Goal: Information Seeking & Learning: Compare options

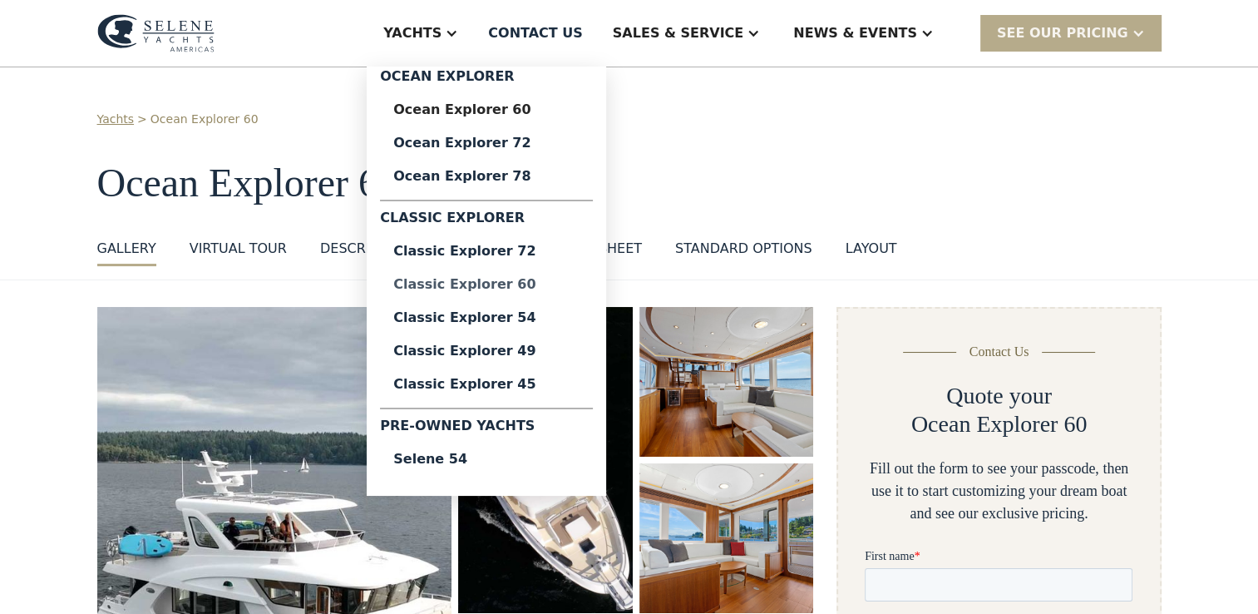
click at [556, 283] on div "Classic Explorer 60" at bounding box center [486, 284] width 186 height 13
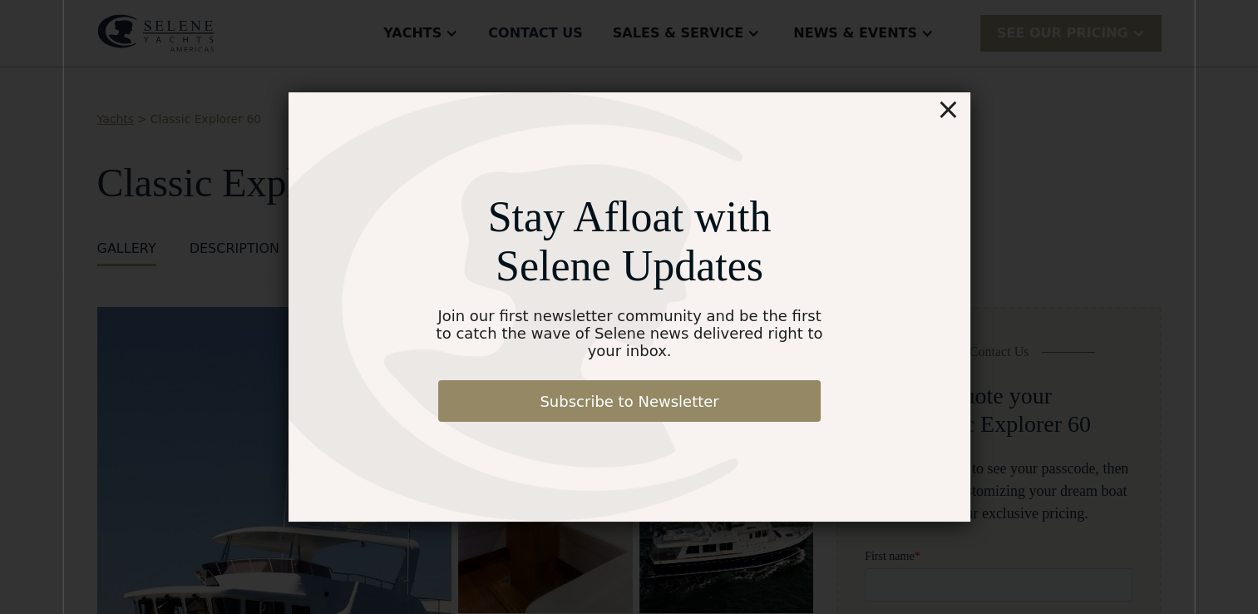
click at [951, 119] on div "×" at bounding box center [948, 108] width 24 height 33
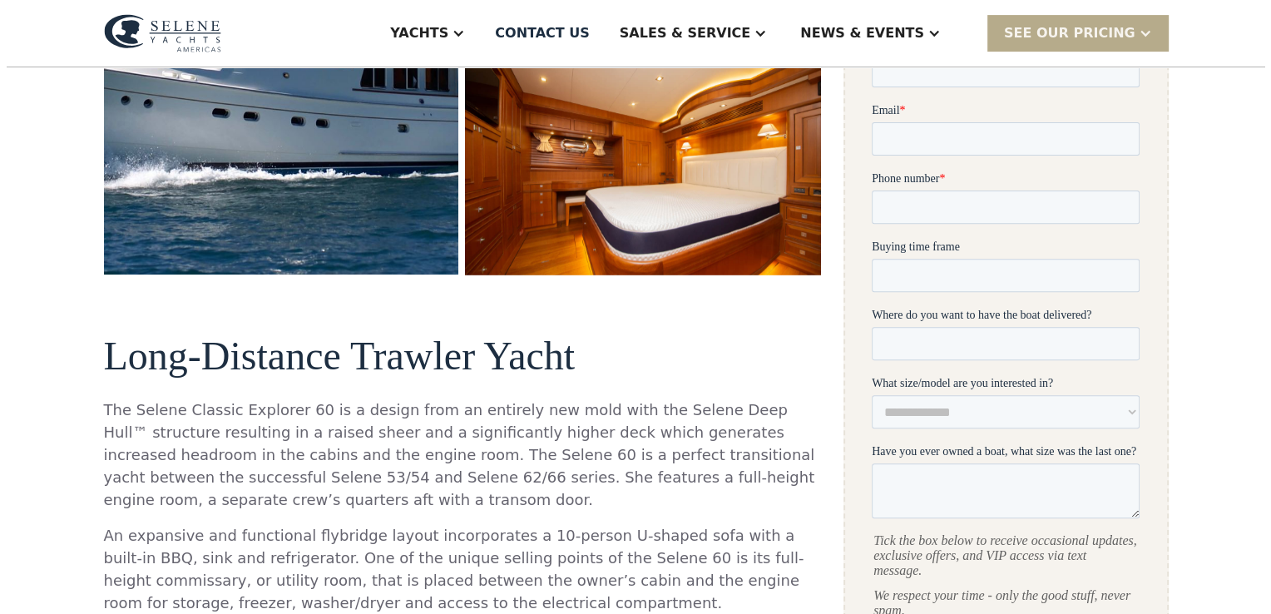
scroll to position [249, 0]
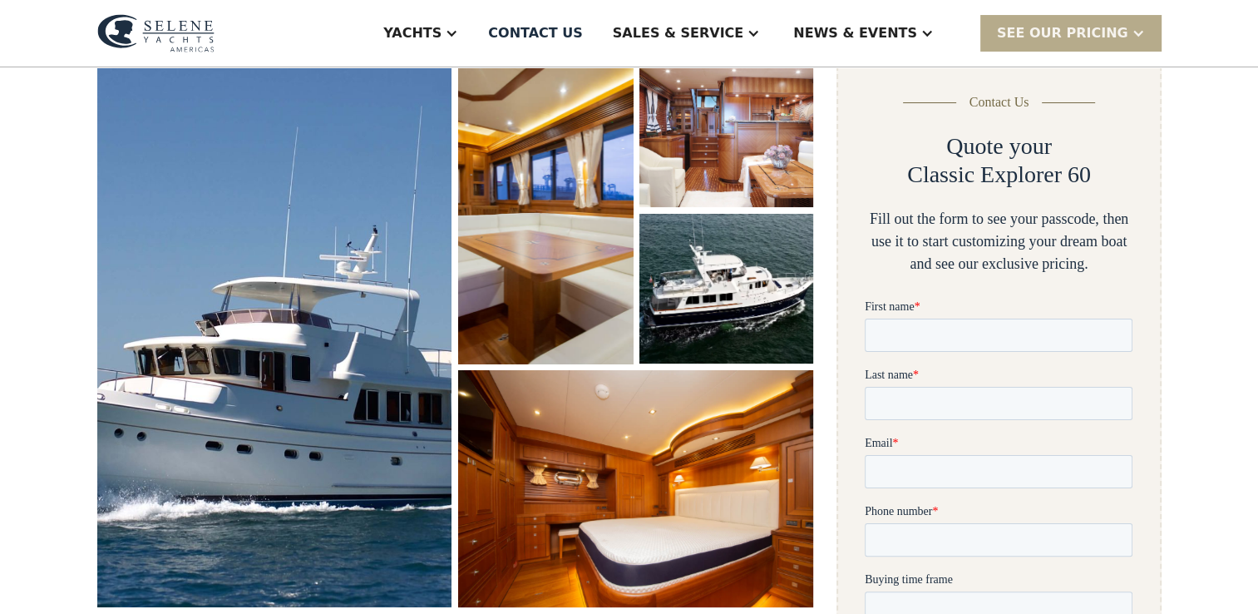
click at [566, 264] on img "open lightbox" at bounding box center [545, 210] width 185 height 324
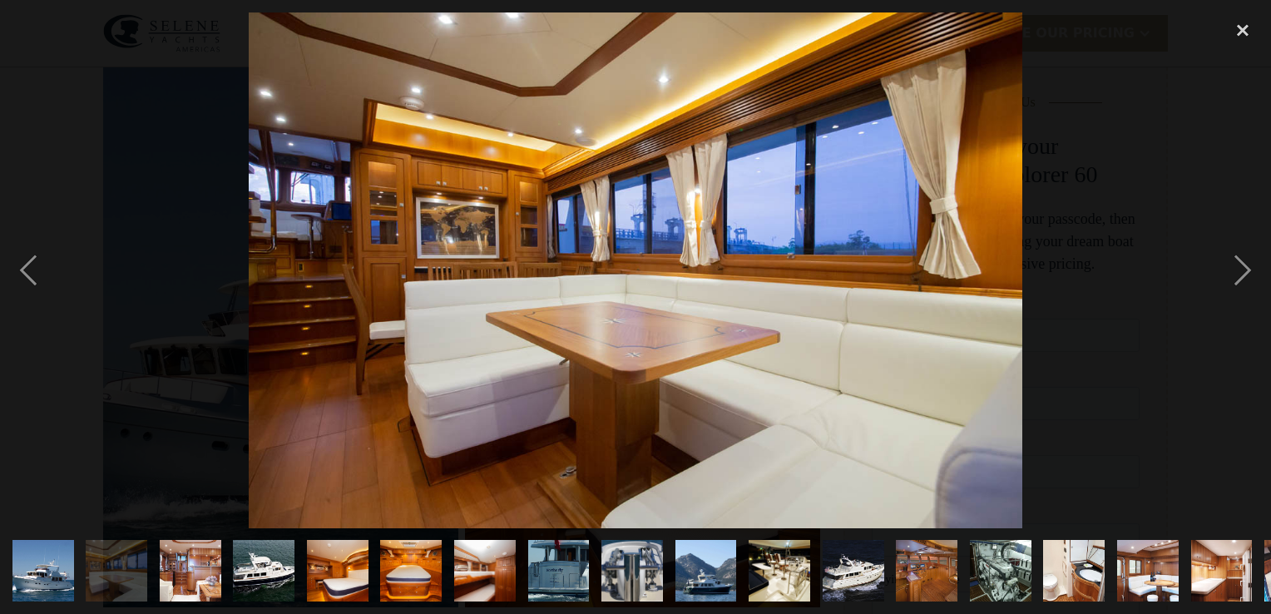
click at [57, 565] on img "show item 1 of 19" at bounding box center [43, 571] width 92 height 62
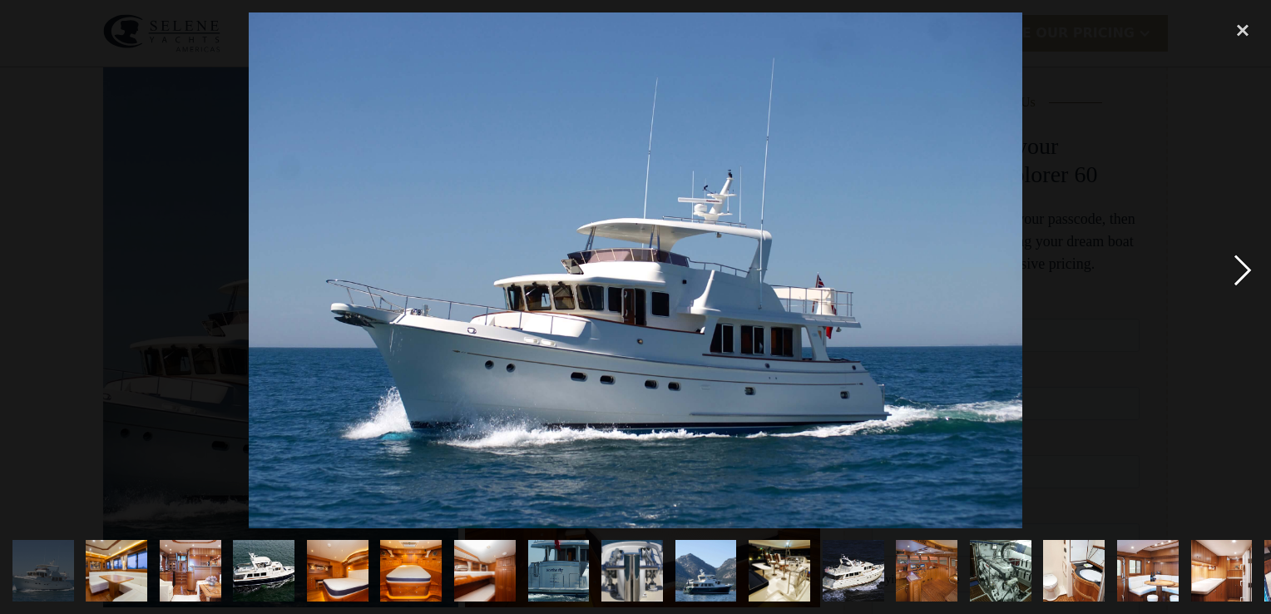
click at [1244, 263] on div "next image" at bounding box center [1242, 270] width 57 height 516
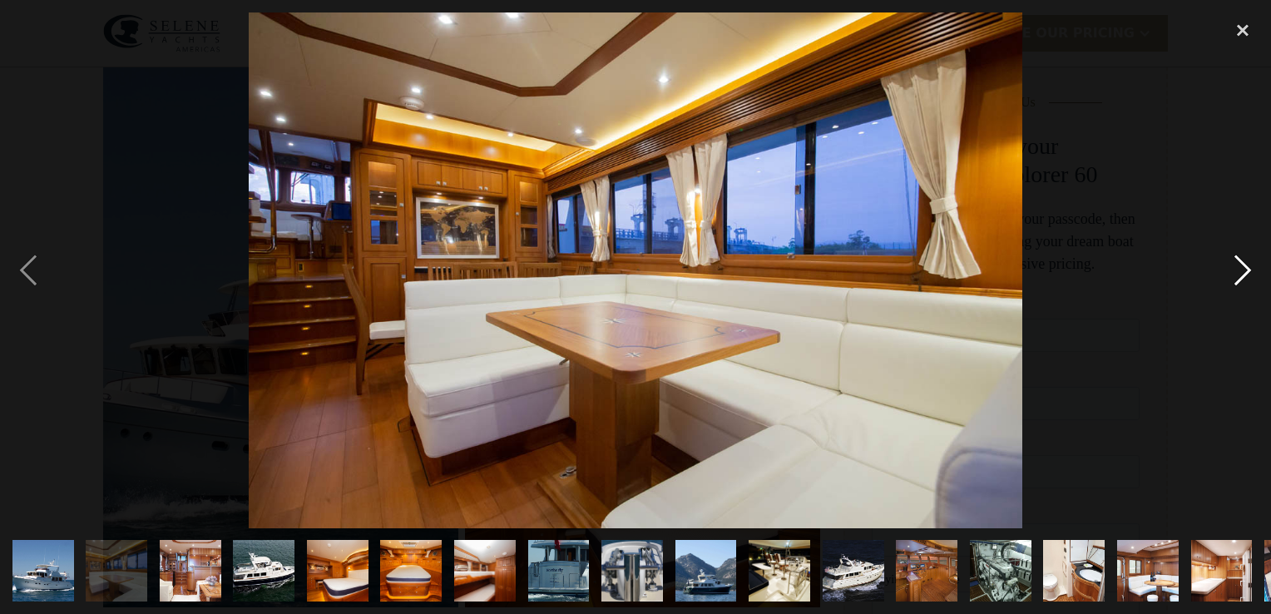
click at [1244, 264] on div "next image" at bounding box center [1242, 270] width 57 height 516
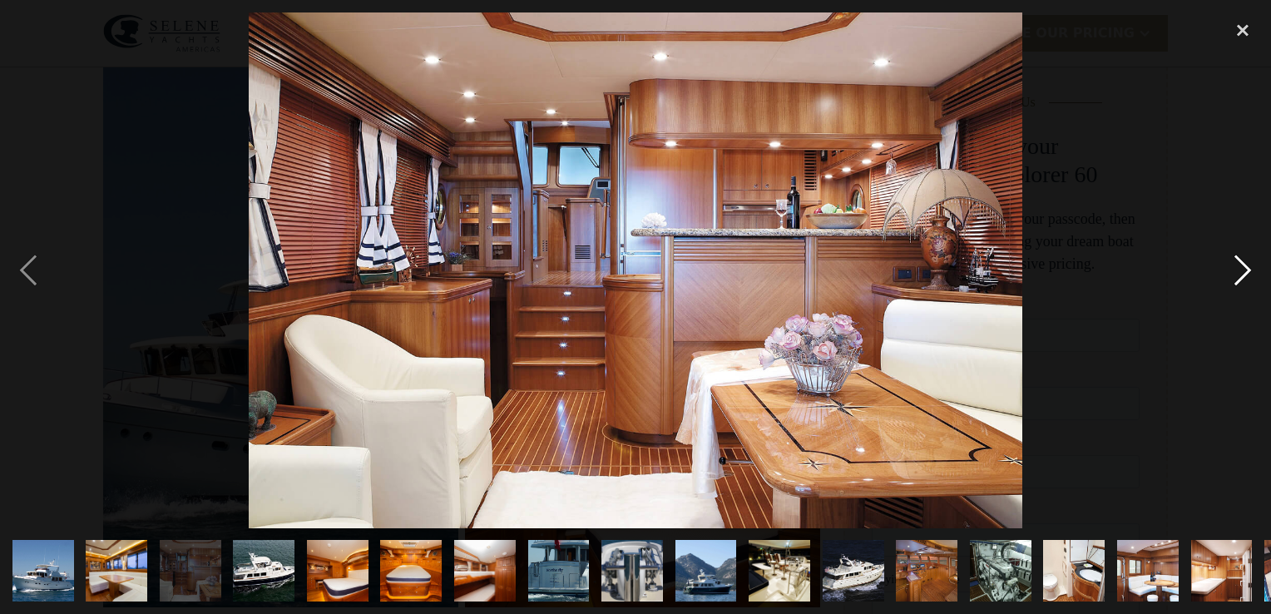
click at [1242, 266] on div "next image" at bounding box center [1242, 270] width 57 height 516
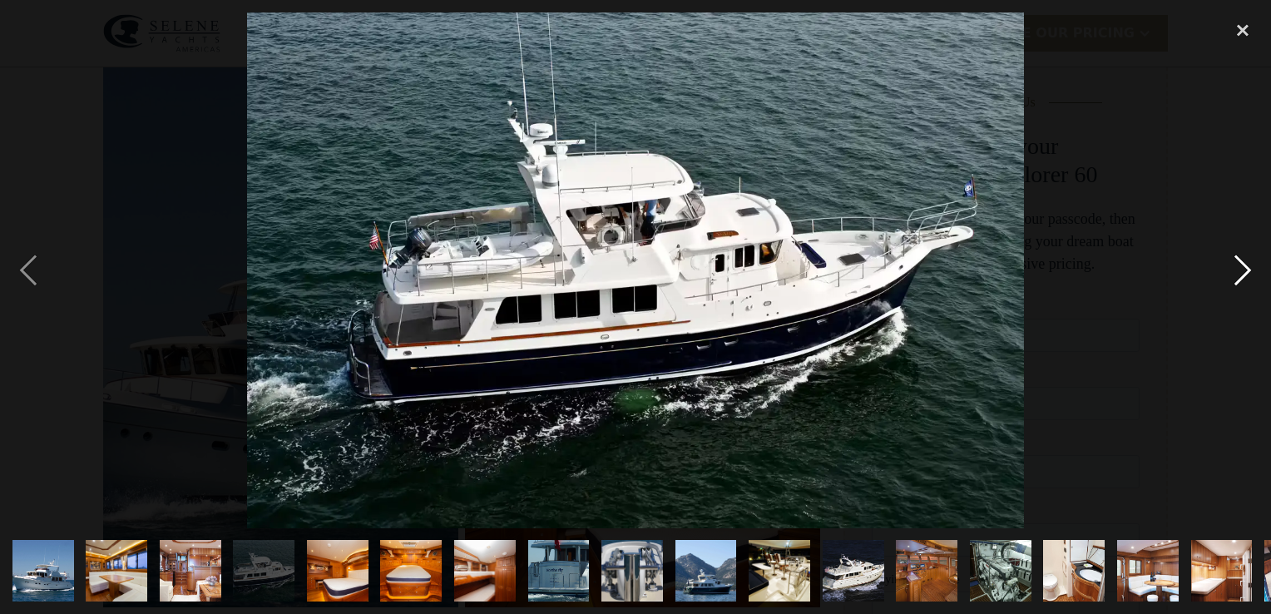
click at [1242, 264] on div "next image" at bounding box center [1242, 270] width 57 height 516
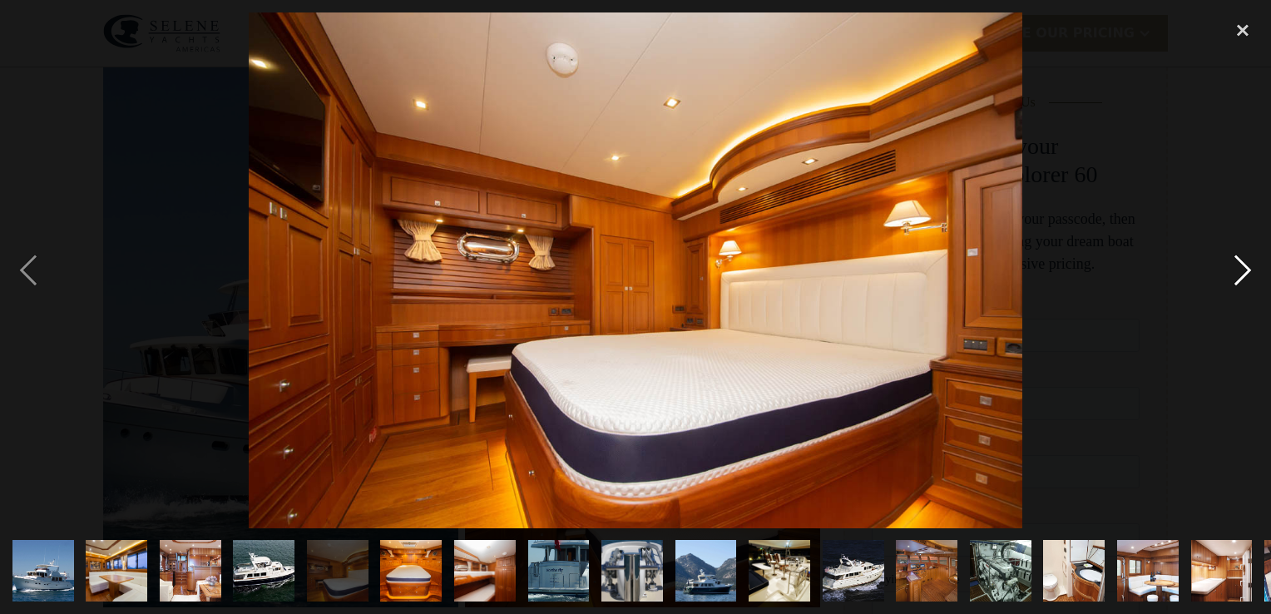
click at [1242, 264] on div "next image" at bounding box center [1242, 270] width 57 height 516
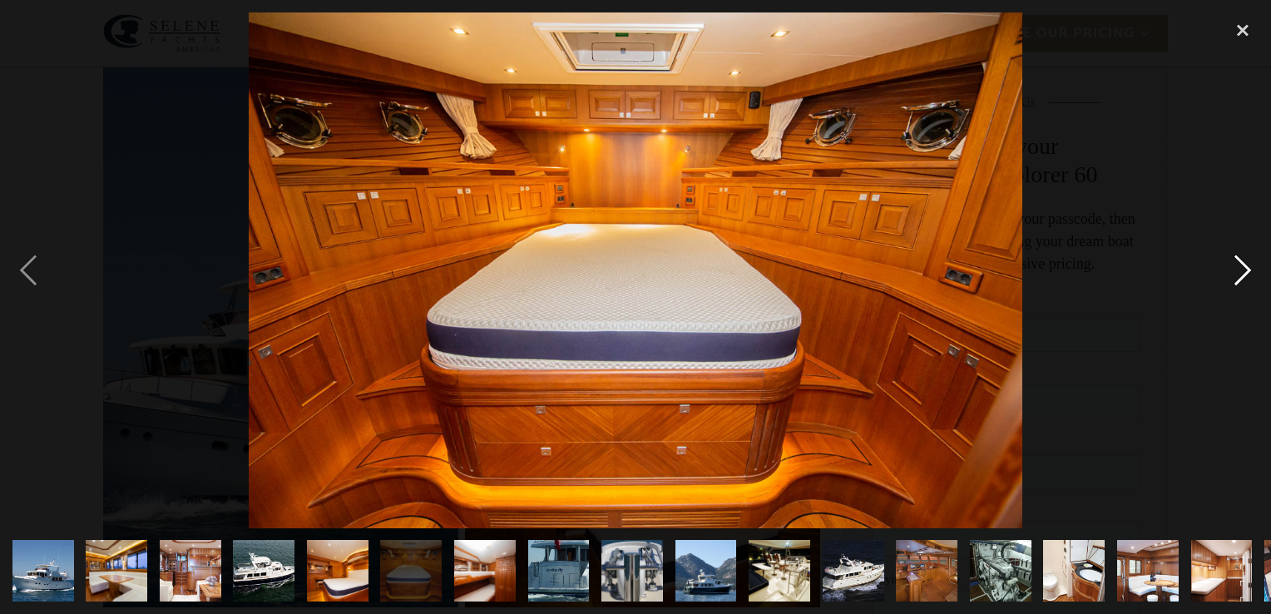
click at [1242, 264] on div "next image" at bounding box center [1242, 270] width 57 height 516
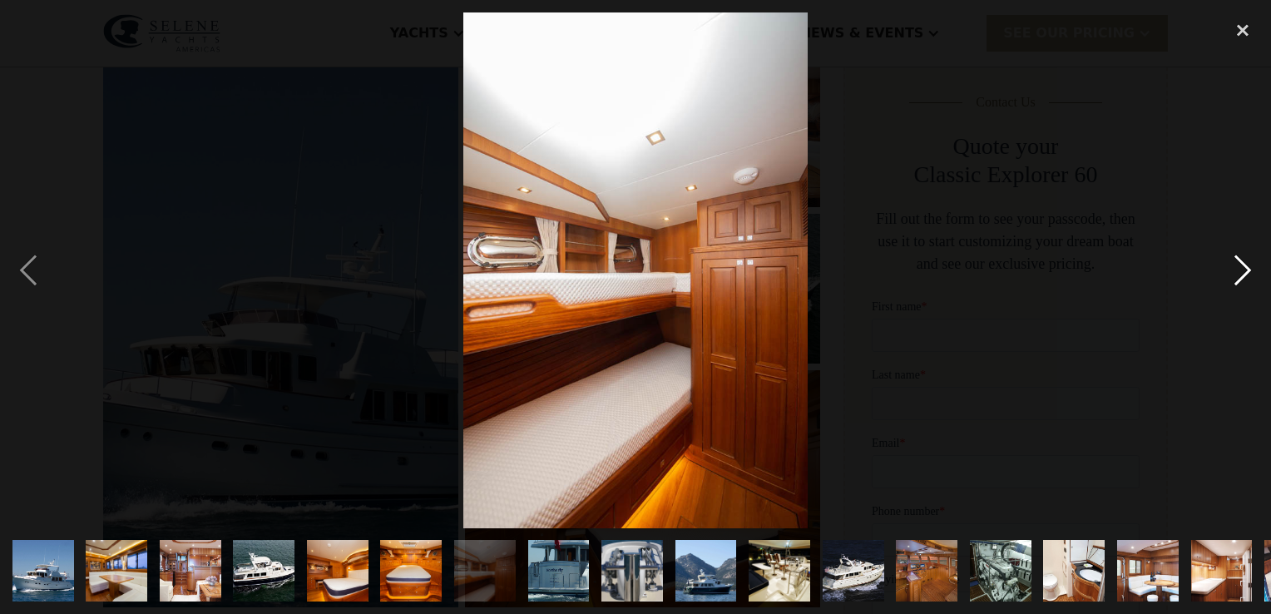
click at [1242, 264] on div "next image" at bounding box center [1242, 270] width 57 height 516
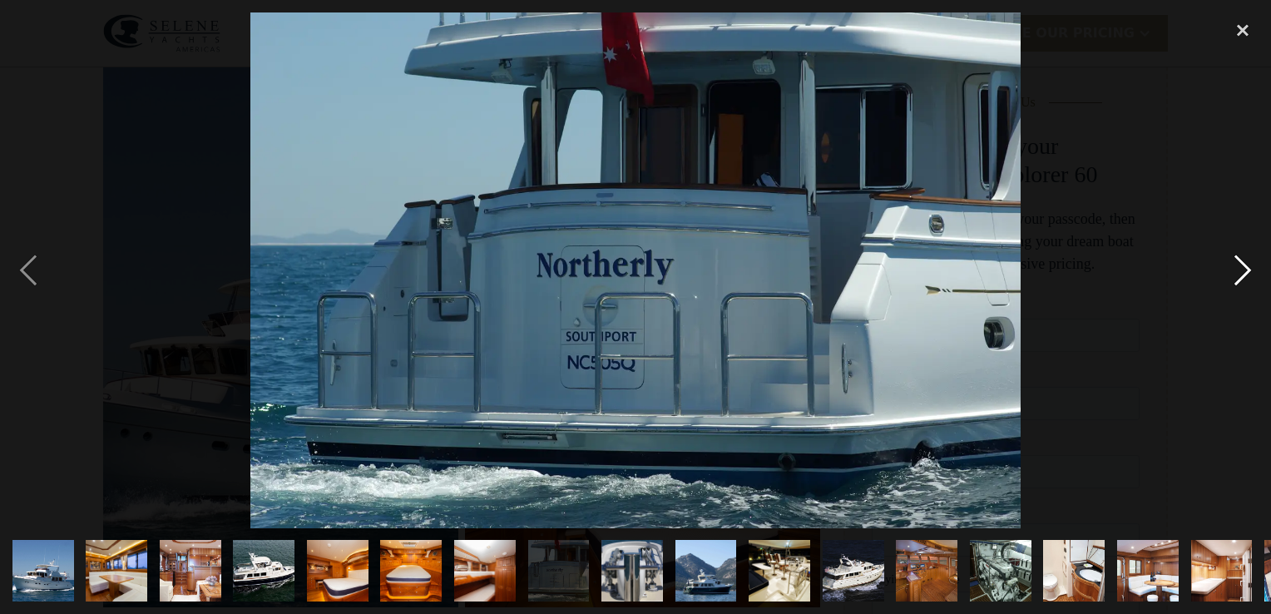
click at [1241, 264] on div "next image" at bounding box center [1242, 270] width 57 height 516
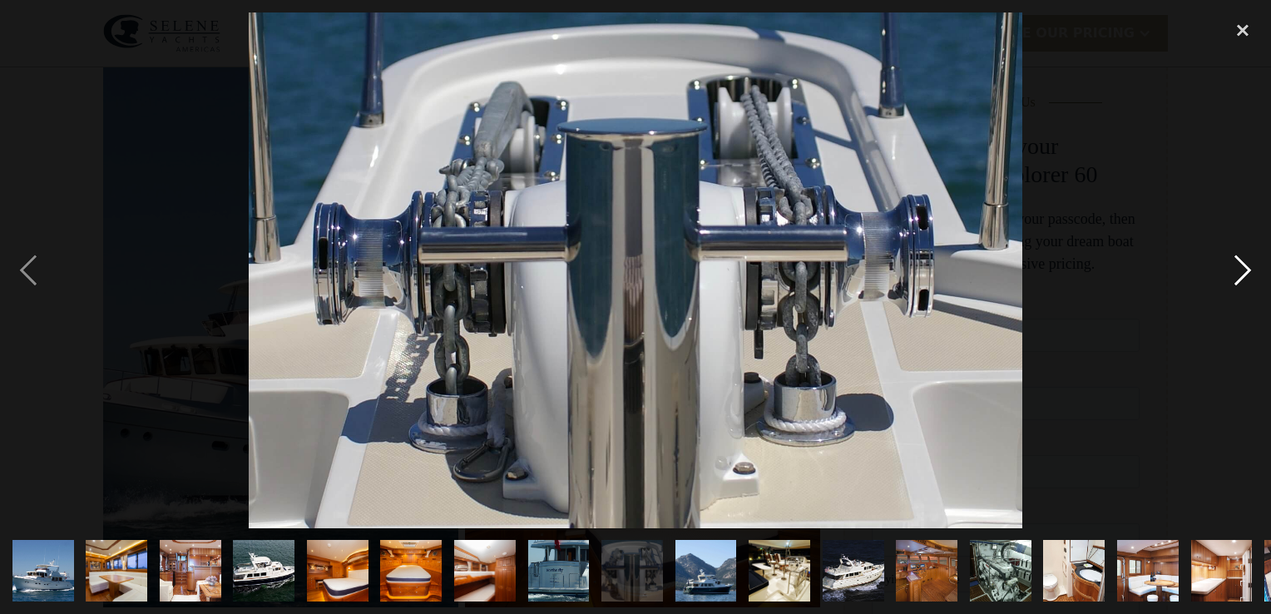
click at [1241, 264] on div "next image" at bounding box center [1242, 270] width 57 height 516
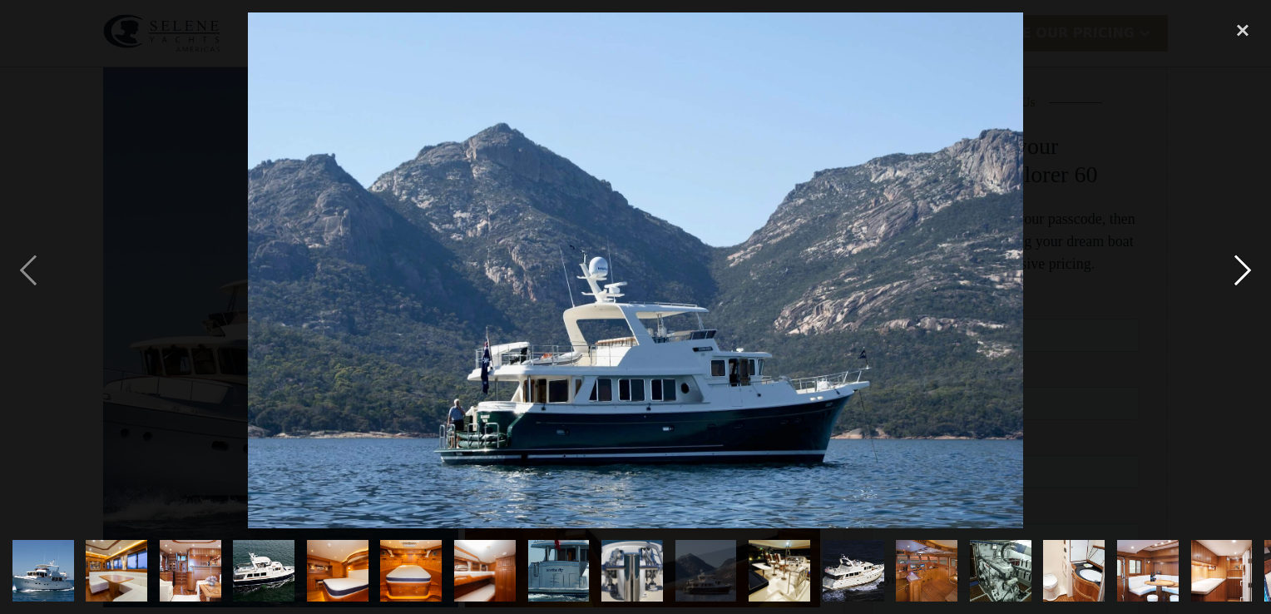
click at [1241, 264] on div "next image" at bounding box center [1242, 270] width 57 height 516
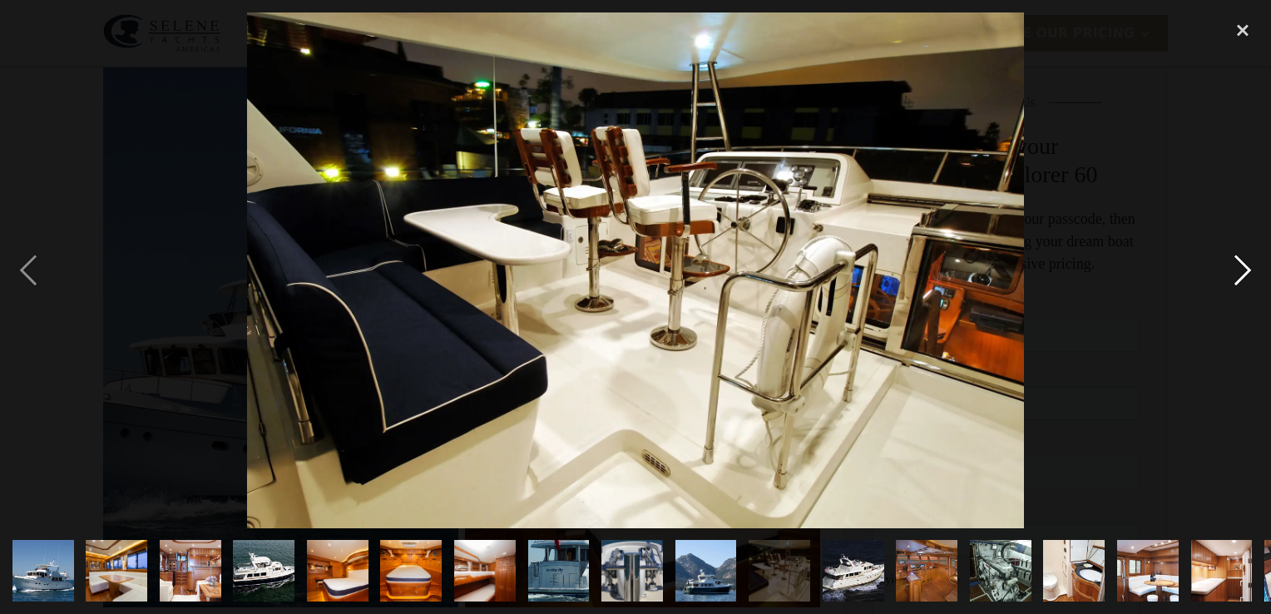
click at [1241, 264] on div "next image" at bounding box center [1242, 270] width 57 height 516
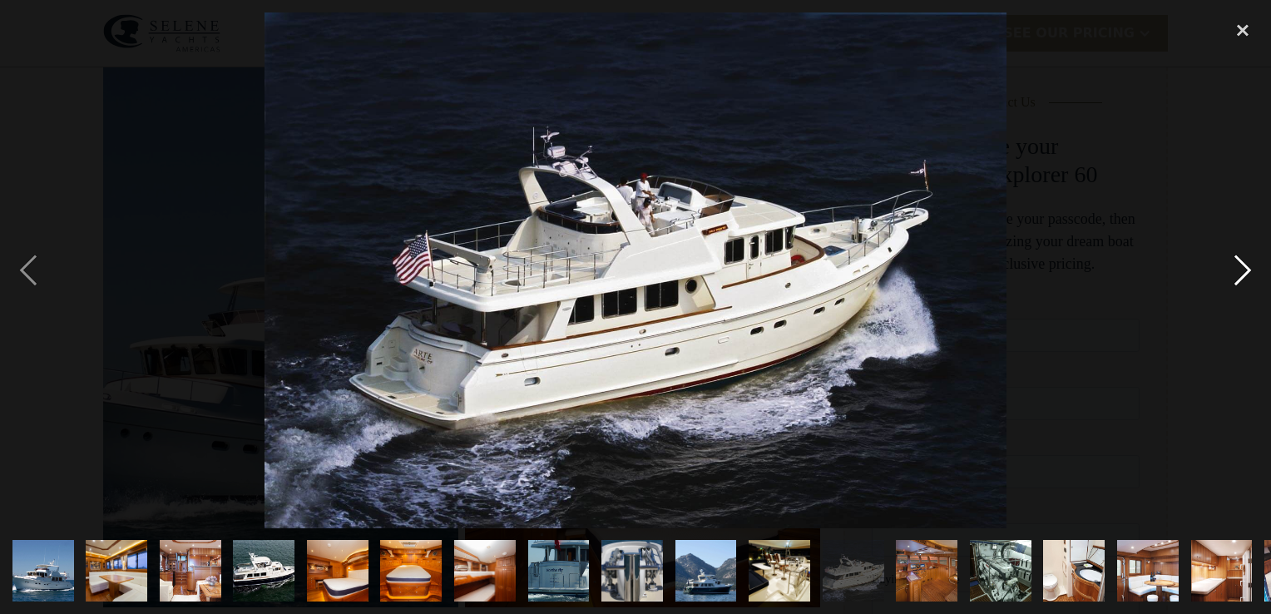
click at [1241, 264] on div "next image" at bounding box center [1242, 270] width 57 height 516
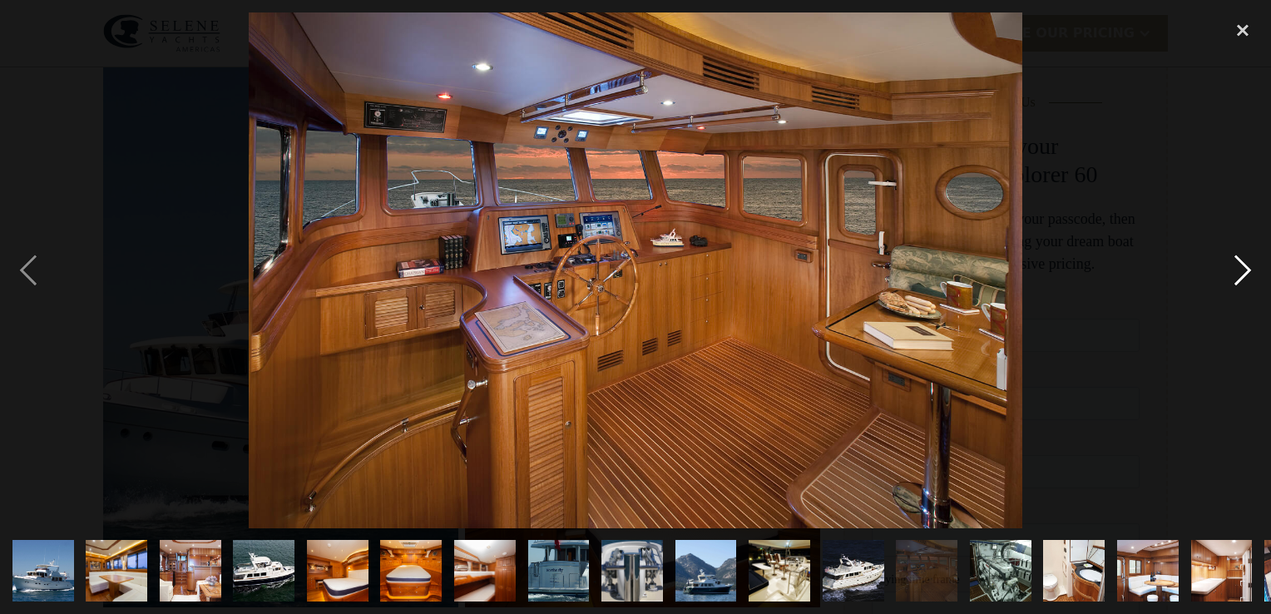
click at [1241, 265] on div "next image" at bounding box center [1242, 270] width 57 height 516
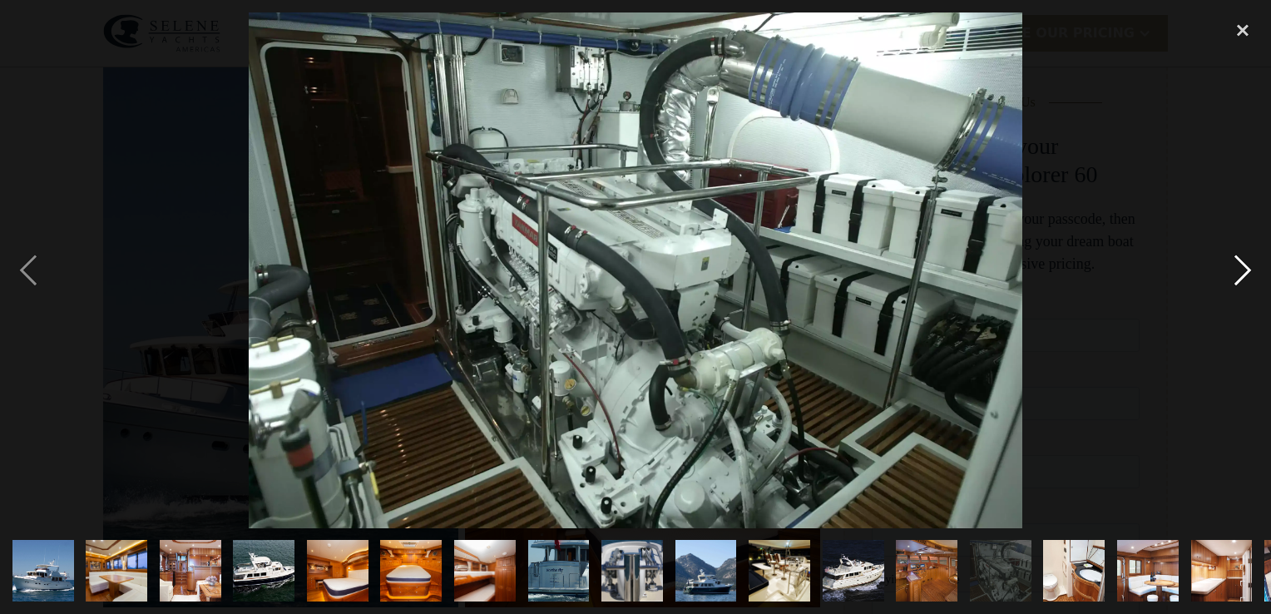
click at [1241, 265] on div "next image" at bounding box center [1242, 270] width 57 height 516
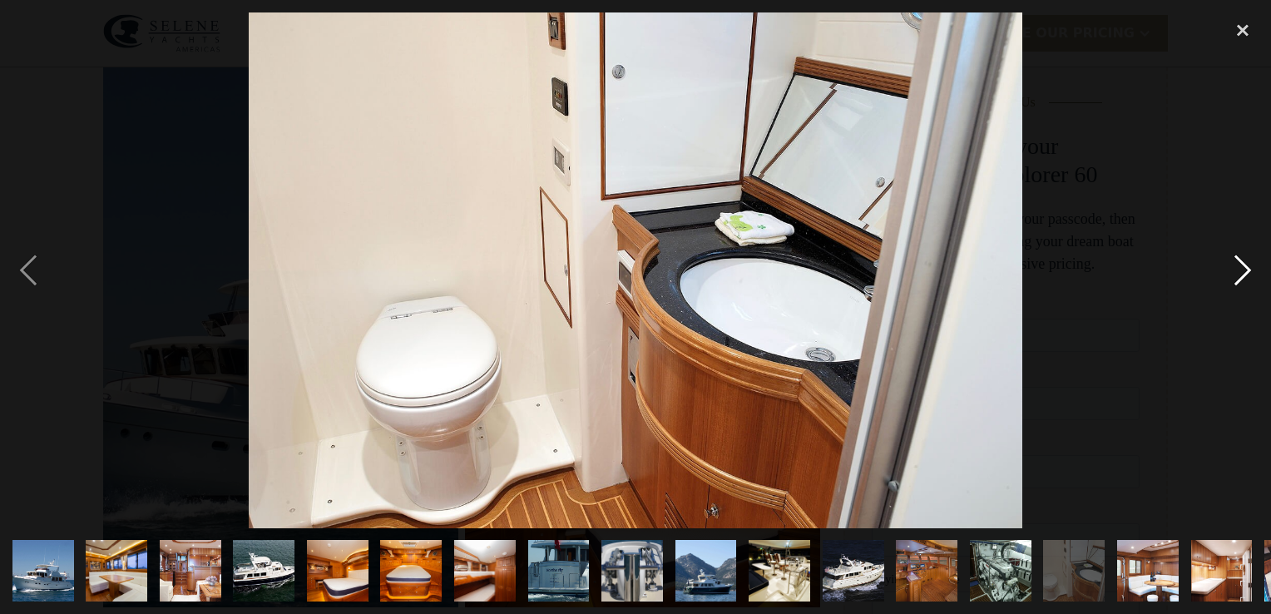
click at [1241, 265] on div "next image" at bounding box center [1242, 270] width 57 height 516
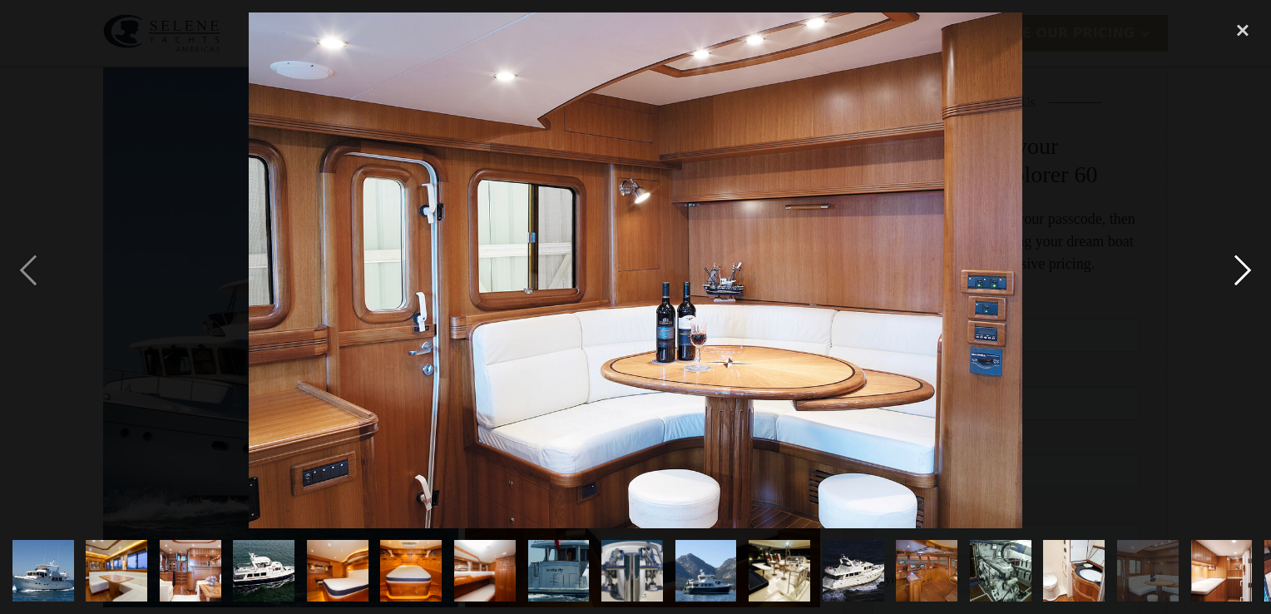
click at [1241, 265] on div "next image" at bounding box center [1242, 270] width 57 height 516
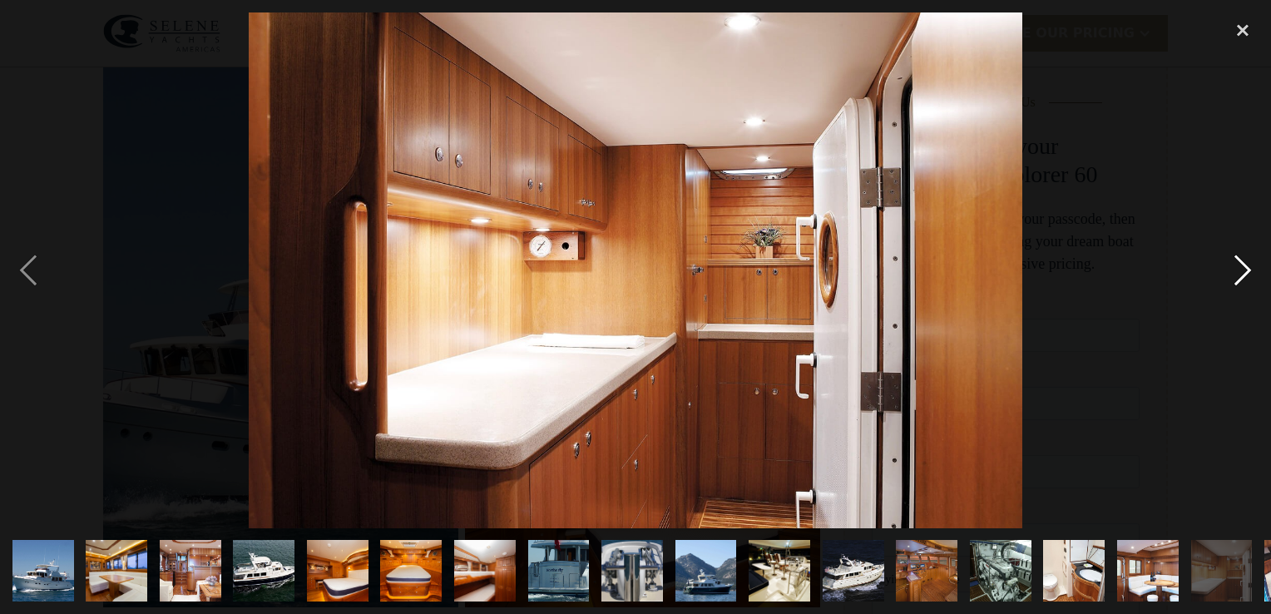
click at [1241, 265] on div "next image" at bounding box center [1242, 270] width 57 height 516
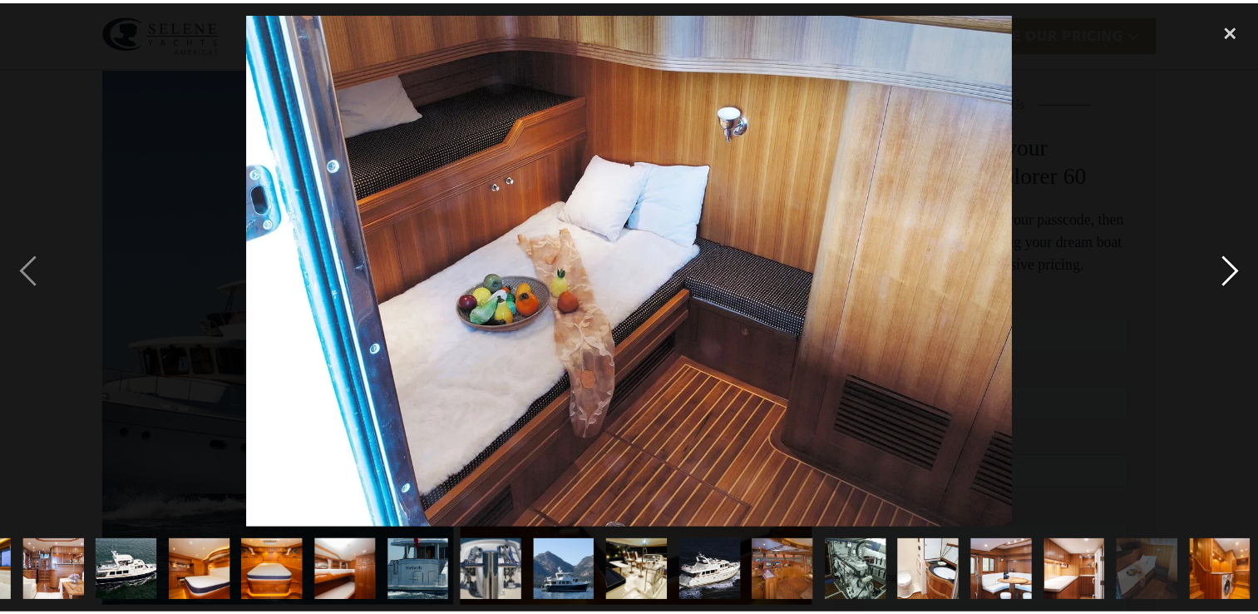
scroll to position [0, 141]
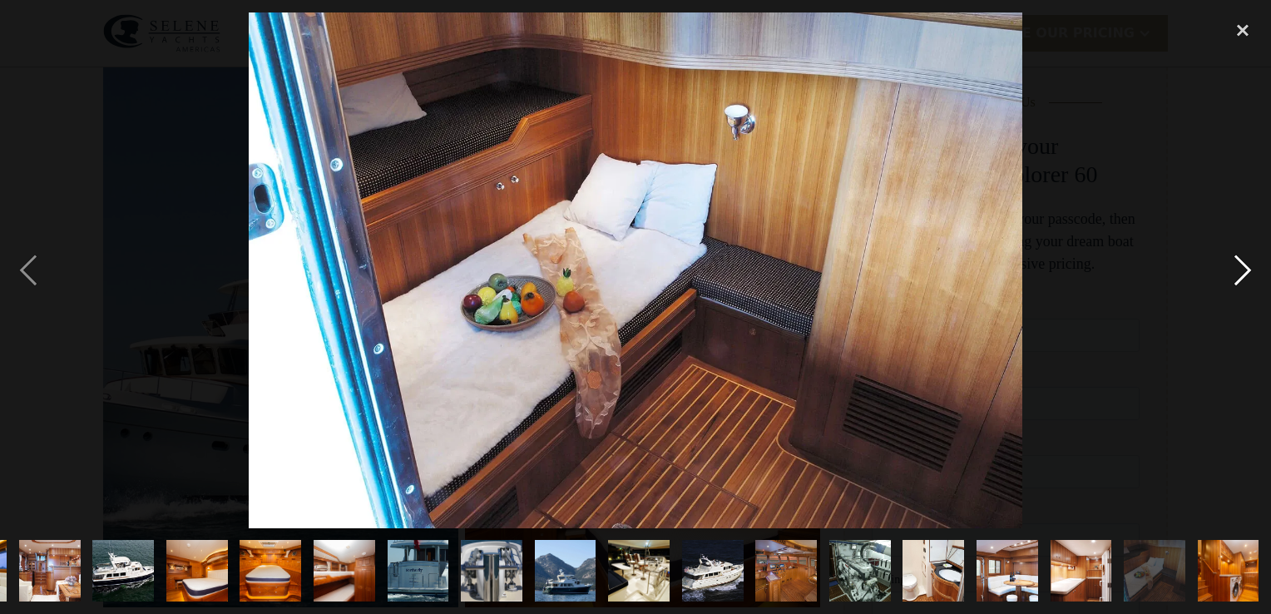
click at [1241, 265] on div "next image" at bounding box center [1242, 270] width 57 height 516
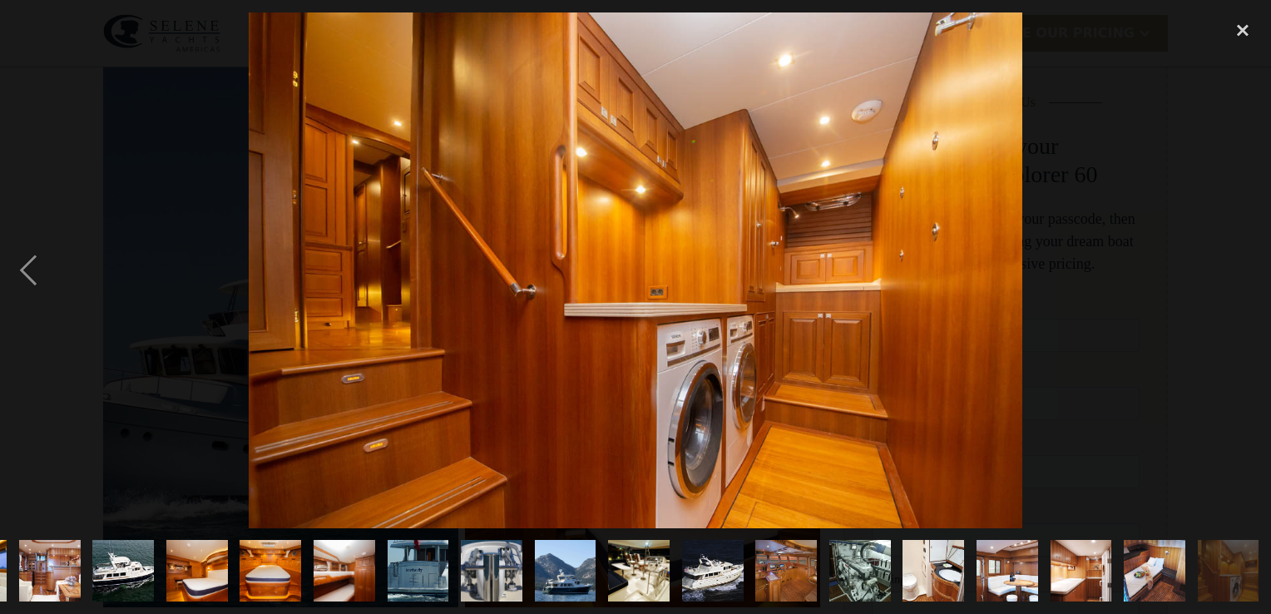
click at [1241, 265] on div "next image" at bounding box center [1242, 270] width 57 height 516
click at [1242, 28] on div "close lightbox" at bounding box center [1242, 30] width 57 height 37
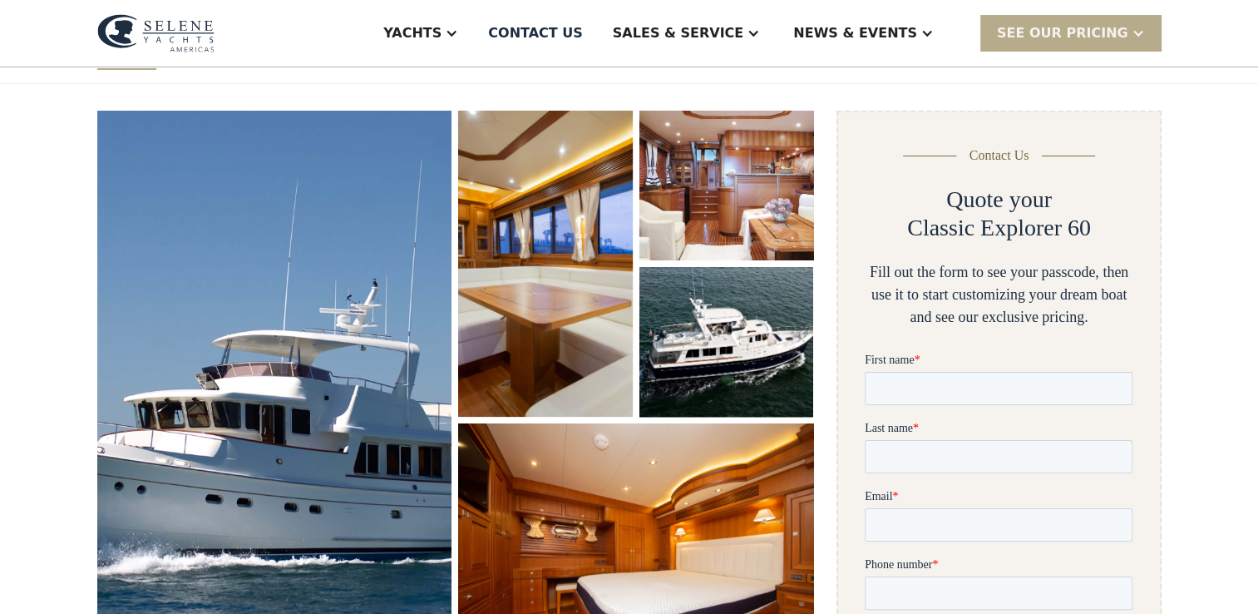
scroll to position [0, 0]
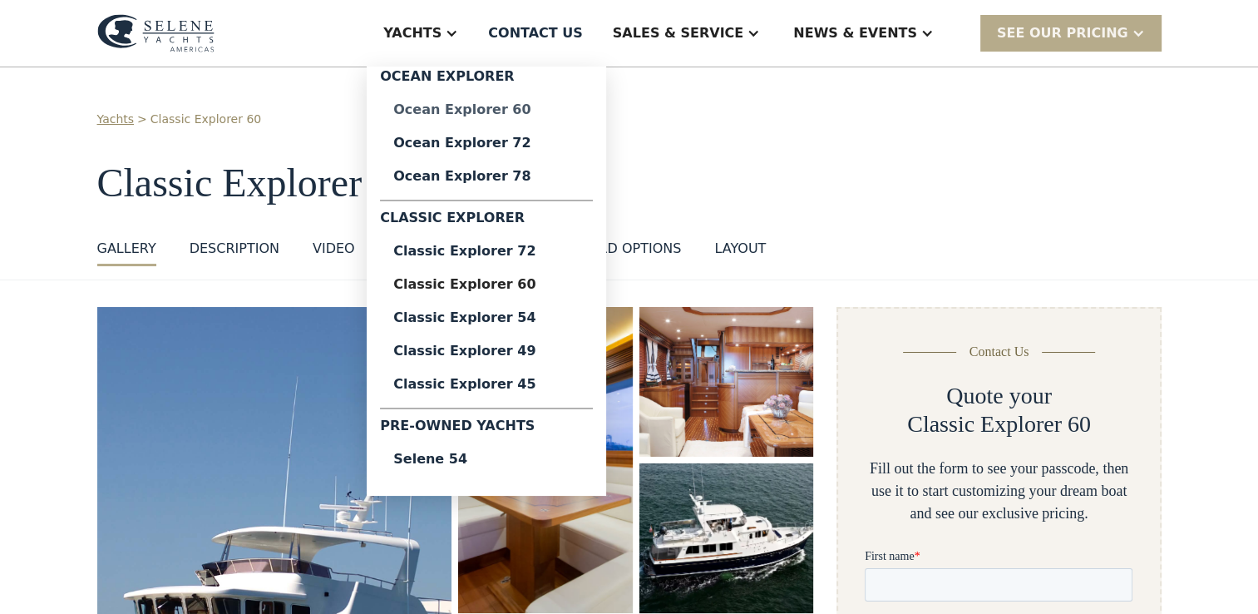
click at [546, 107] on div "Ocean Explorer 60" at bounding box center [486, 109] width 186 height 13
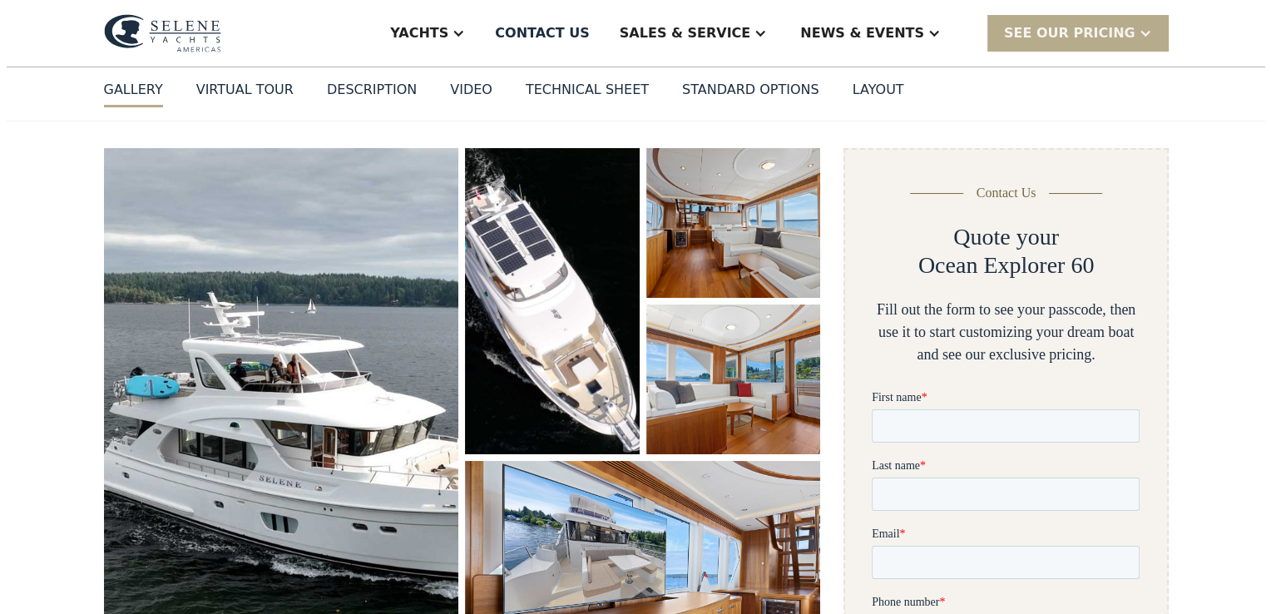
scroll to position [166, 0]
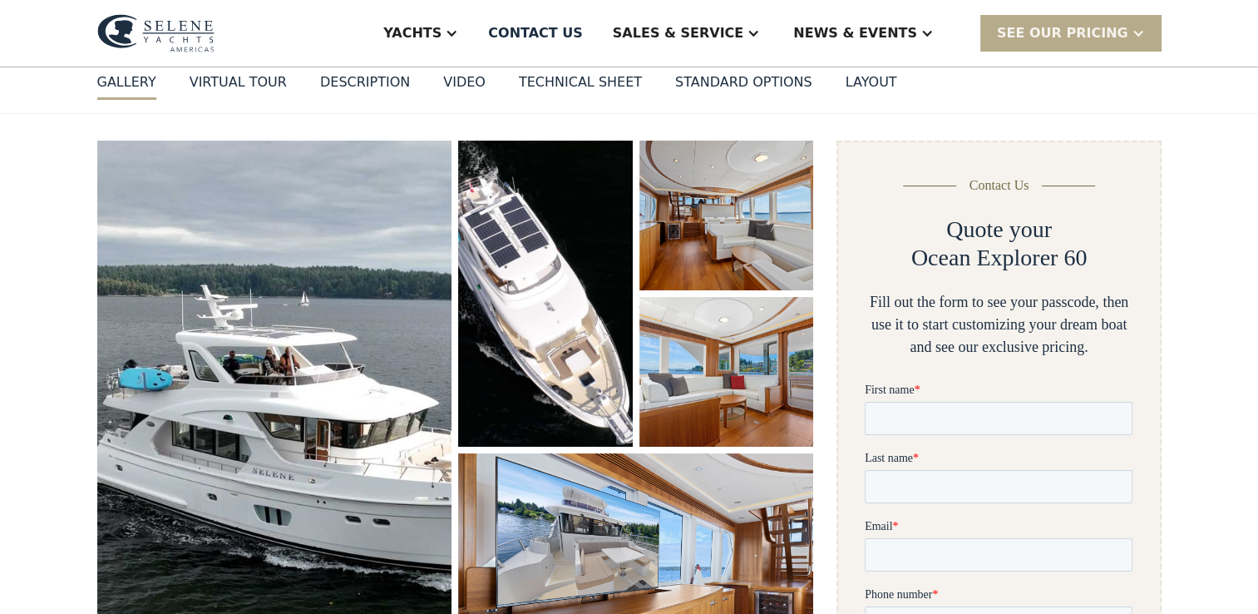
click at [333, 337] on img "open lightbox" at bounding box center [274, 416] width 355 height 550
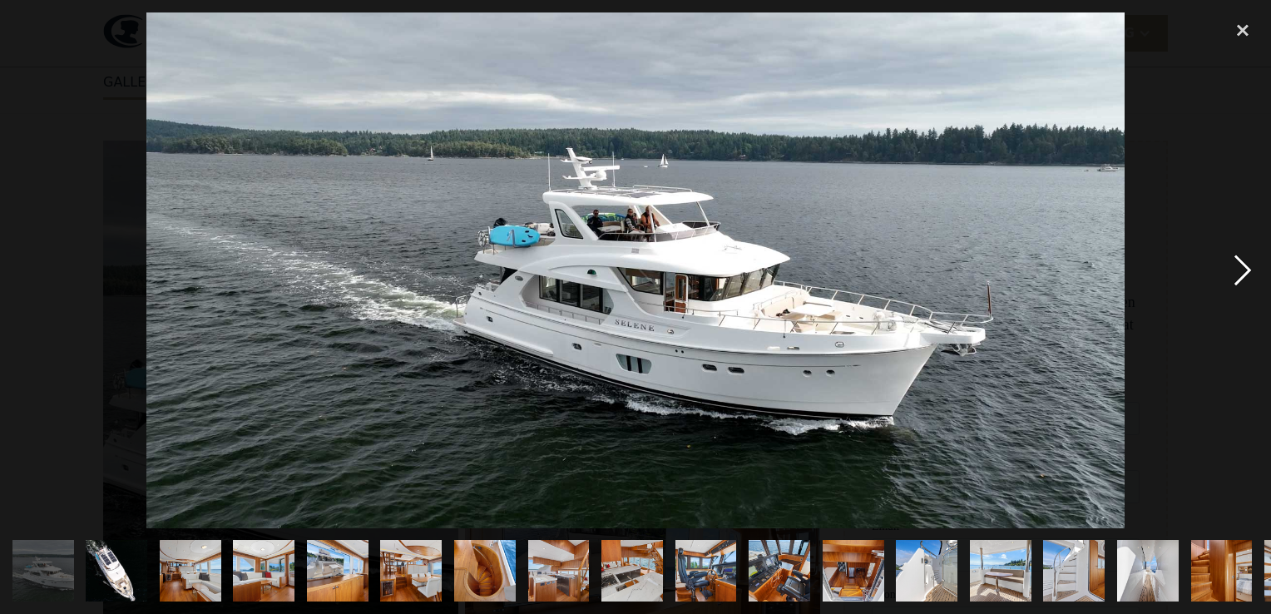
click at [1245, 264] on div "next image" at bounding box center [1242, 270] width 57 height 516
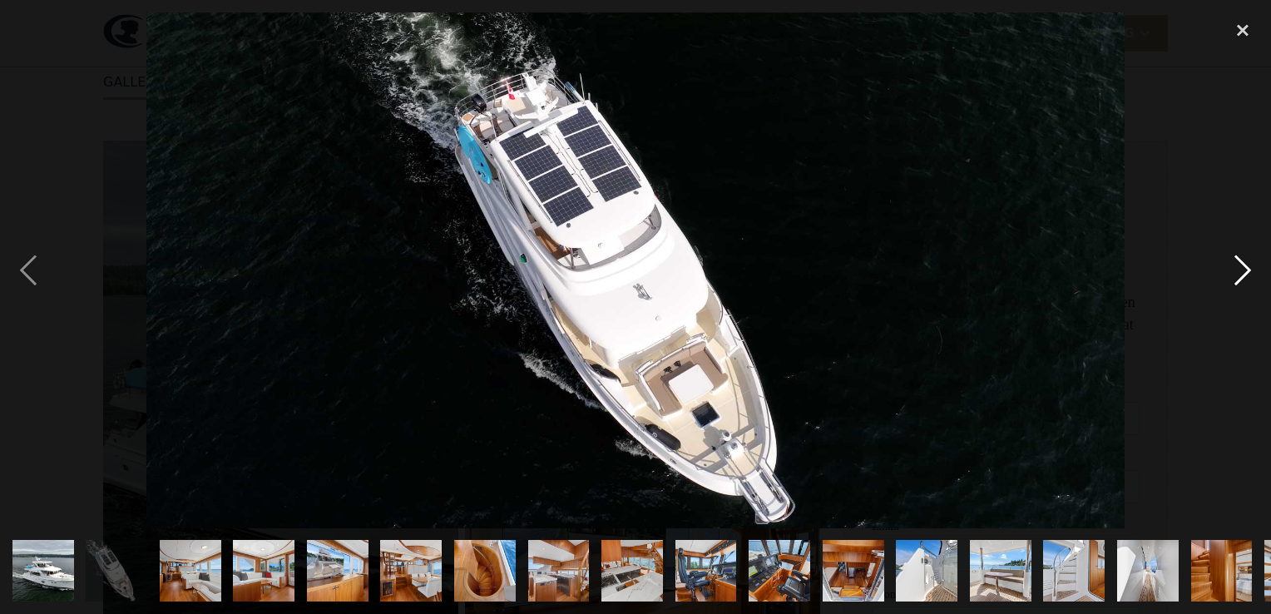
click at [1245, 264] on div "next image" at bounding box center [1242, 270] width 57 height 516
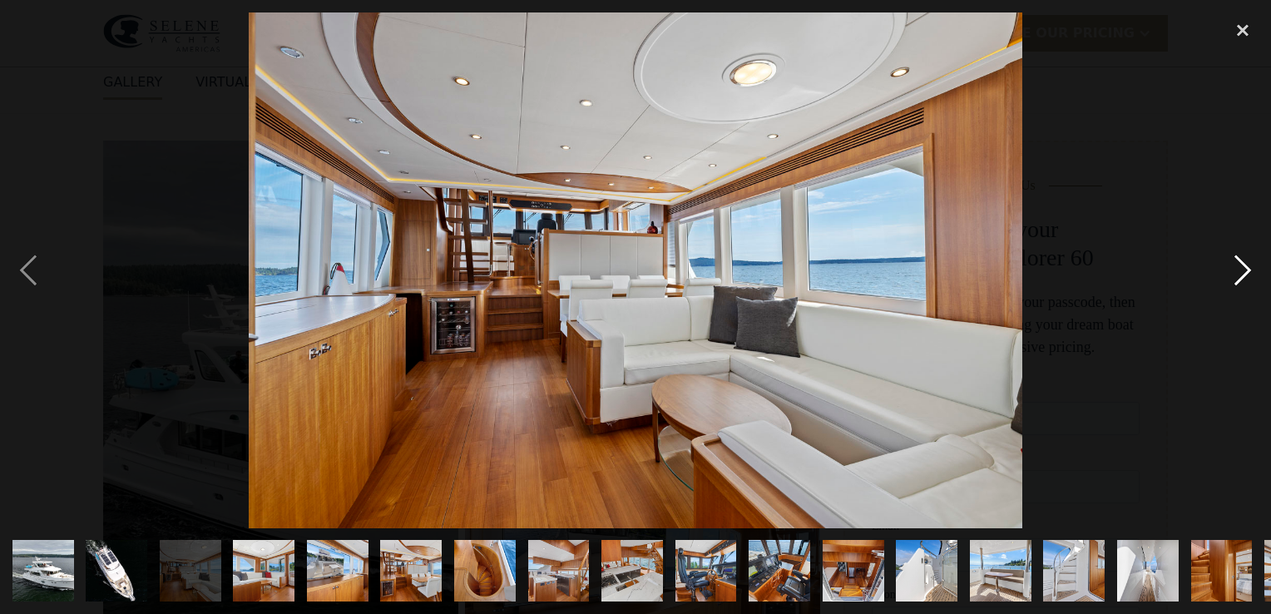
click at [1245, 264] on div "next image" at bounding box center [1242, 270] width 57 height 516
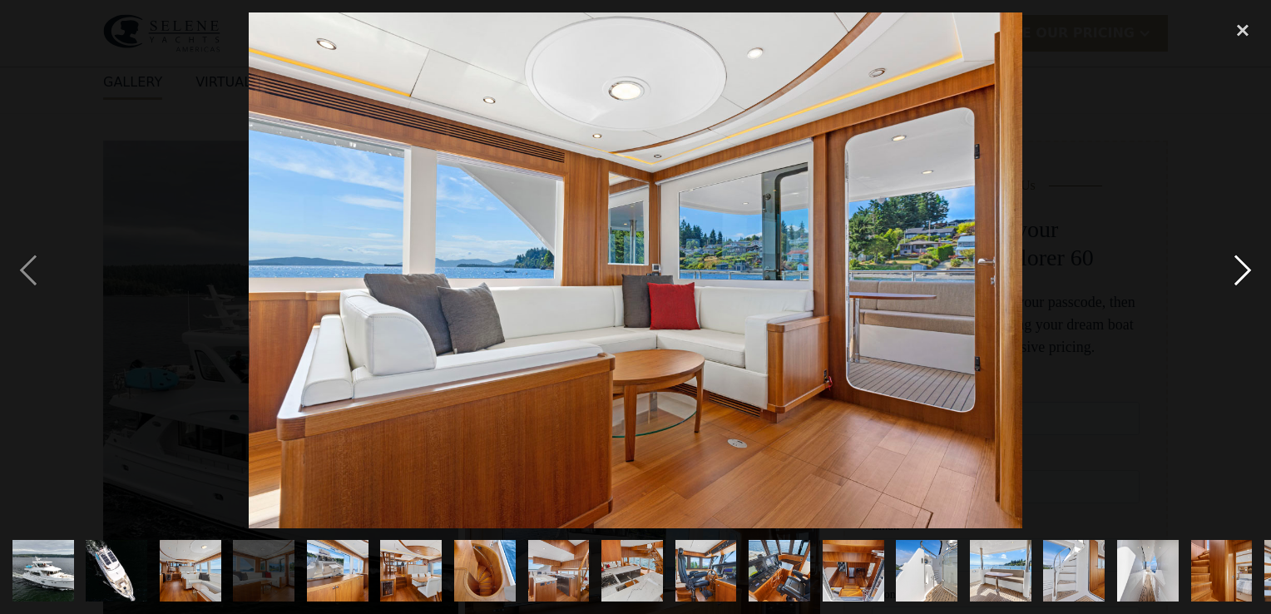
click at [1242, 266] on div "next image" at bounding box center [1242, 270] width 57 height 516
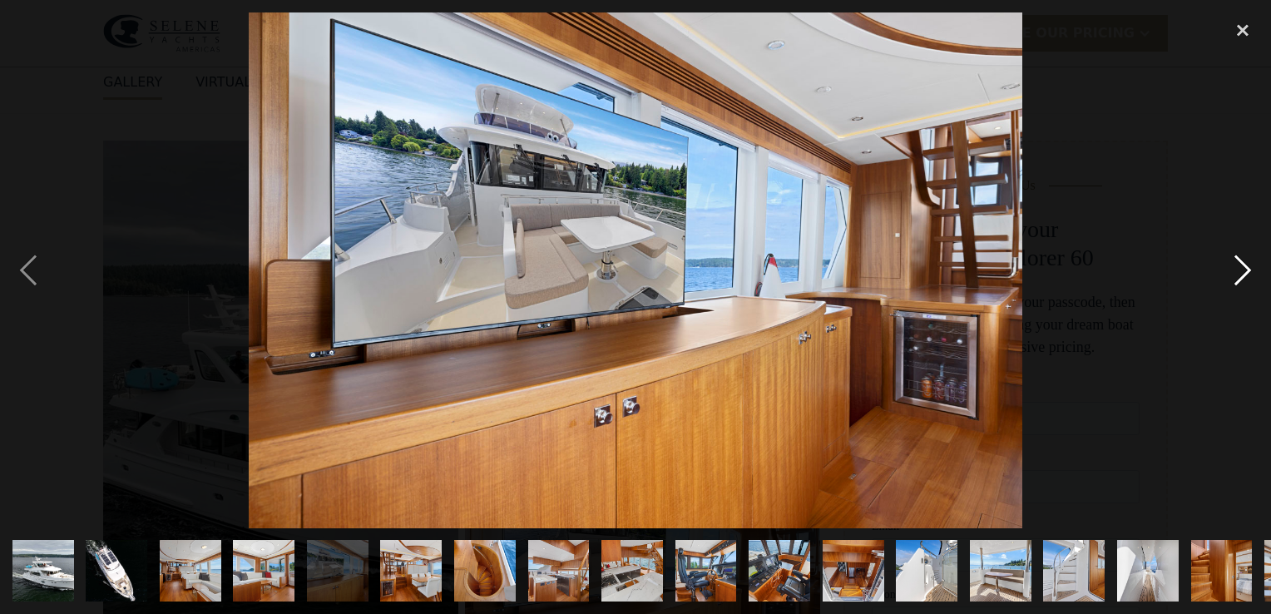
click at [1242, 266] on div "next image" at bounding box center [1242, 270] width 57 height 516
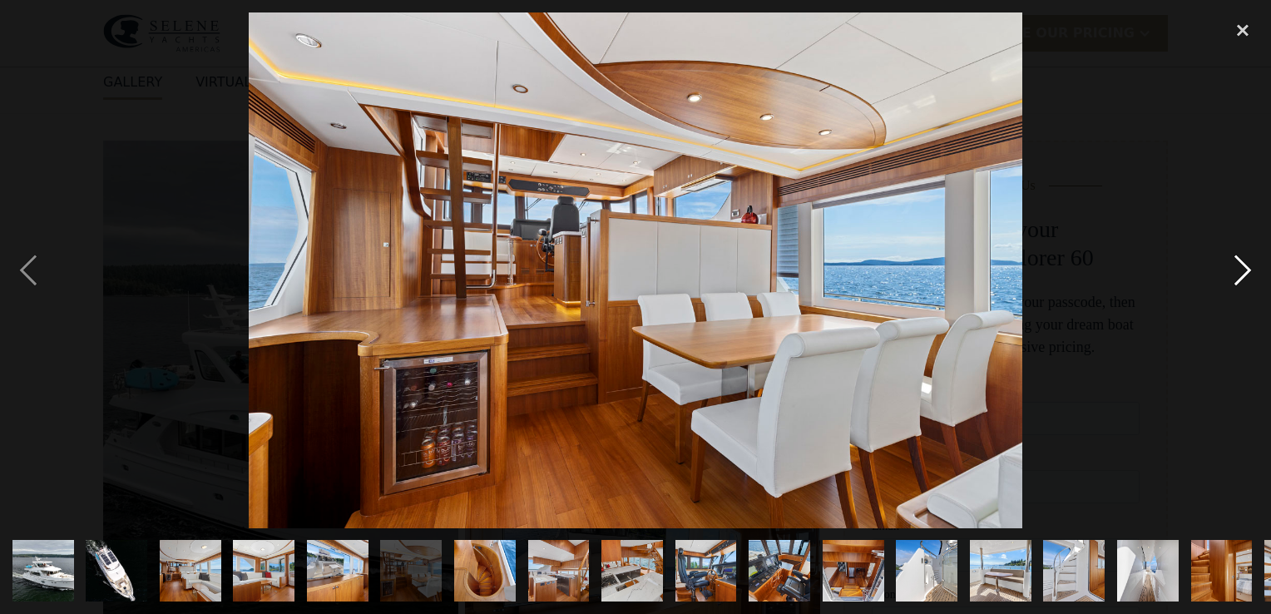
click at [1242, 266] on div "next image" at bounding box center [1242, 270] width 57 height 516
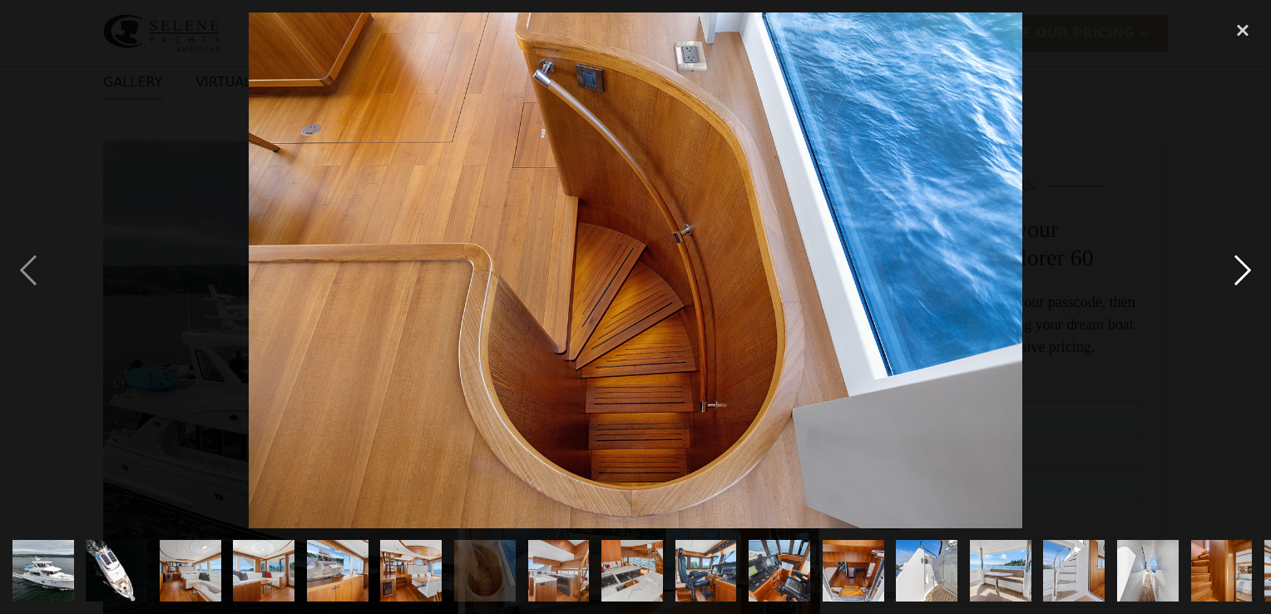
click at [1242, 266] on div "next image" at bounding box center [1242, 270] width 57 height 516
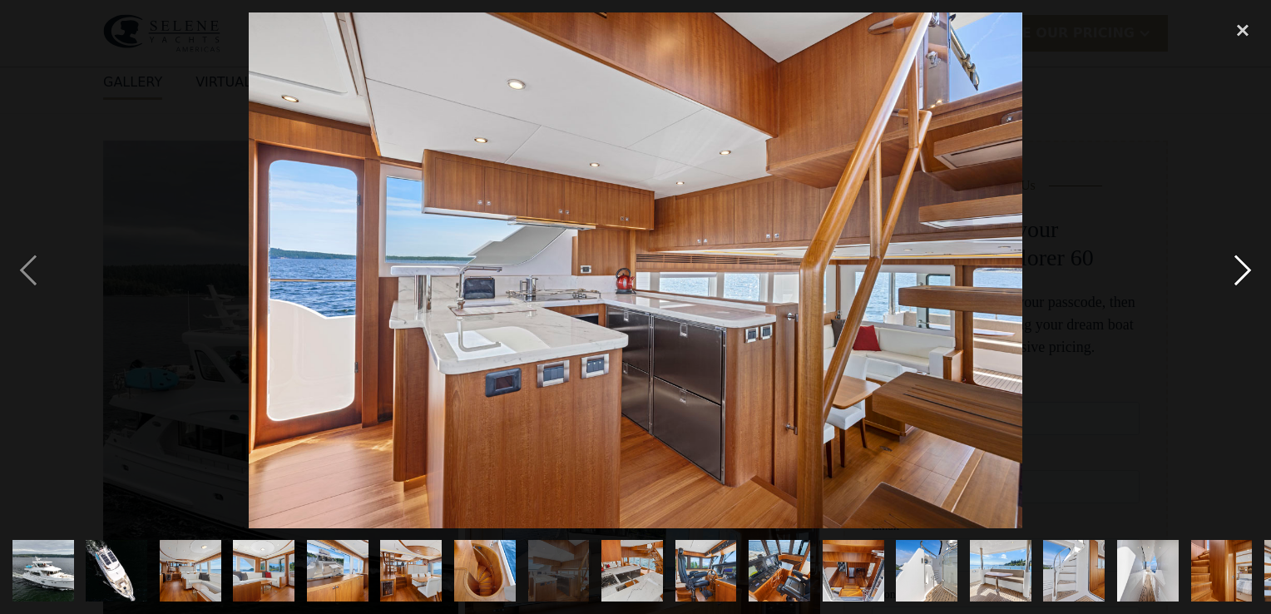
click at [1242, 266] on div "next image" at bounding box center [1242, 270] width 57 height 516
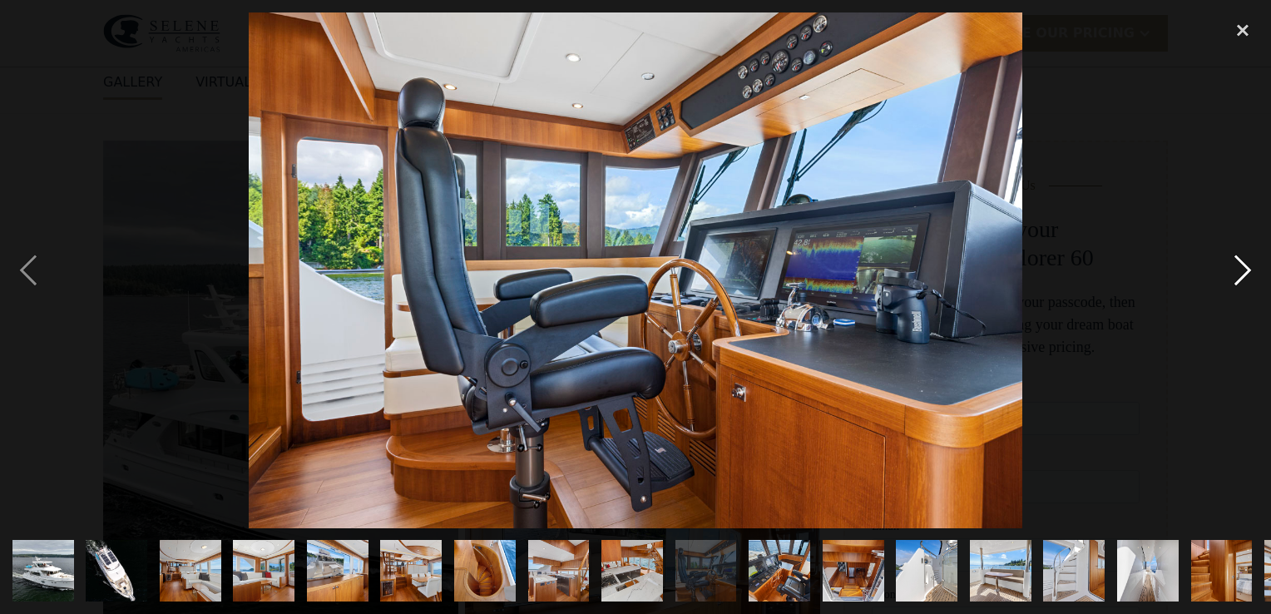
click at [1242, 266] on div "next image" at bounding box center [1242, 270] width 57 height 516
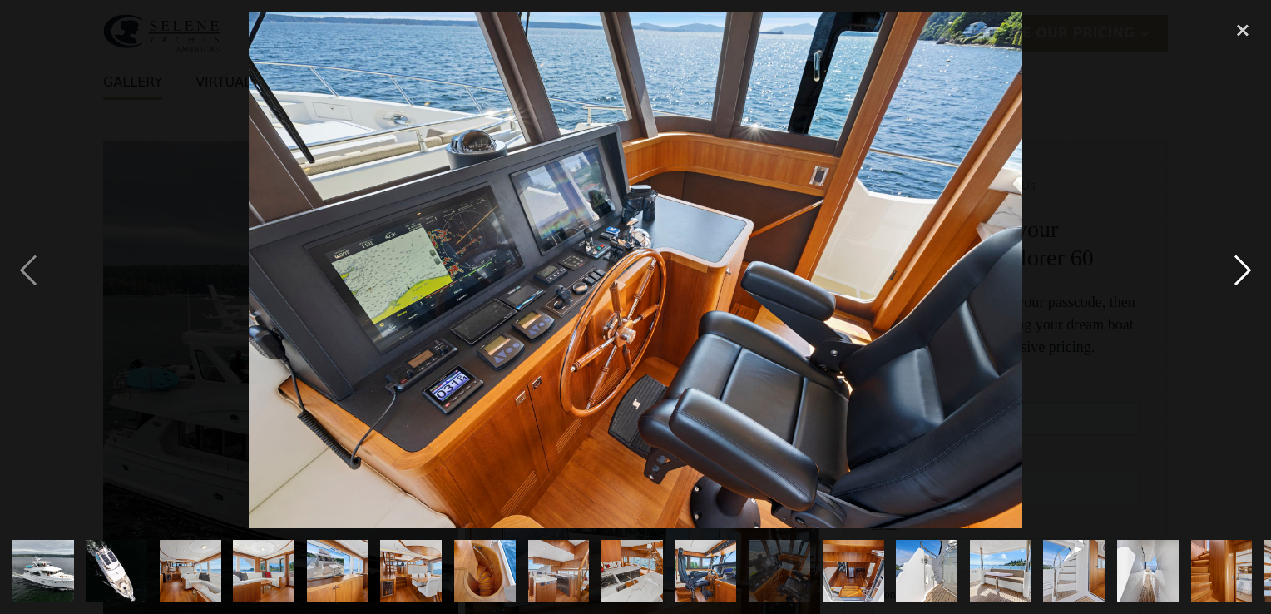
click at [1242, 266] on div "next image" at bounding box center [1242, 270] width 57 height 516
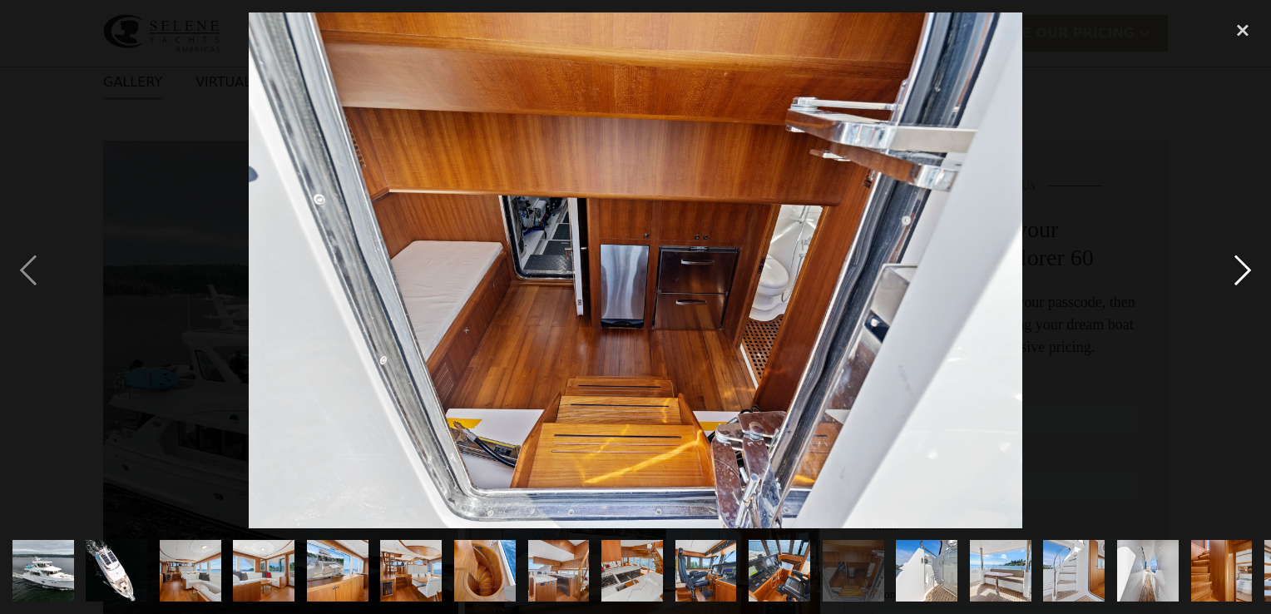
click at [1237, 260] on div "next image" at bounding box center [1242, 270] width 57 height 516
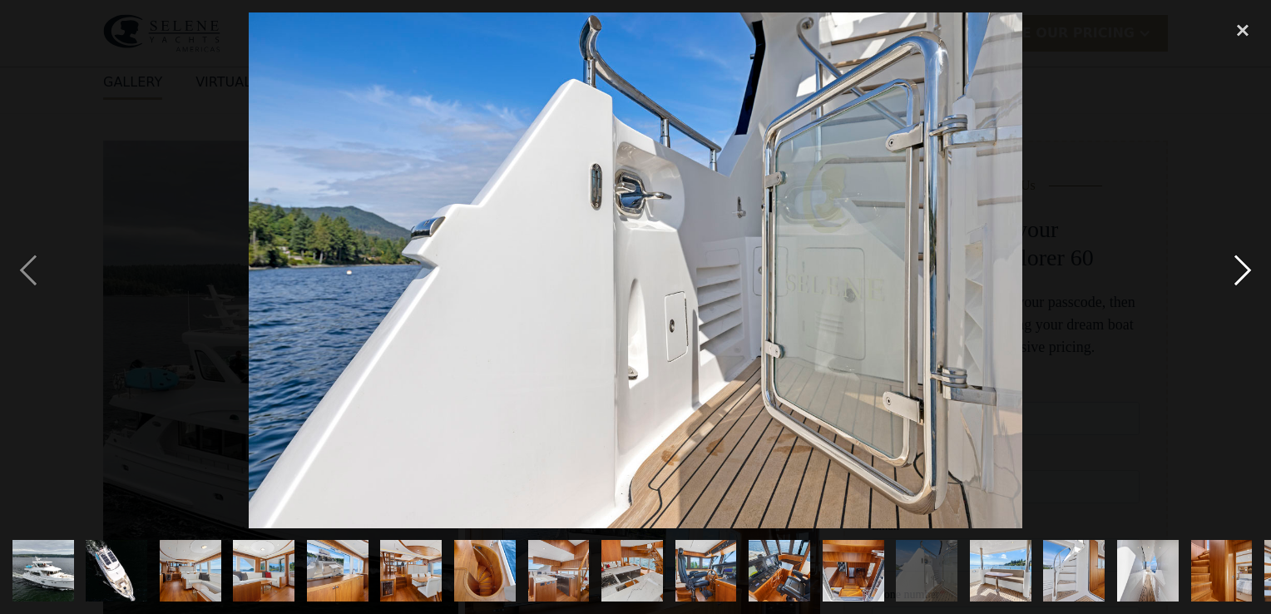
click at [1237, 260] on div "next image" at bounding box center [1242, 270] width 57 height 516
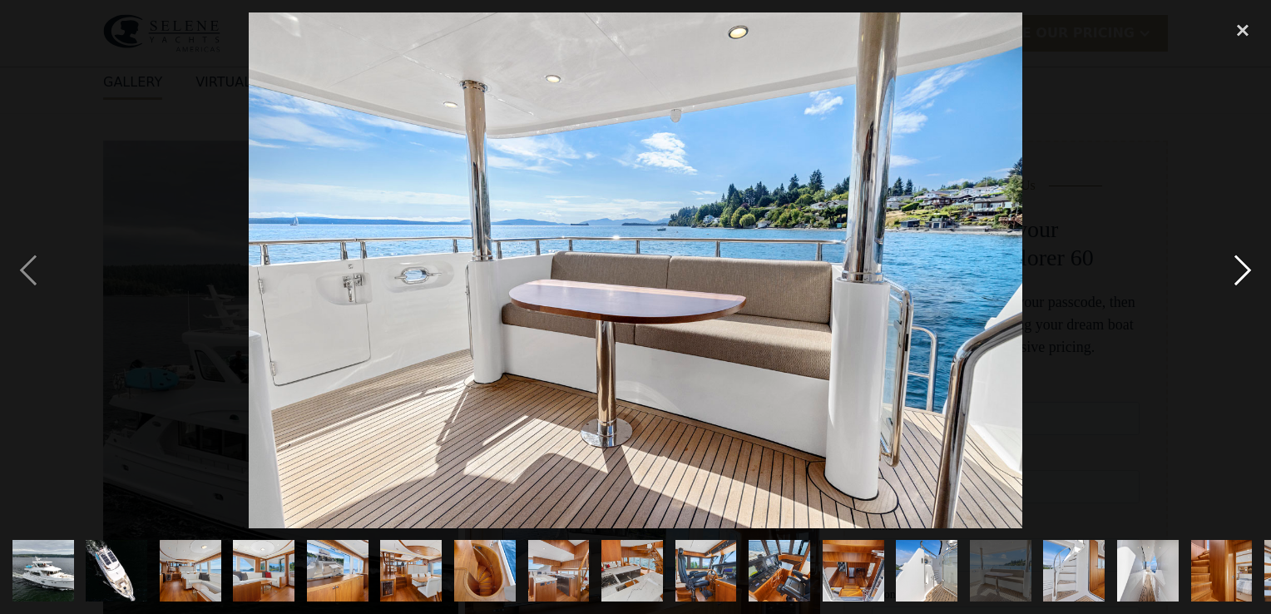
click at [1237, 260] on div "next image" at bounding box center [1242, 270] width 57 height 516
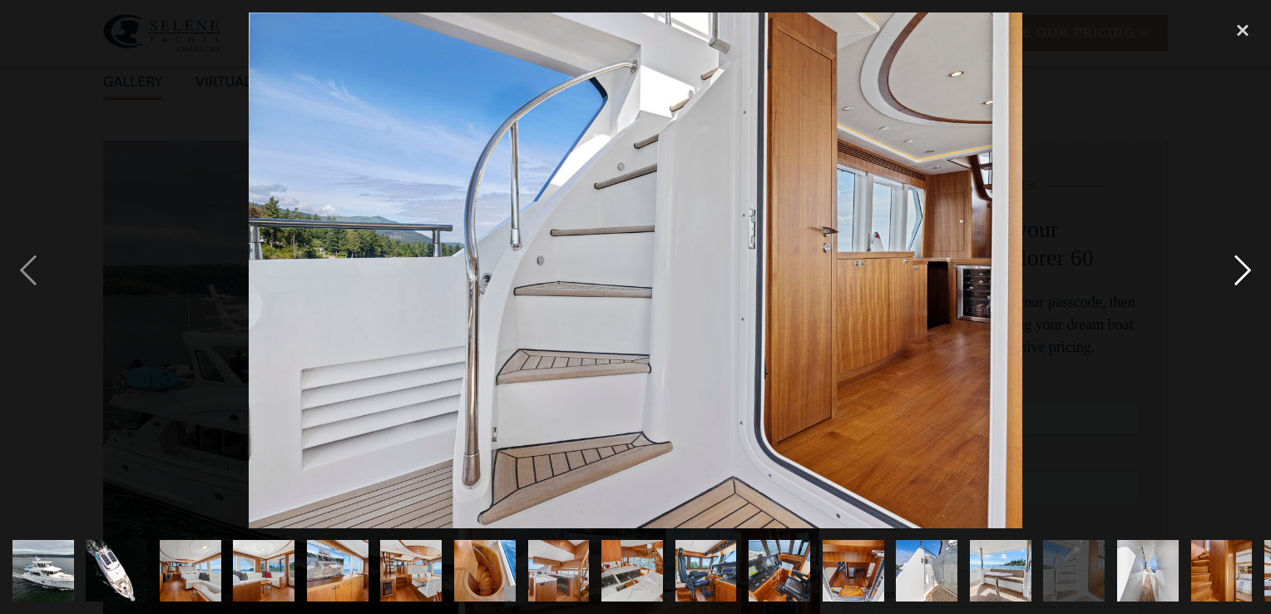
click at [1237, 260] on div "next image" at bounding box center [1242, 270] width 57 height 516
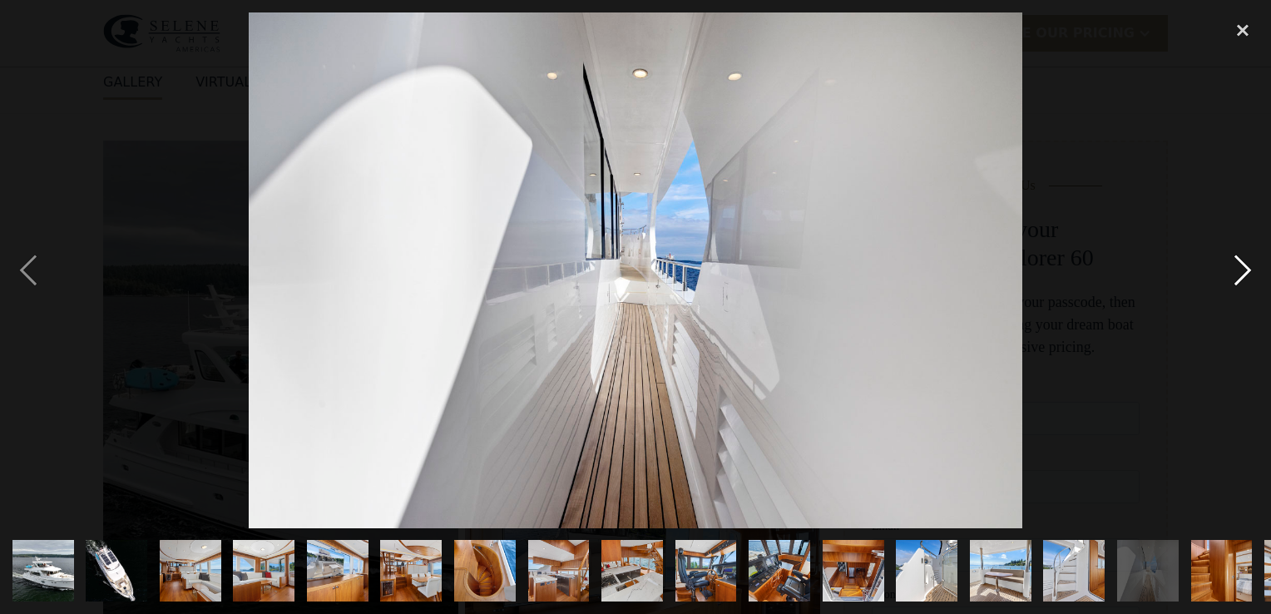
click at [1237, 260] on div "next image" at bounding box center [1242, 270] width 57 height 516
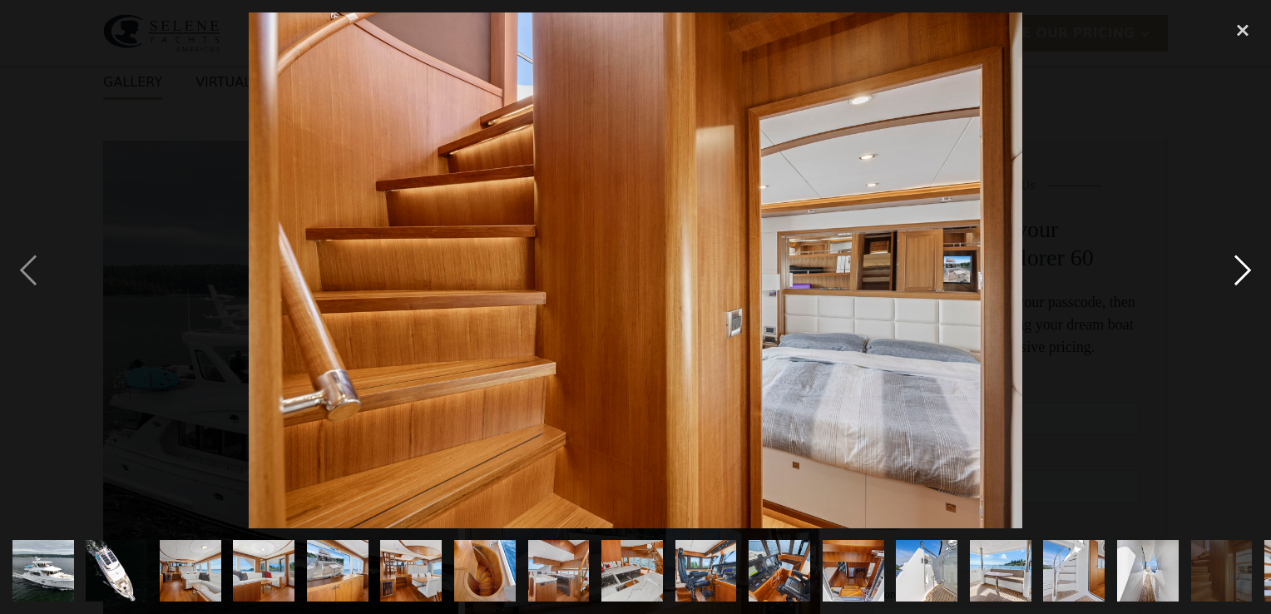
click at [1241, 264] on div "next image" at bounding box center [1242, 270] width 57 height 516
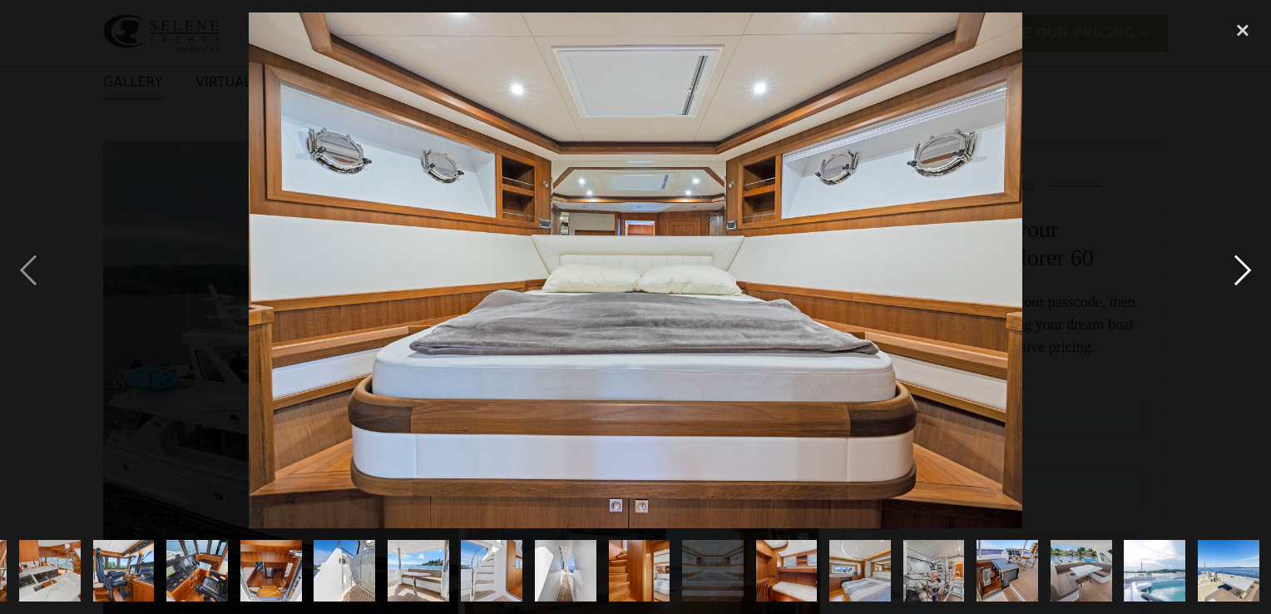
scroll to position [0, 582]
click at [1241, 264] on div "next image" at bounding box center [1242, 270] width 57 height 516
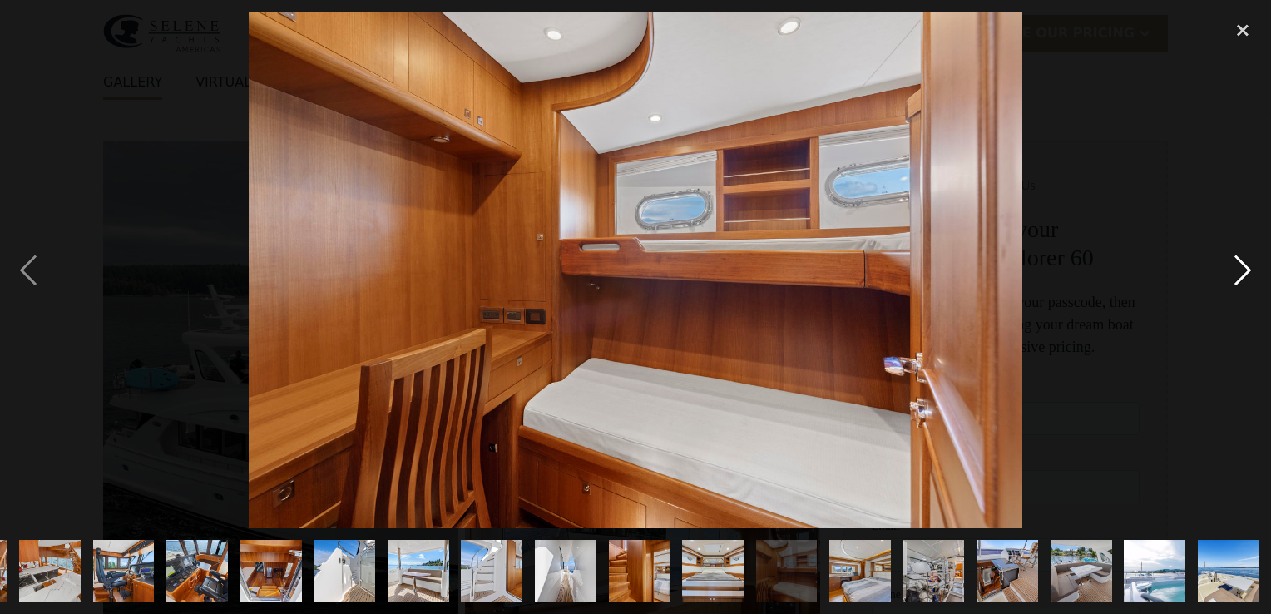
click at [1241, 264] on div "next image" at bounding box center [1242, 270] width 57 height 516
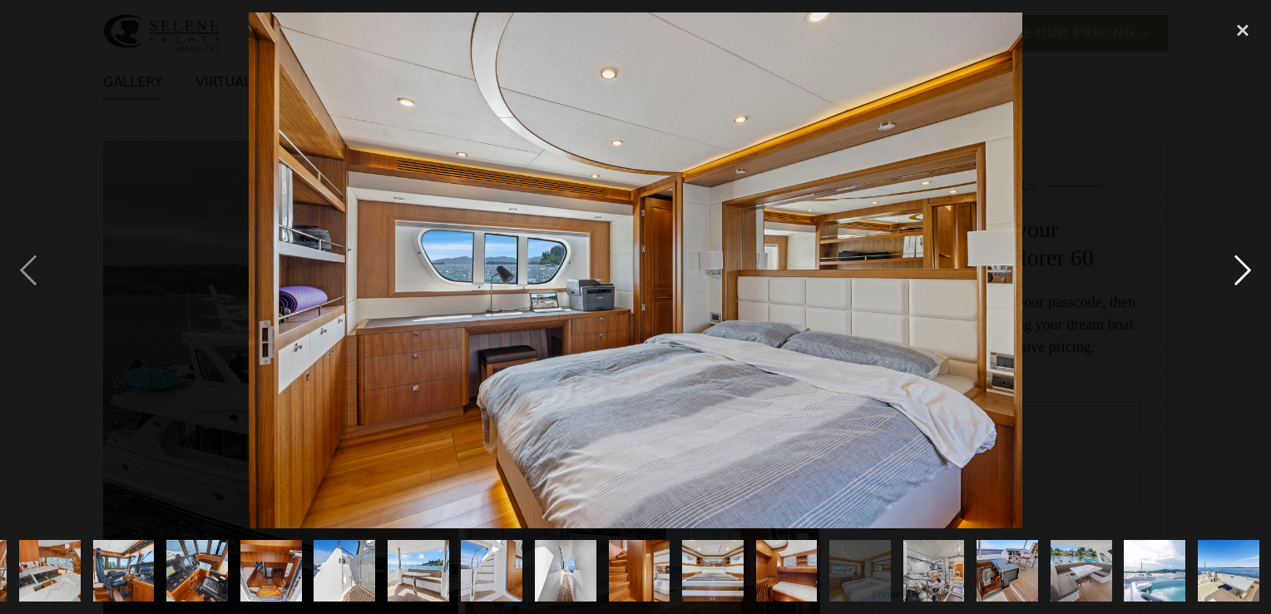
click at [1241, 264] on div "next image" at bounding box center [1242, 270] width 57 height 516
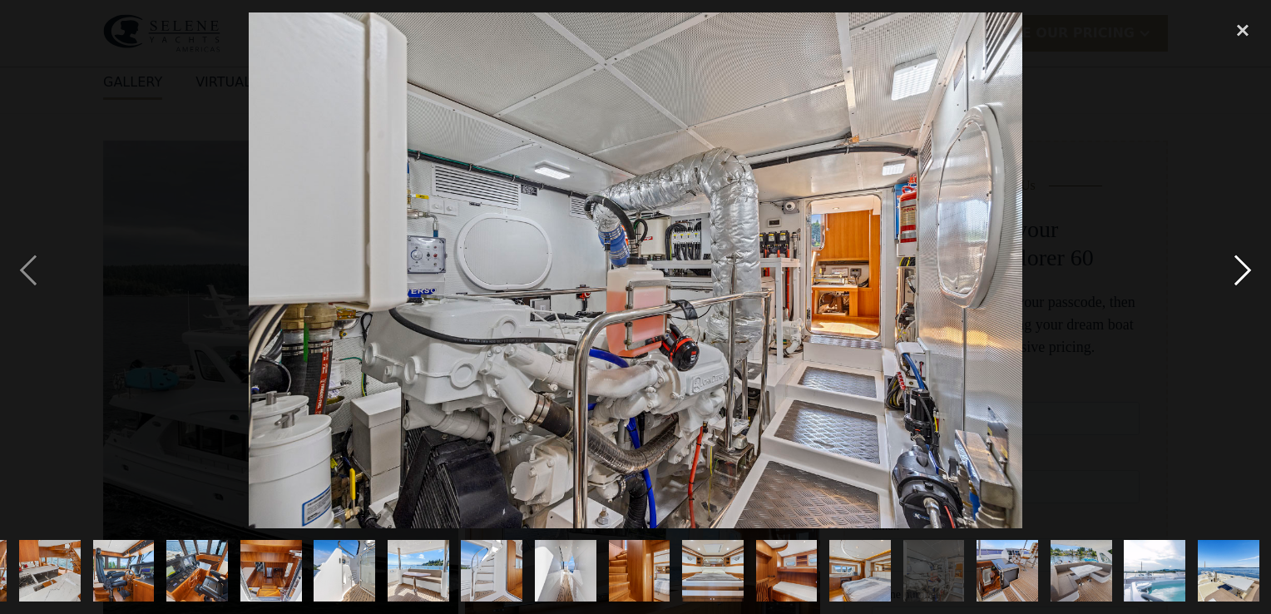
click at [1241, 264] on div "next image" at bounding box center [1242, 270] width 57 height 516
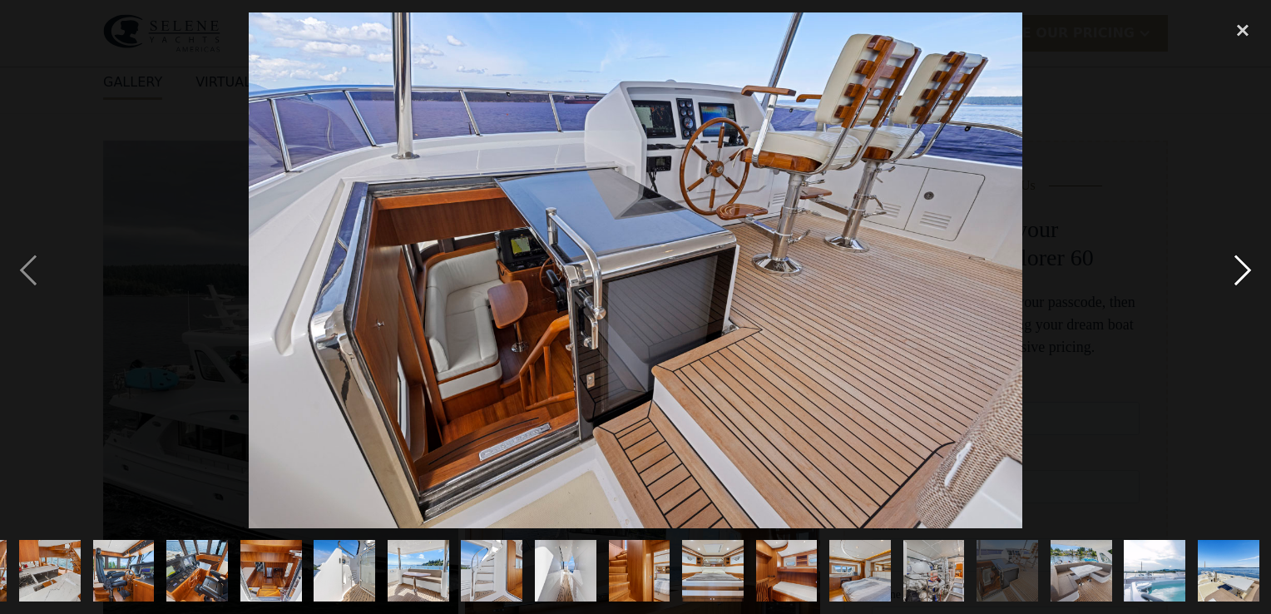
click at [1241, 264] on div "next image" at bounding box center [1242, 270] width 57 height 516
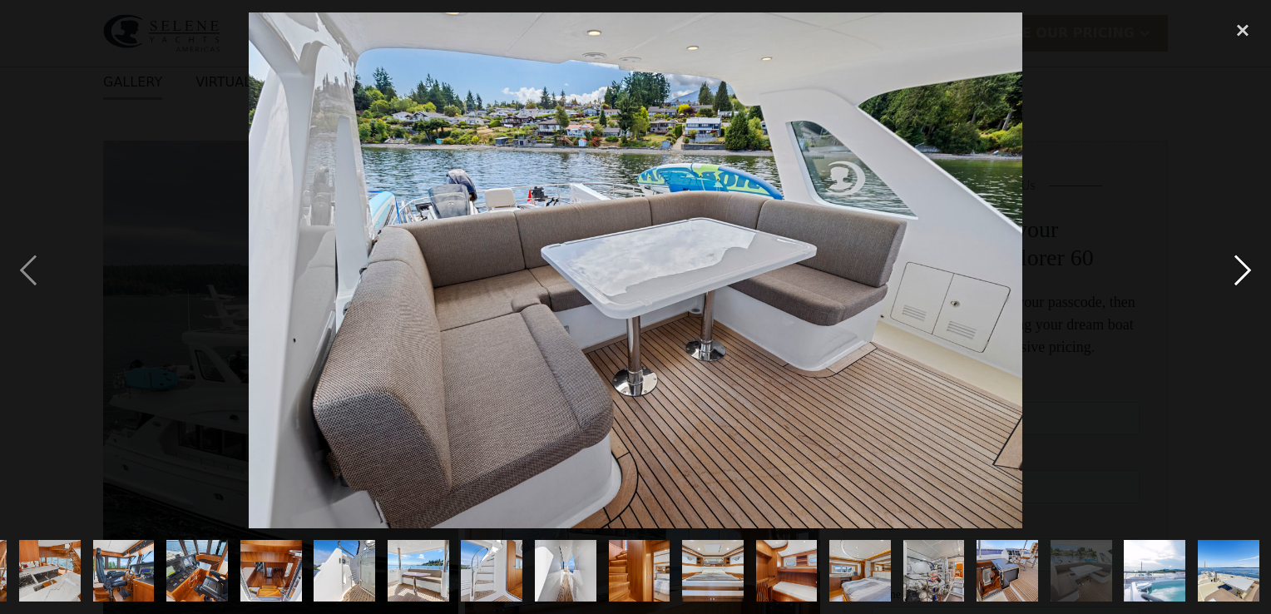
click at [1241, 264] on div "next image" at bounding box center [1242, 270] width 57 height 516
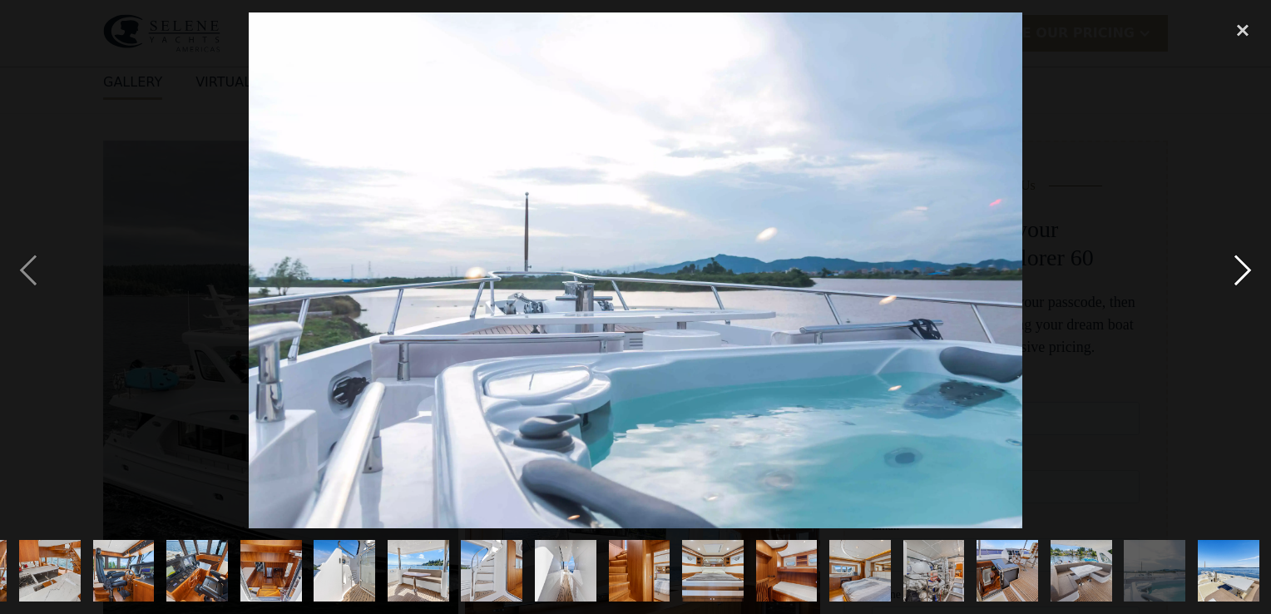
click at [1241, 264] on div "next image" at bounding box center [1242, 270] width 57 height 516
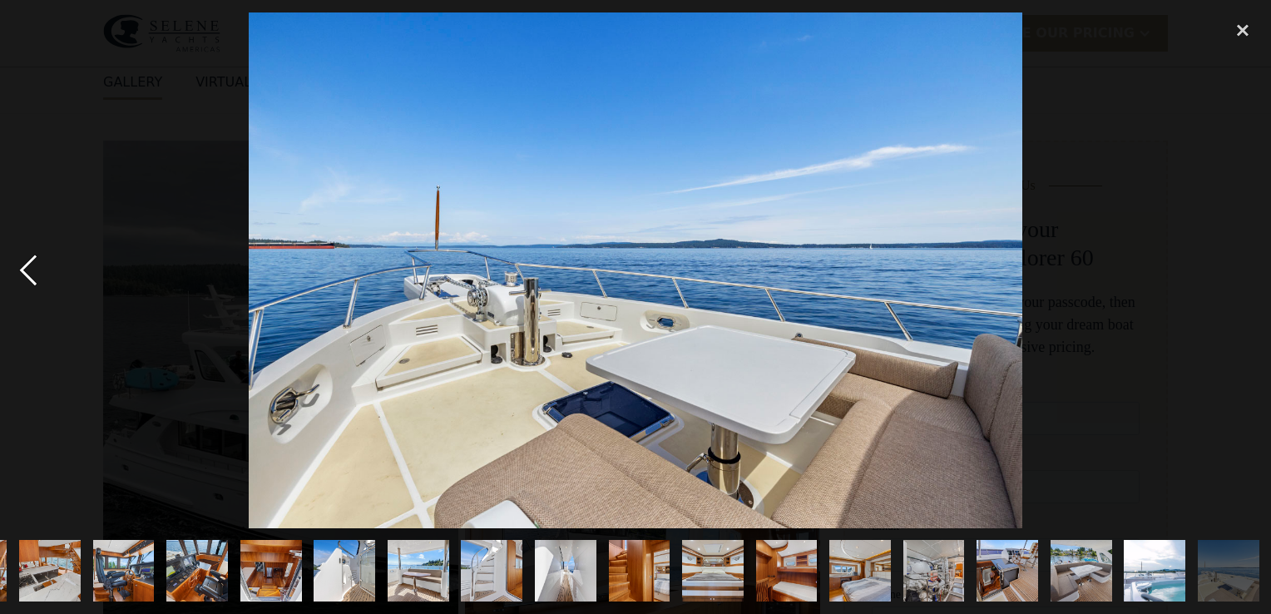
click at [23, 269] on div "previous image" at bounding box center [28, 270] width 57 height 516
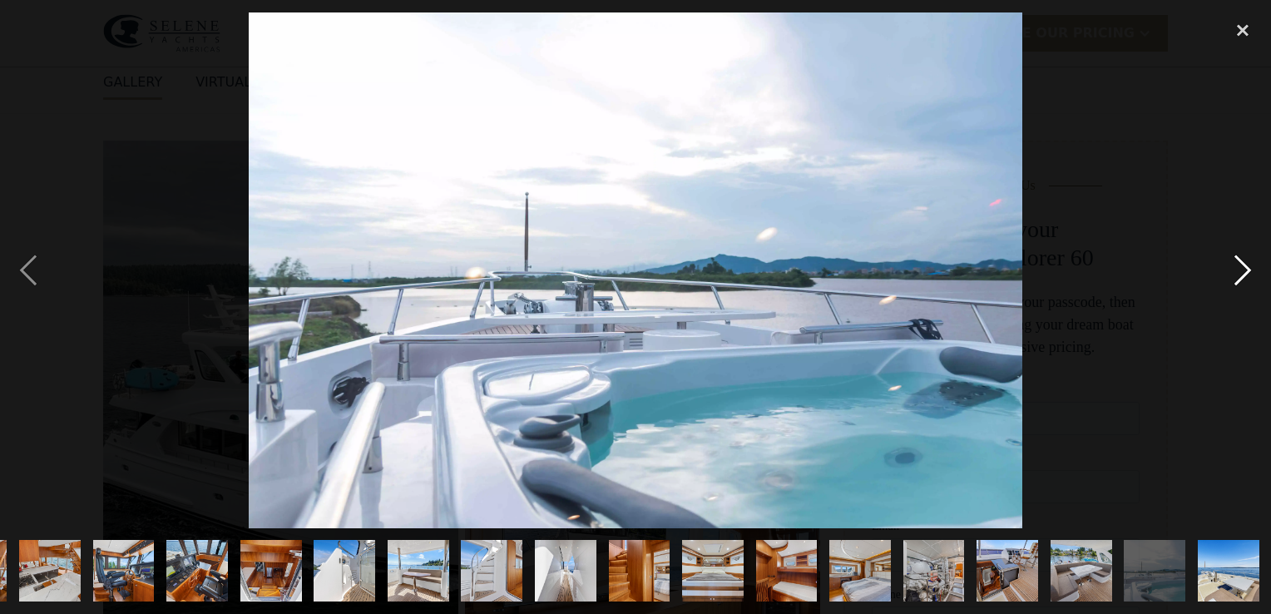
click at [1239, 264] on div "next image" at bounding box center [1242, 270] width 57 height 516
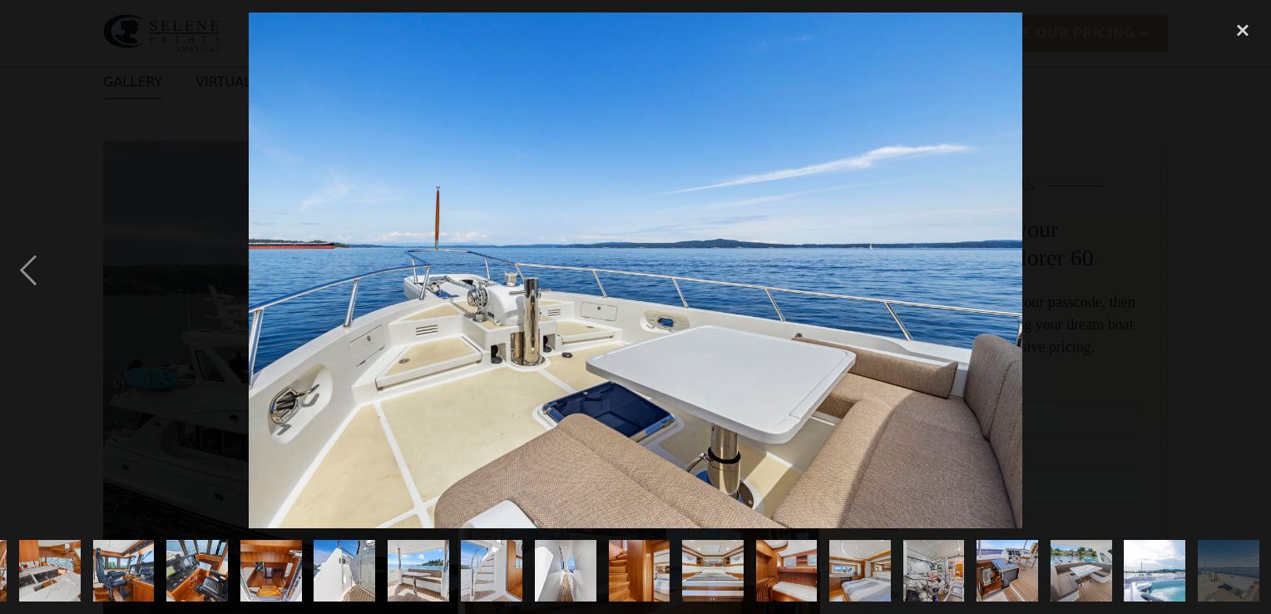
click at [1239, 264] on div "next image" at bounding box center [1242, 270] width 57 height 516
click at [43, 547] on img "show item 9 of 25" at bounding box center [50, 571] width 92 height 62
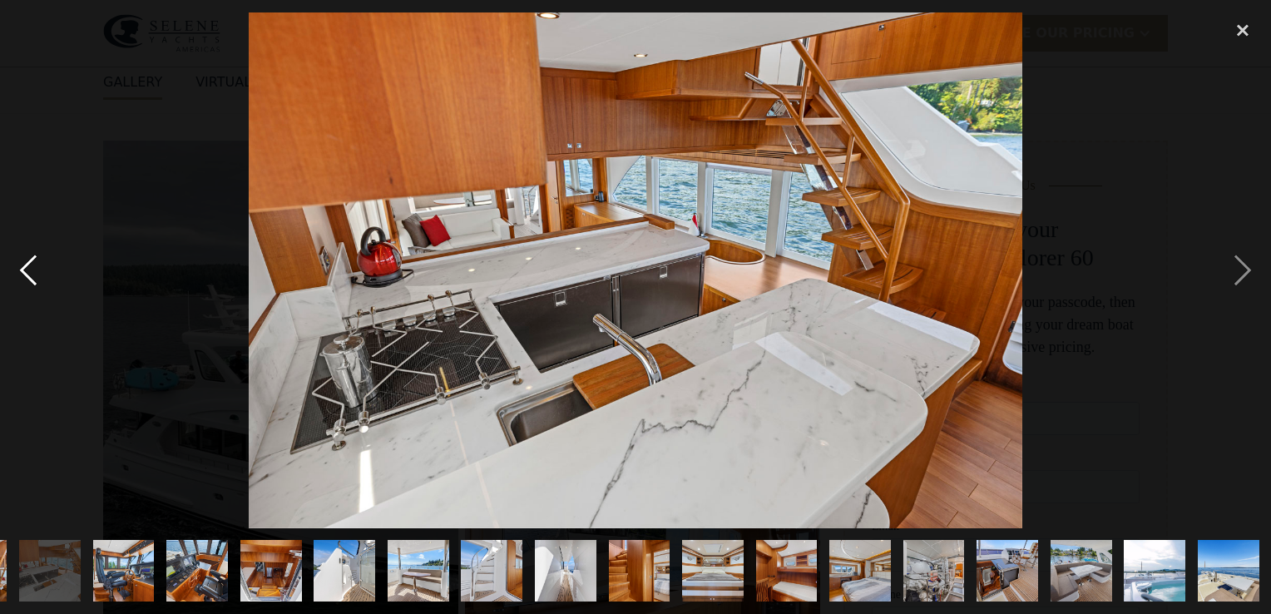
click at [25, 259] on div "previous image" at bounding box center [28, 270] width 57 height 516
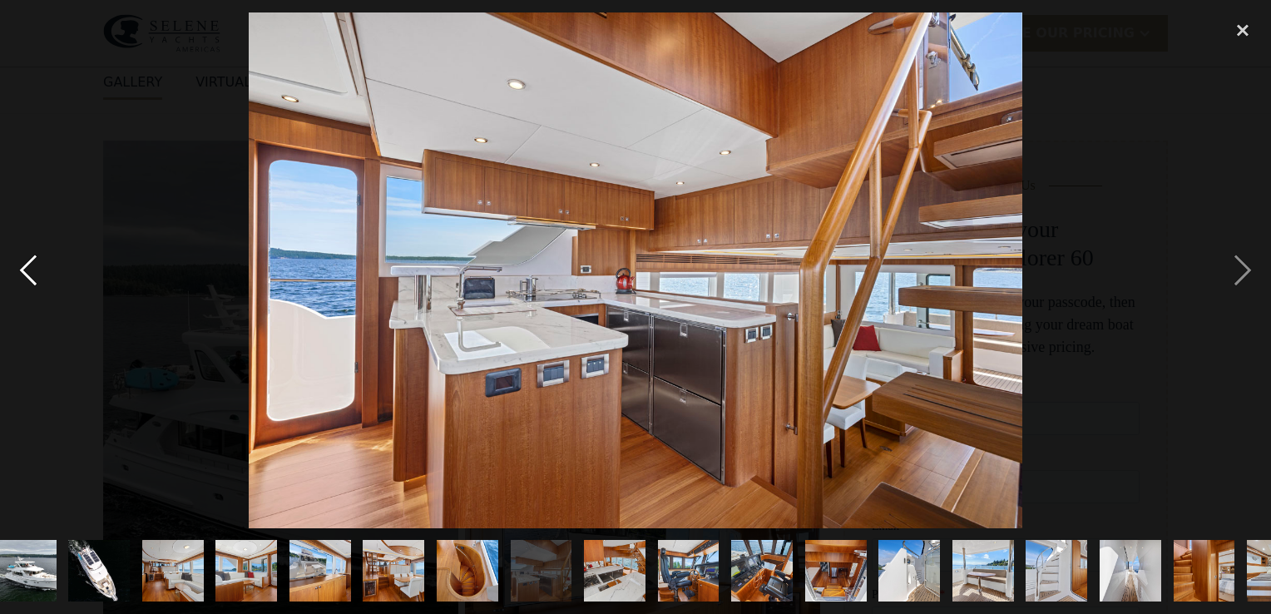
scroll to position [0, 0]
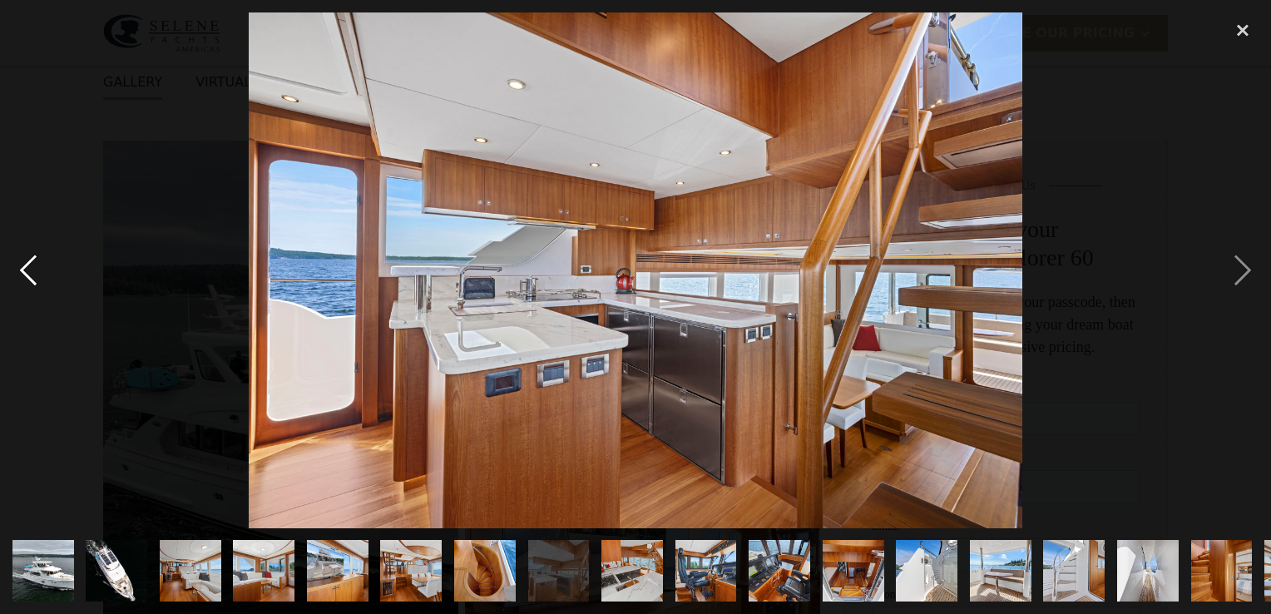
click at [25, 259] on div "previous image" at bounding box center [28, 270] width 57 height 516
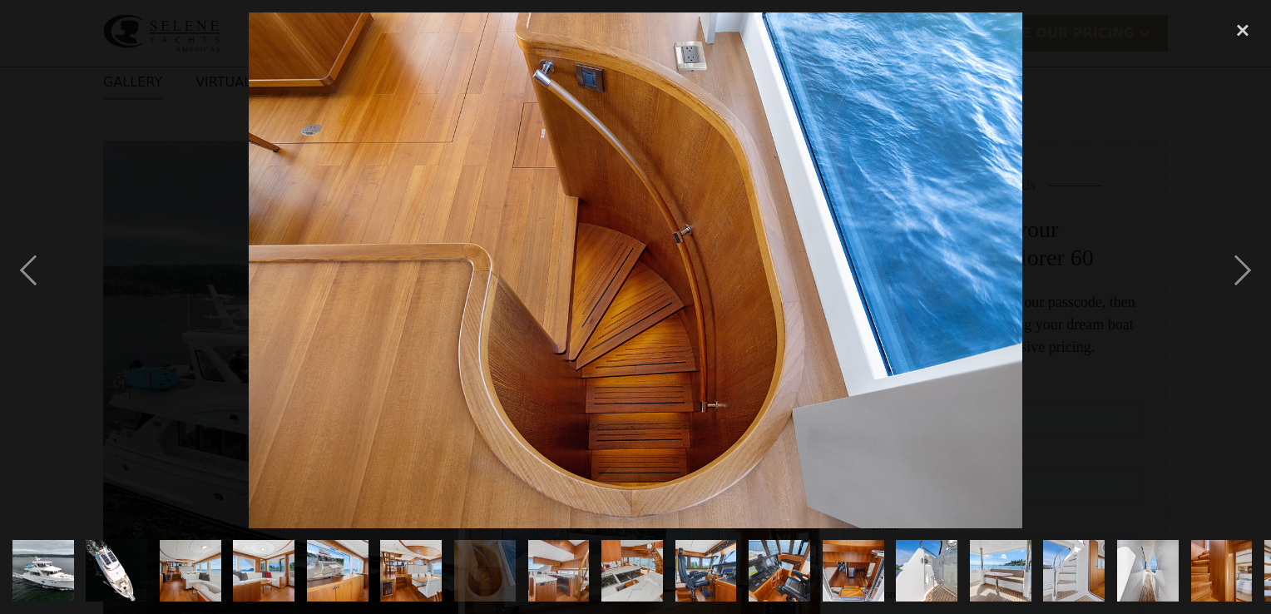
click at [110, 558] on img "show item 2 of 25" at bounding box center [116, 571] width 116 height 62
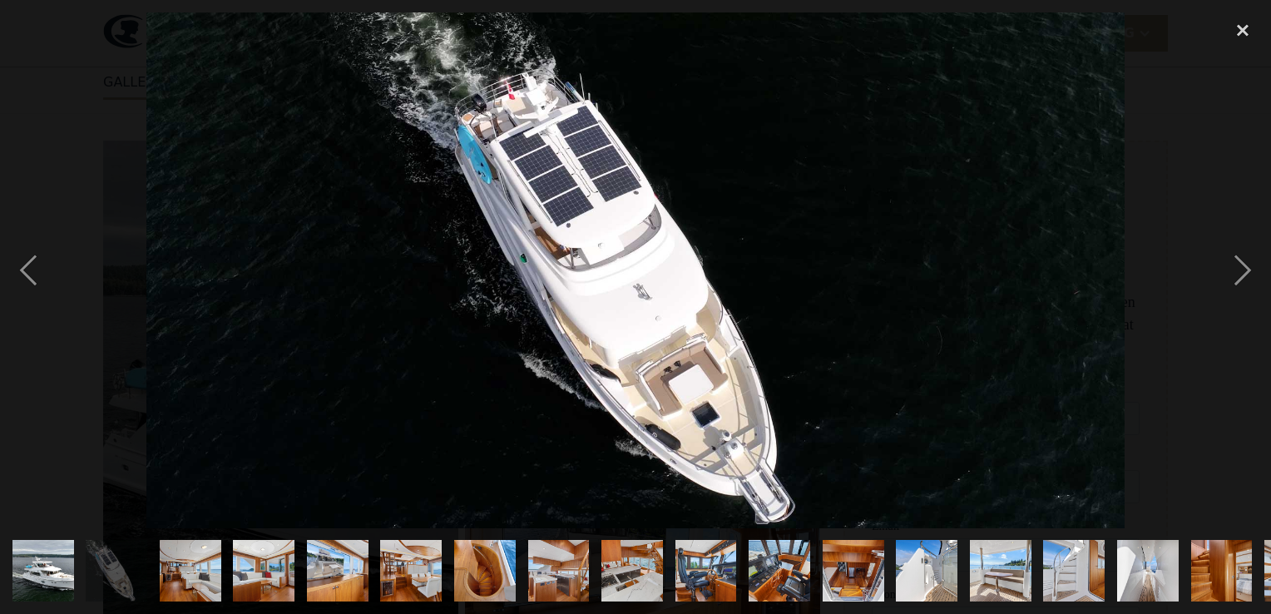
click at [113, 563] on img "show item 2 of 25" at bounding box center [116, 571] width 116 height 62
click at [43, 554] on img "show item 1 of 25" at bounding box center [43, 571] width 116 height 62
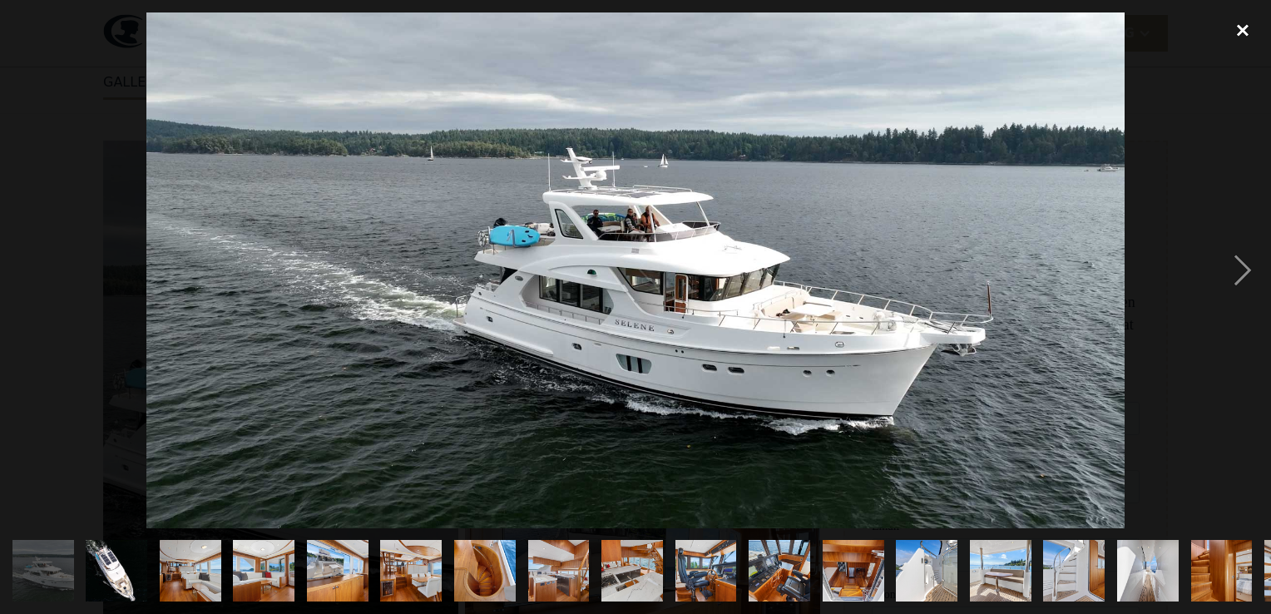
click at [1239, 31] on div "close lightbox" at bounding box center [1242, 30] width 57 height 37
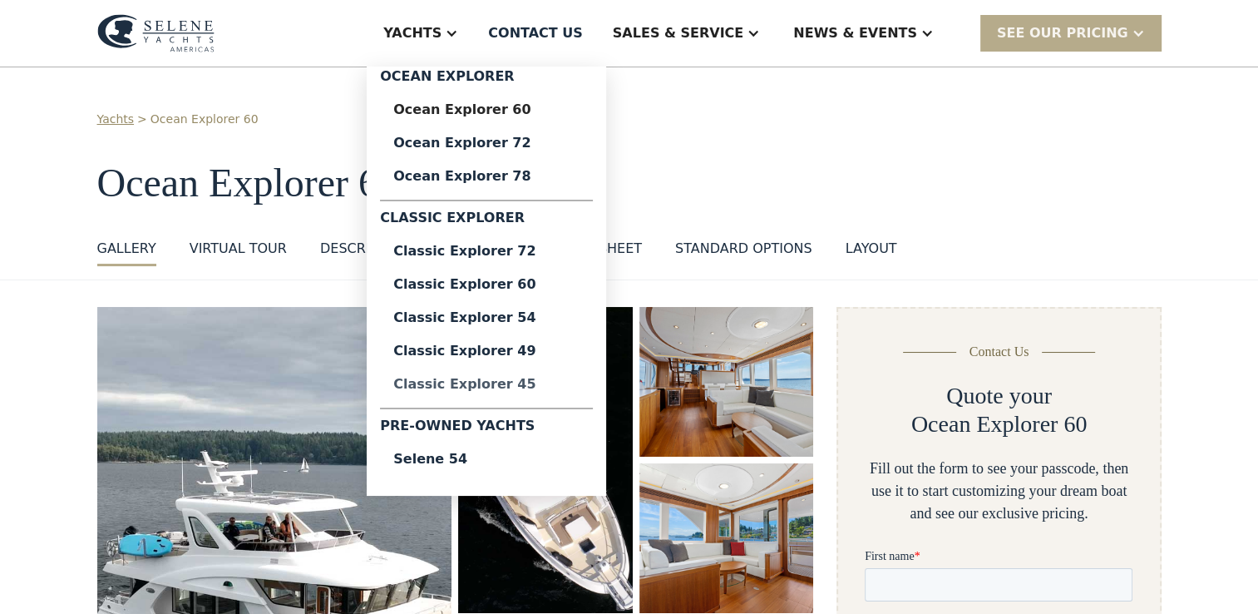
click at [549, 381] on div "Classic Explorer 45" at bounding box center [486, 384] width 186 height 13
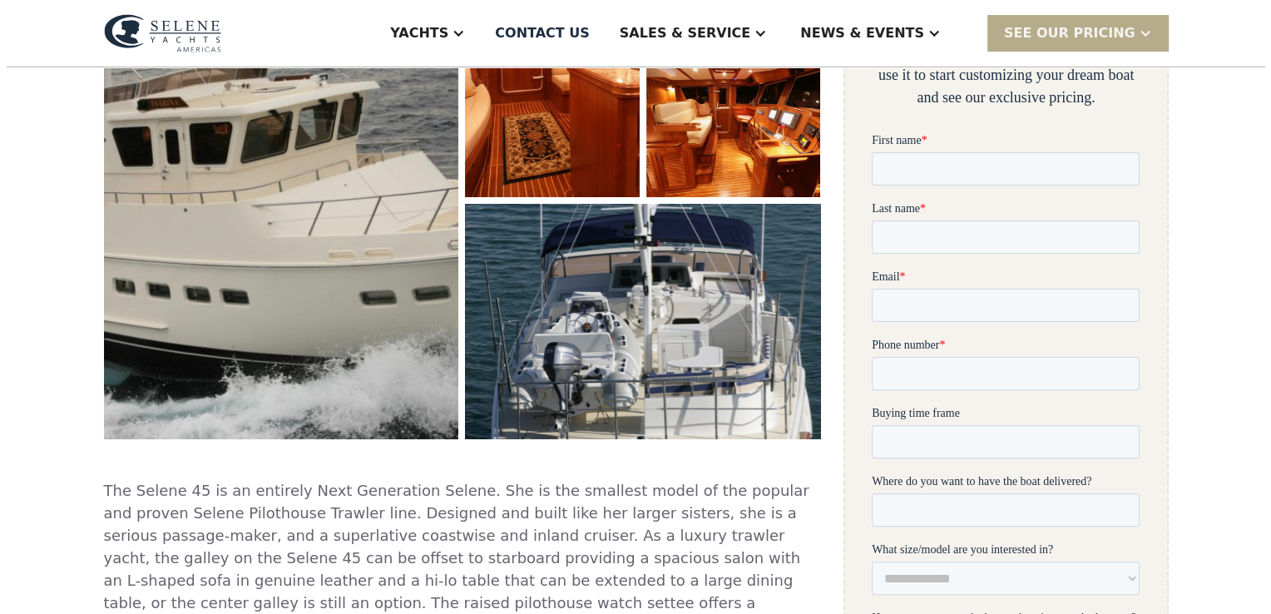
scroll to position [333, 0]
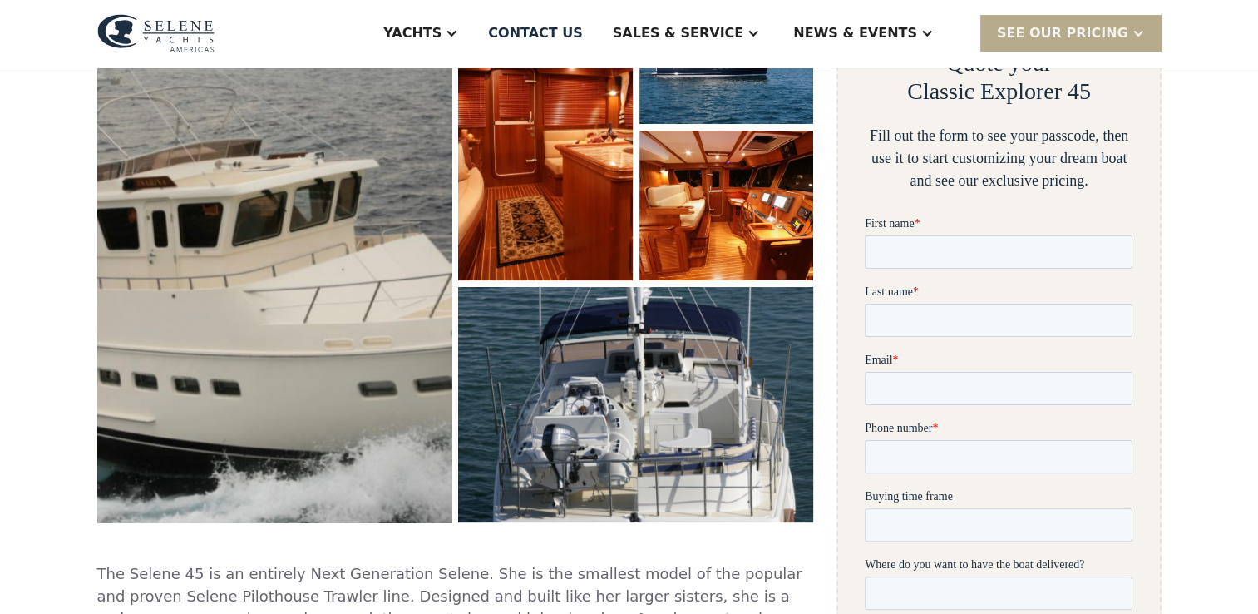
click at [385, 263] on img "open lightbox" at bounding box center [274, 248] width 377 height 581
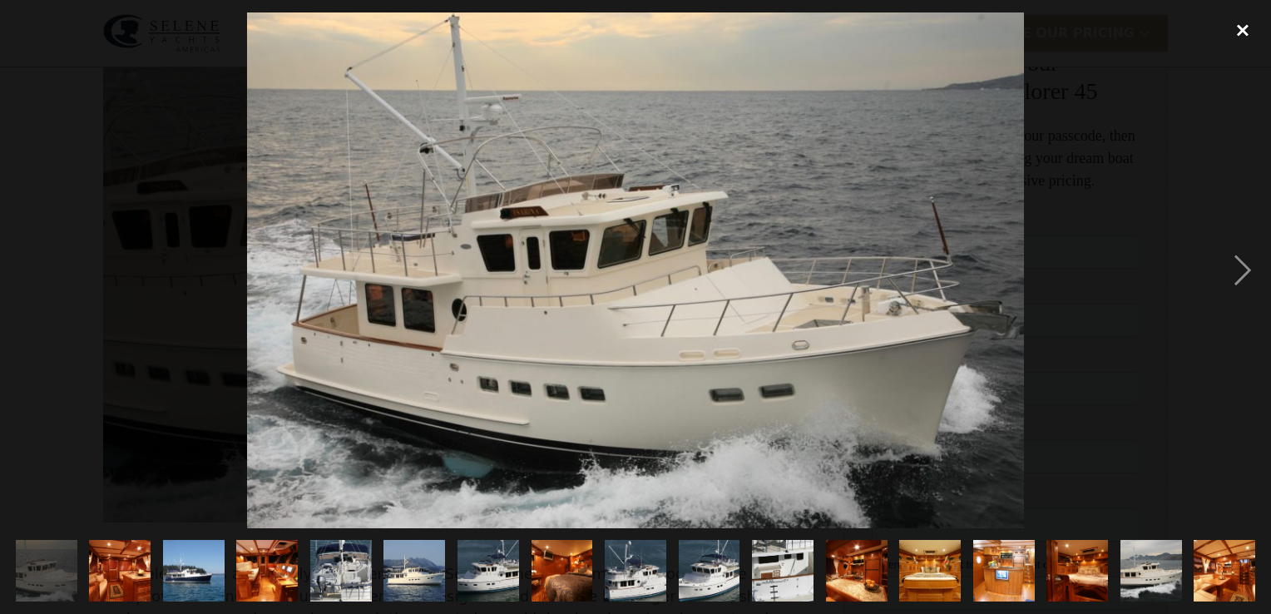
click at [1244, 29] on div "close lightbox" at bounding box center [1242, 30] width 57 height 37
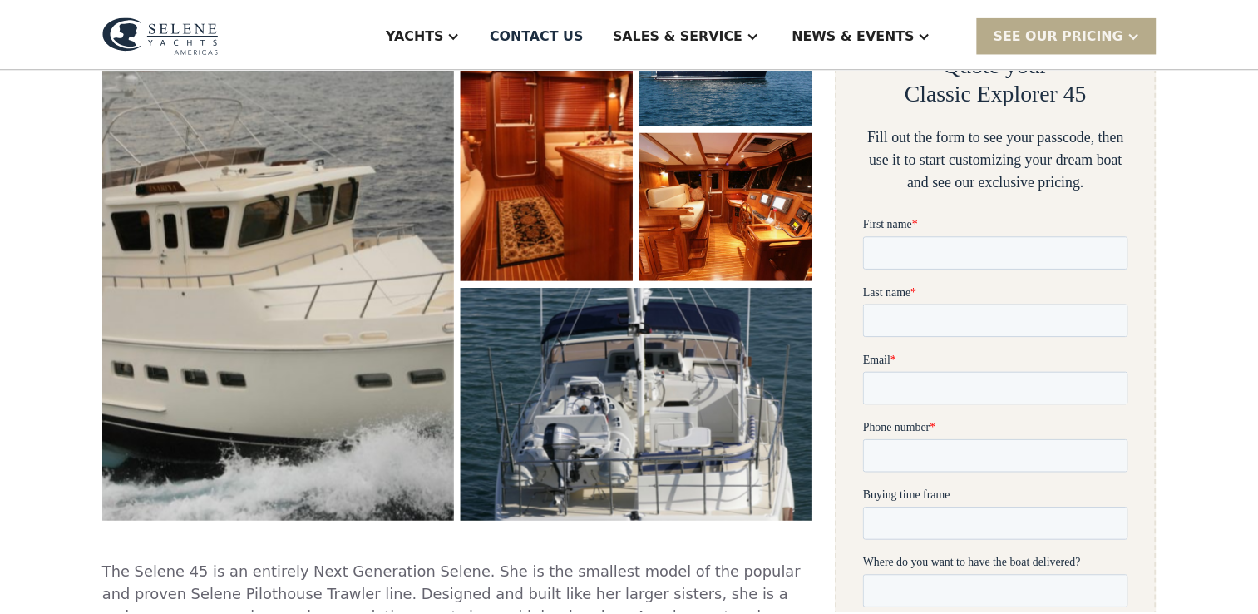
scroll to position [306, 0]
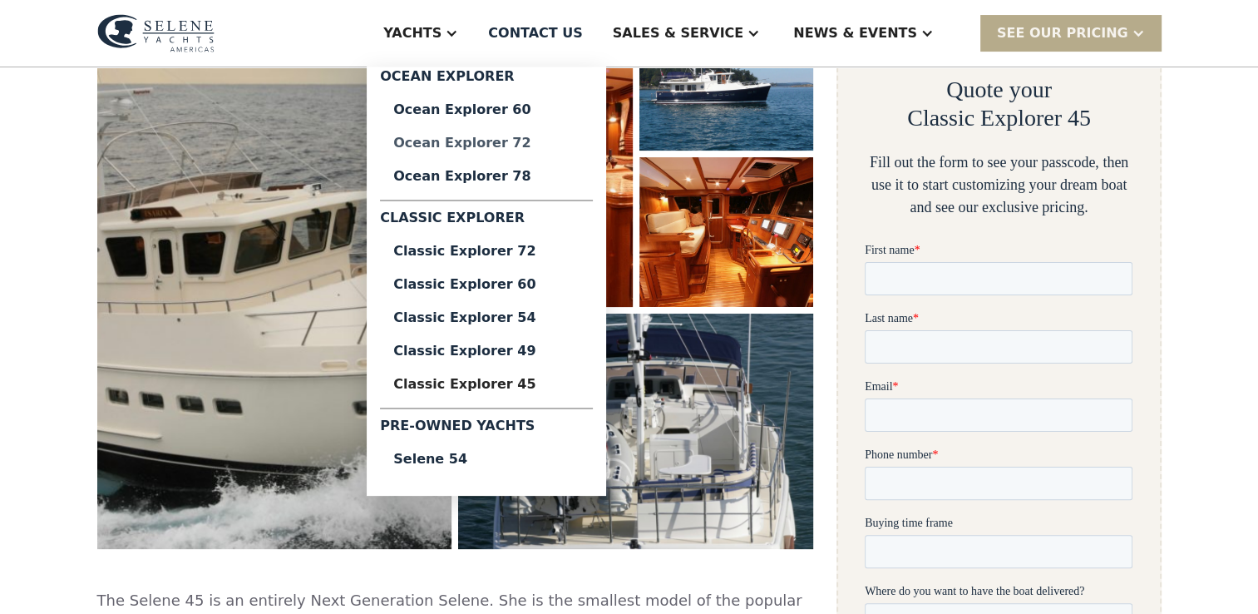
click at [539, 136] on div "Ocean Explorer 72" at bounding box center [486, 142] width 186 height 13
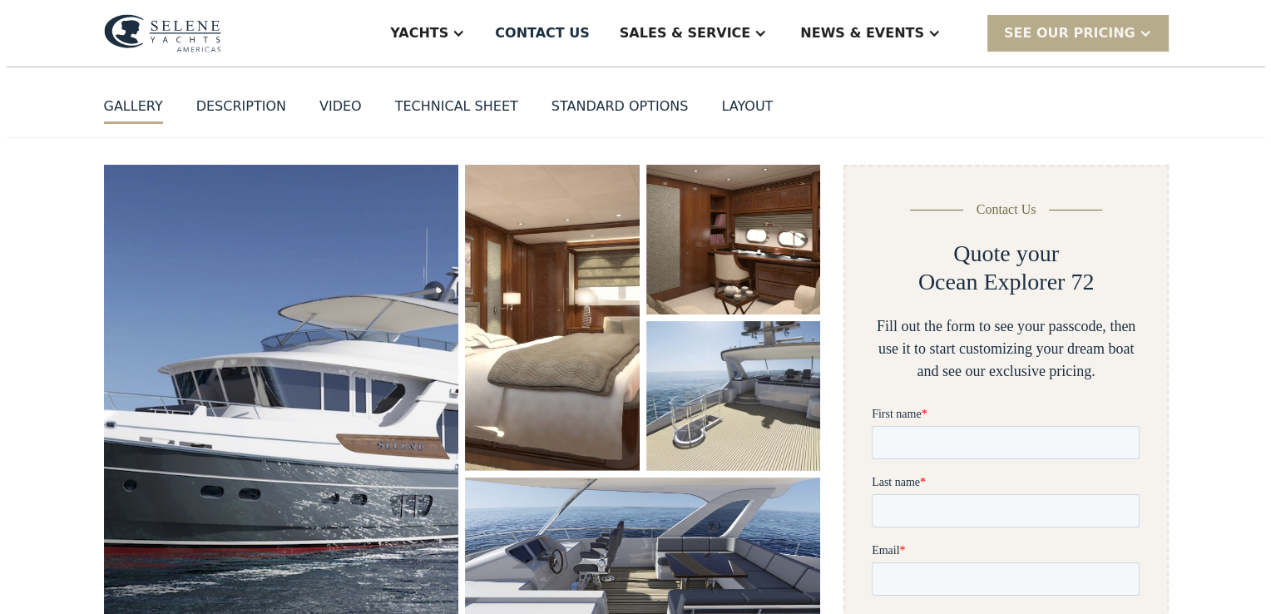
scroll to position [333, 0]
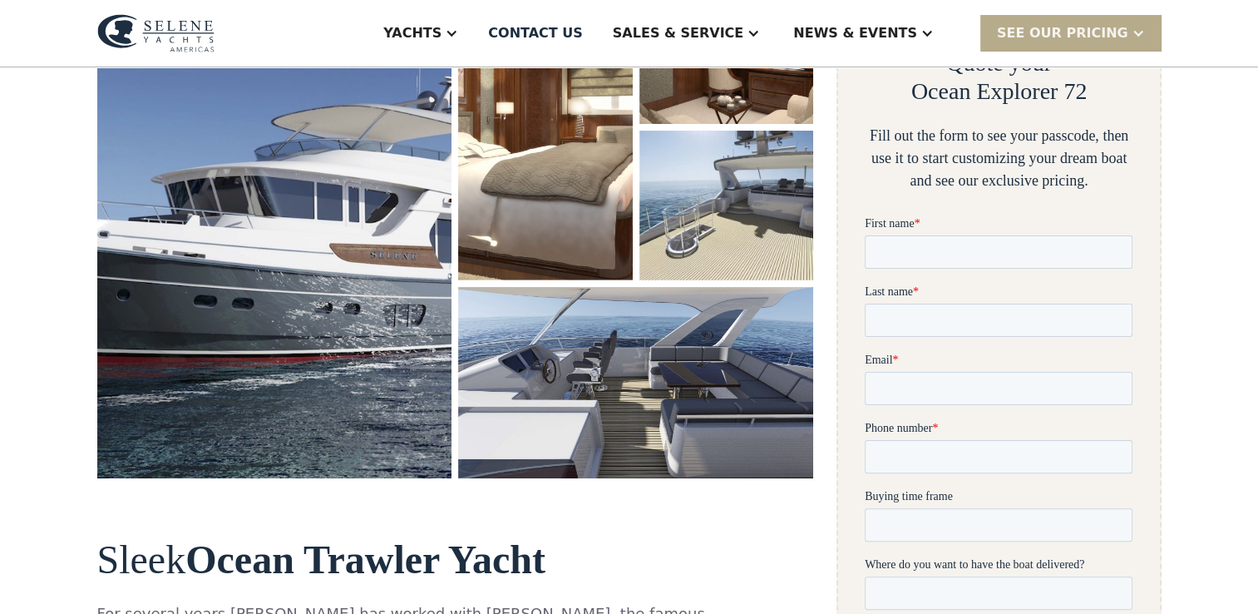
click at [313, 244] on img "open lightbox" at bounding box center [274, 226] width 355 height 504
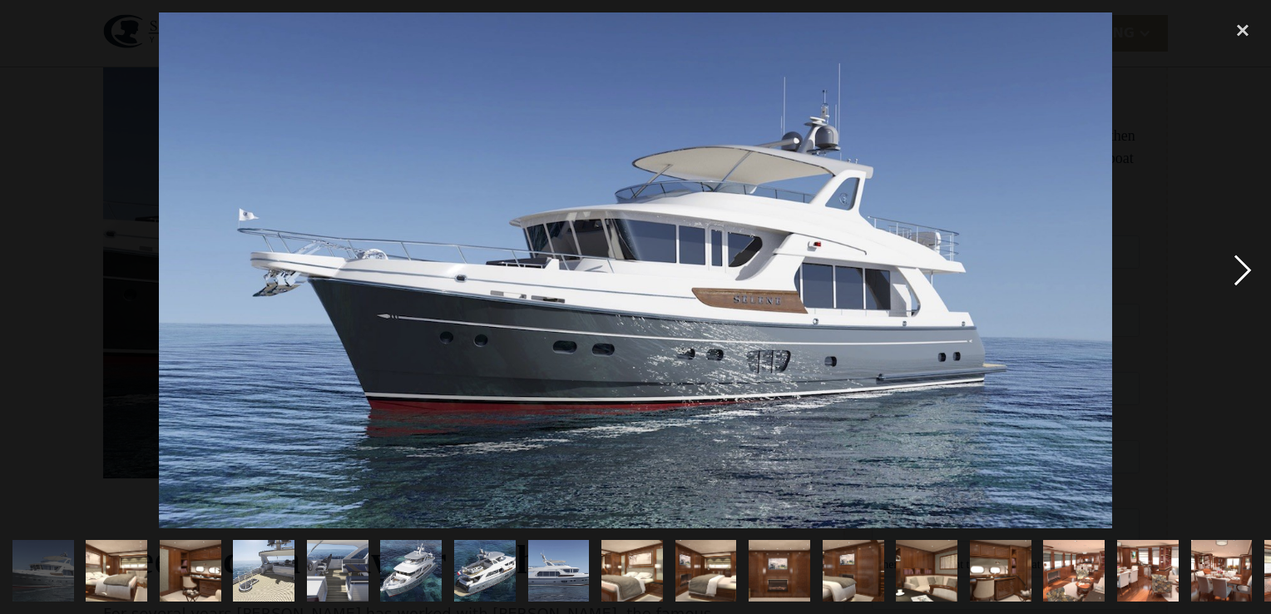
click at [1241, 268] on div "next image" at bounding box center [1242, 270] width 57 height 516
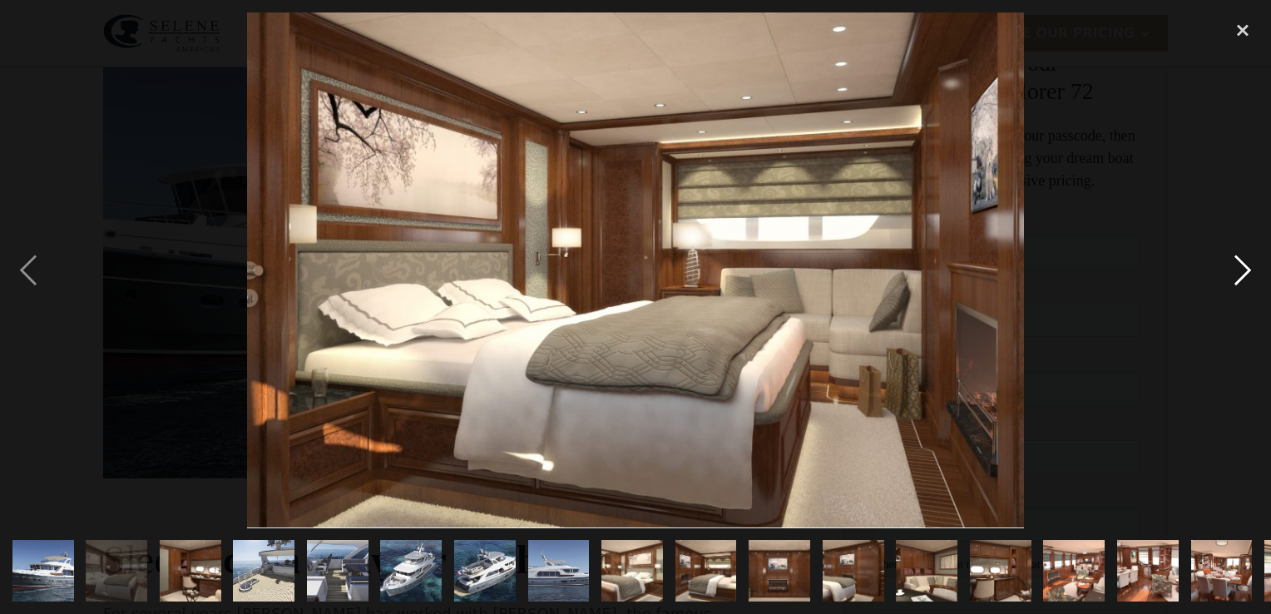
click at [1241, 268] on div "next image" at bounding box center [1242, 270] width 57 height 516
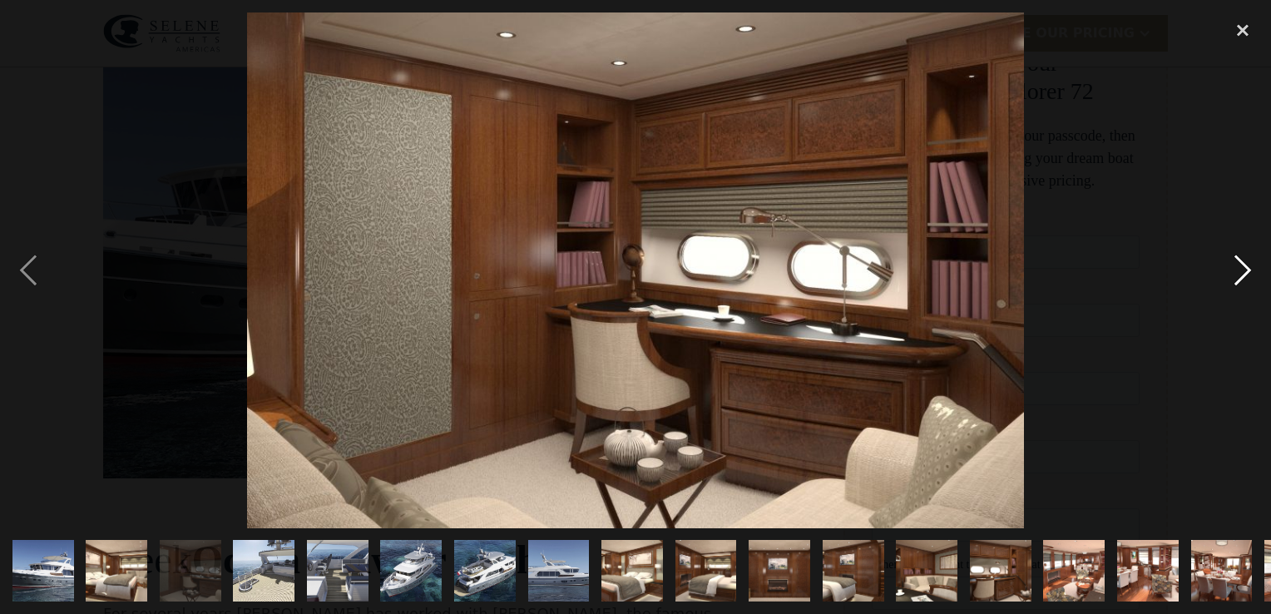
click at [1241, 268] on div "next image" at bounding box center [1242, 270] width 57 height 516
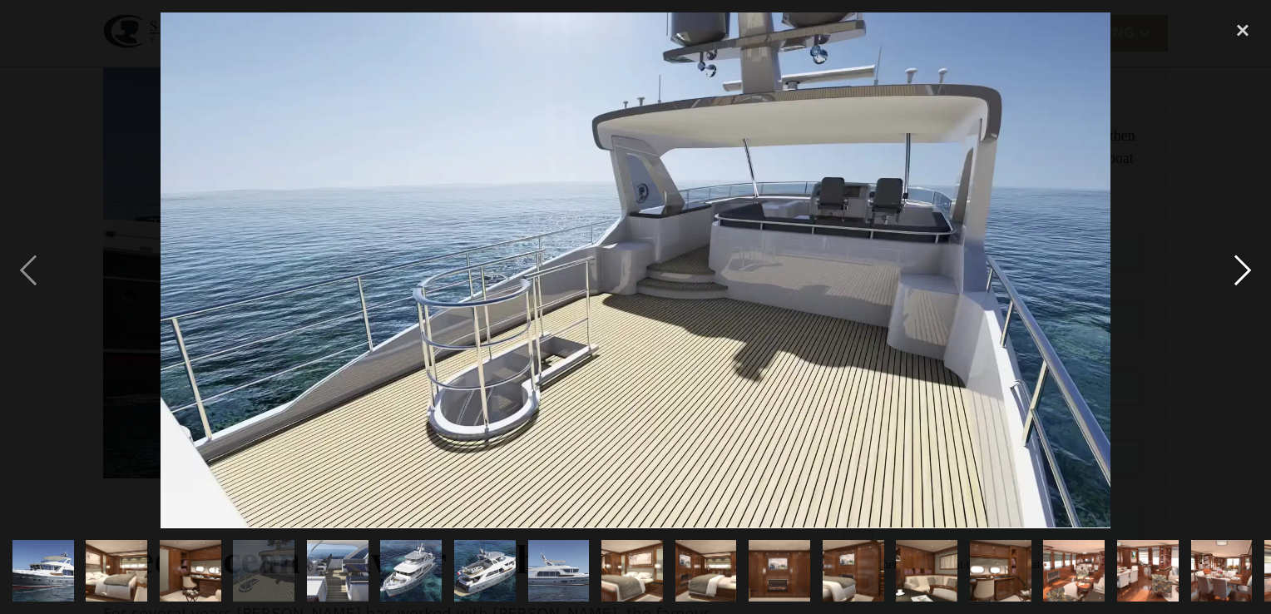
click at [1237, 263] on div "next image" at bounding box center [1242, 270] width 57 height 516
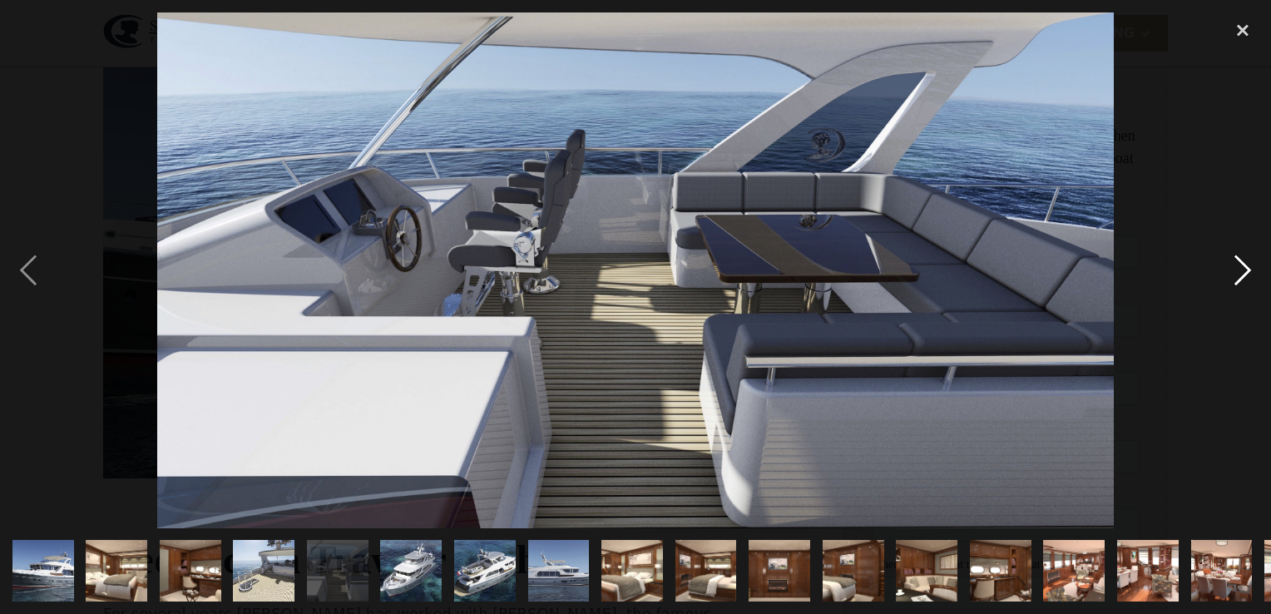
click at [1237, 263] on div "next image" at bounding box center [1242, 270] width 57 height 516
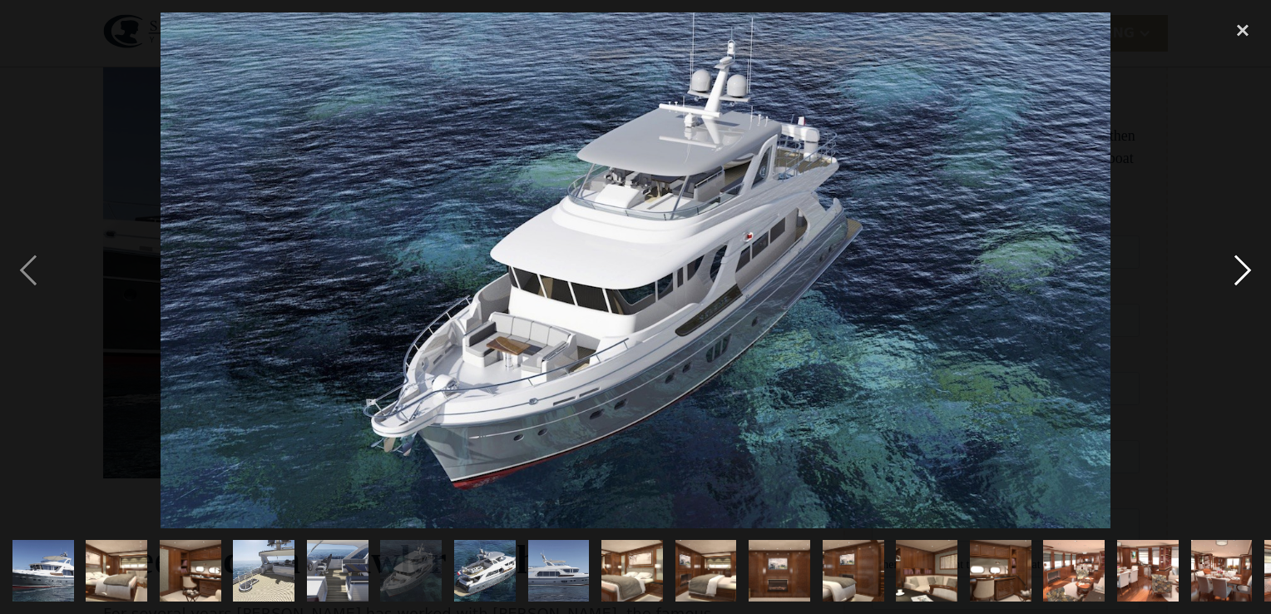
click at [1237, 263] on div "next image" at bounding box center [1242, 270] width 57 height 516
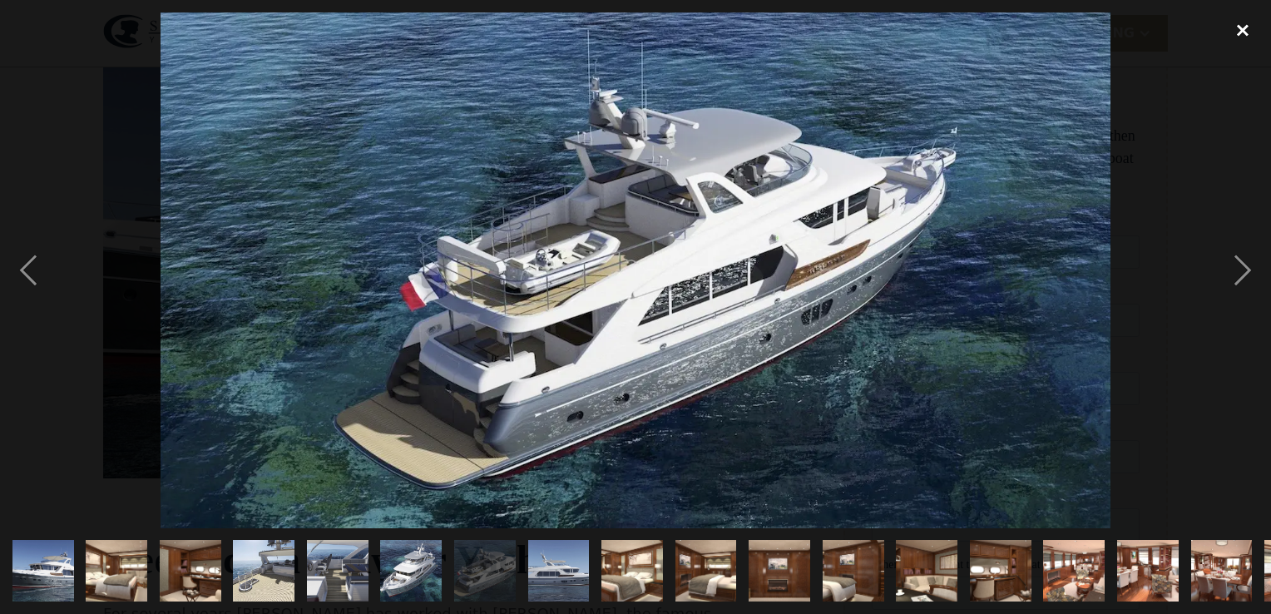
click at [1241, 25] on div "close lightbox" at bounding box center [1242, 30] width 57 height 37
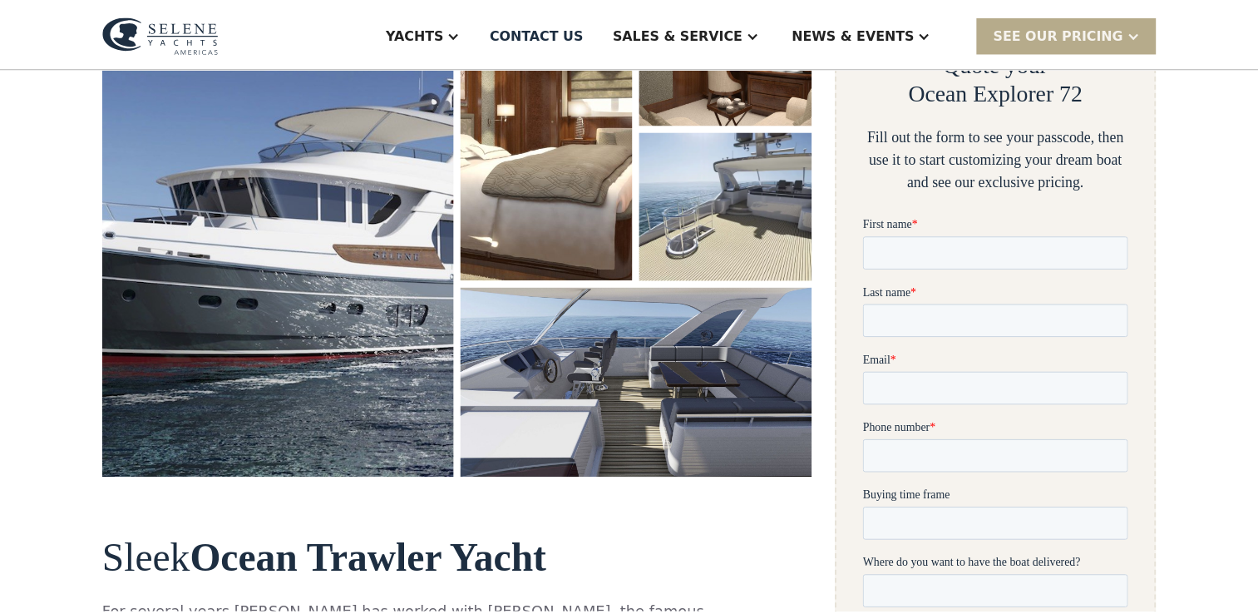
scroll to position [306, 0]
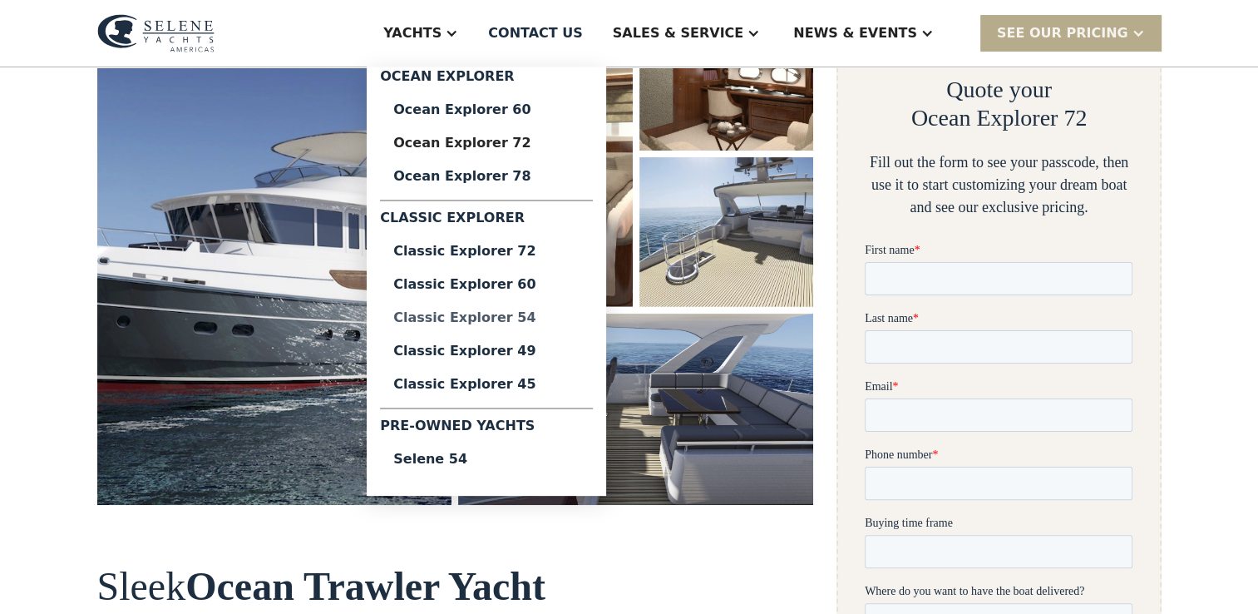
click at [561, 315] on div "Classic Explorer 54" at bounding box center [486, 317] width 186 height 13
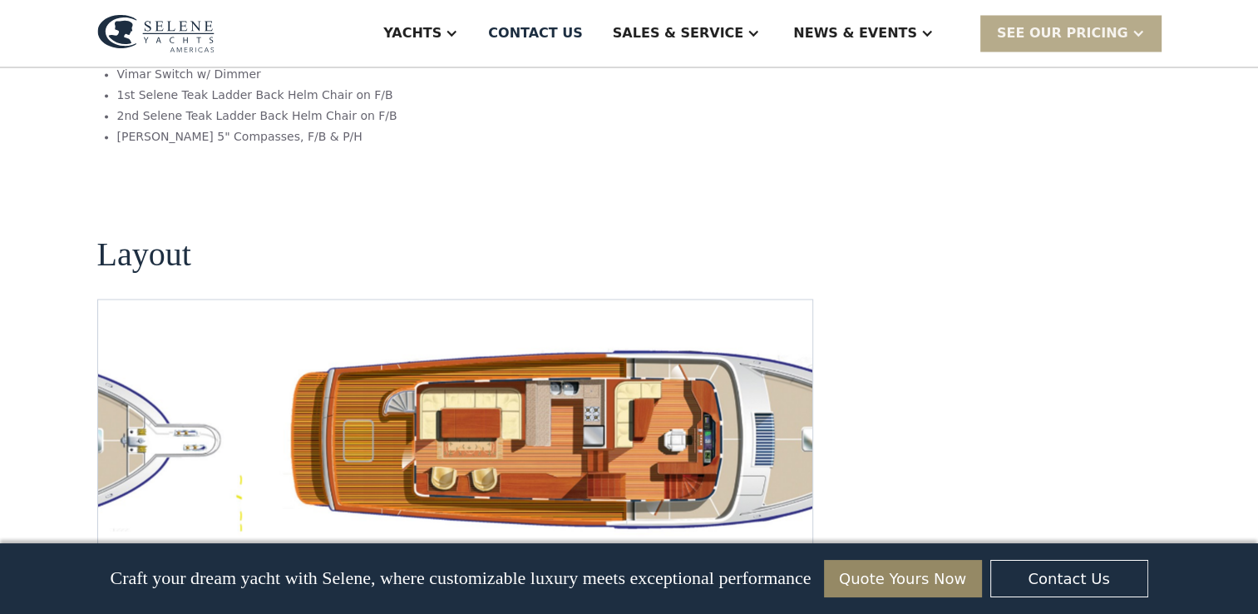
scroll to position [2994, 0]
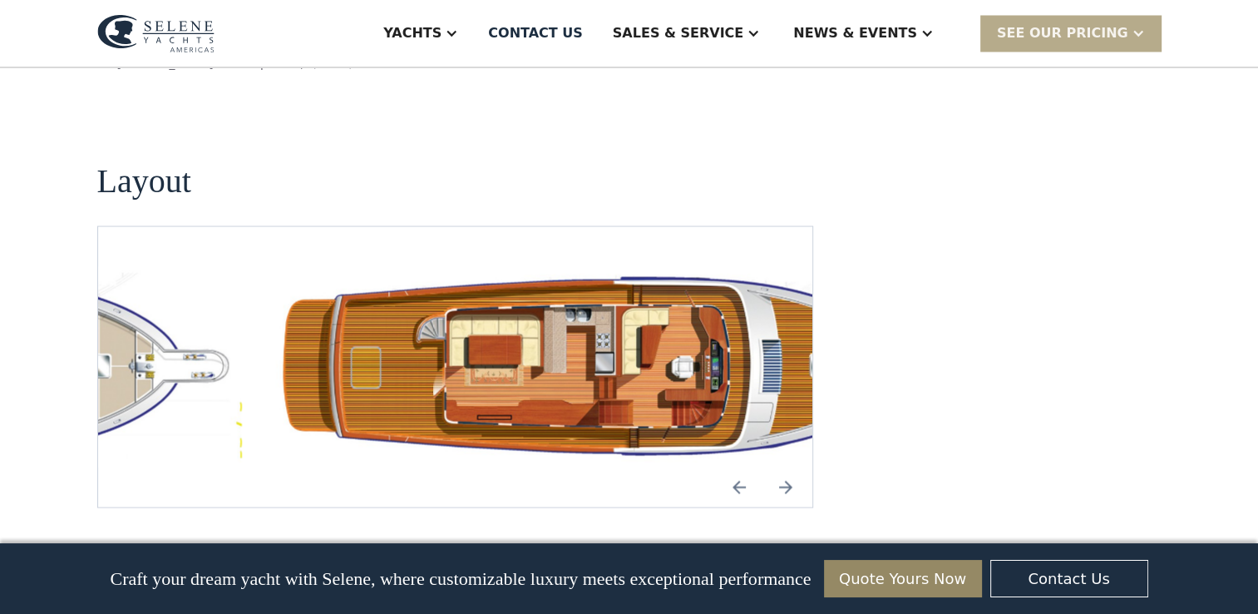
click at [786, 467] on img "Next slide" at bounding box center [786, 487] width 40 height 40
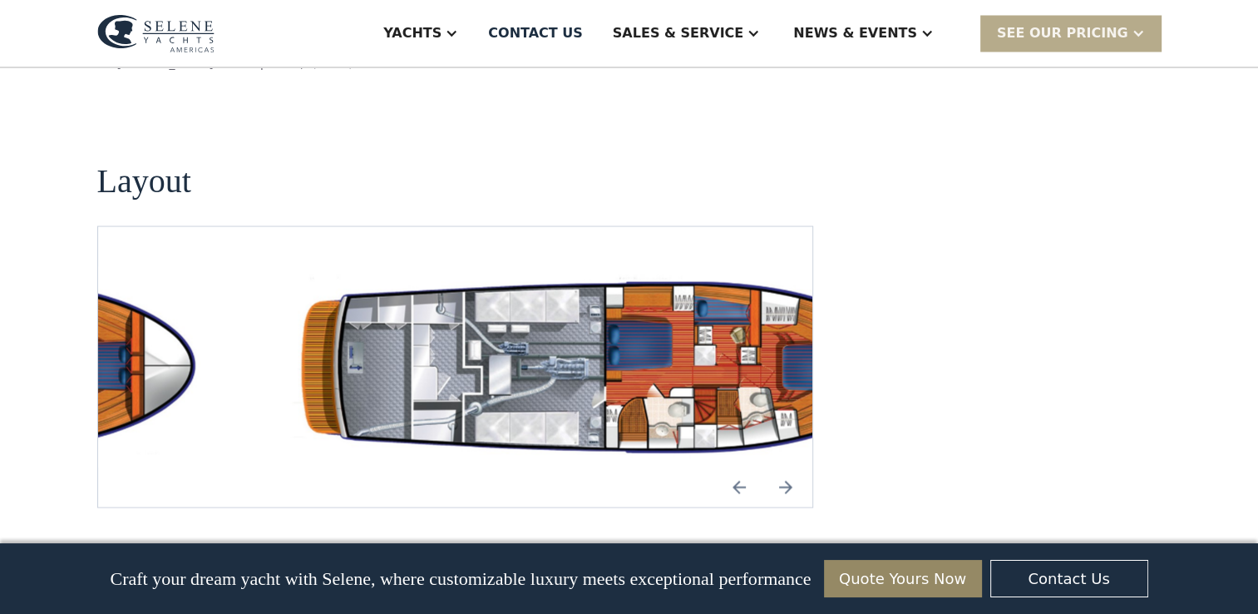
click at [740, 467] on img "Previous slide" at bounding box center [739, 487] width 40 height 40
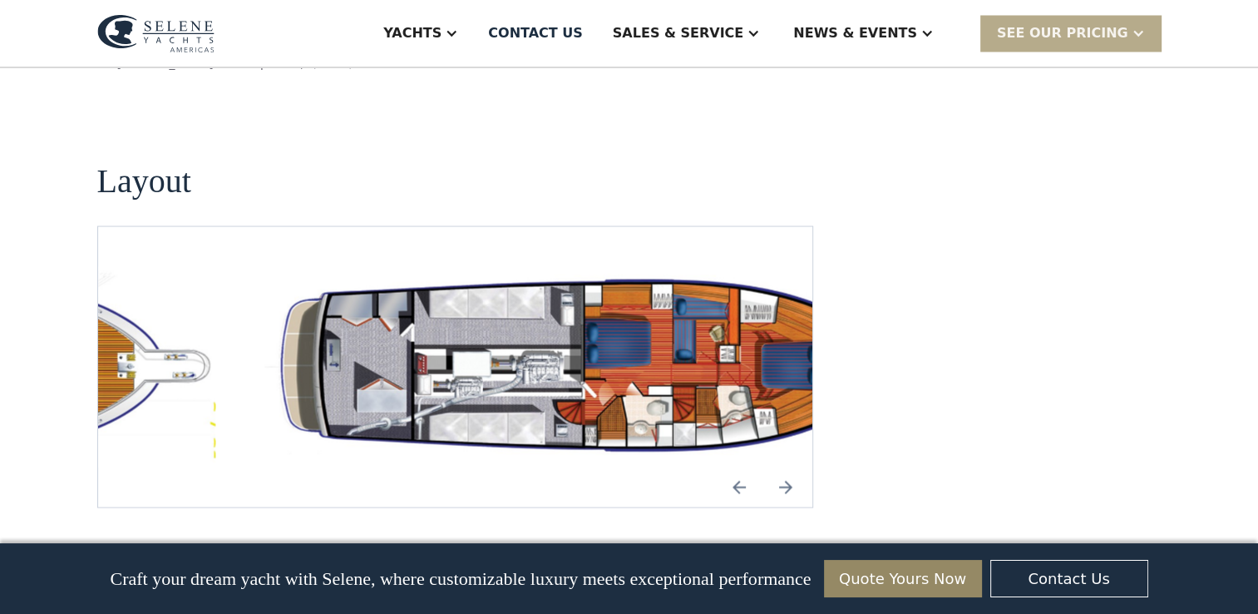
click at [564, 266] on img "open lightbox" at bounding box center [587, 366] width 689 height 200
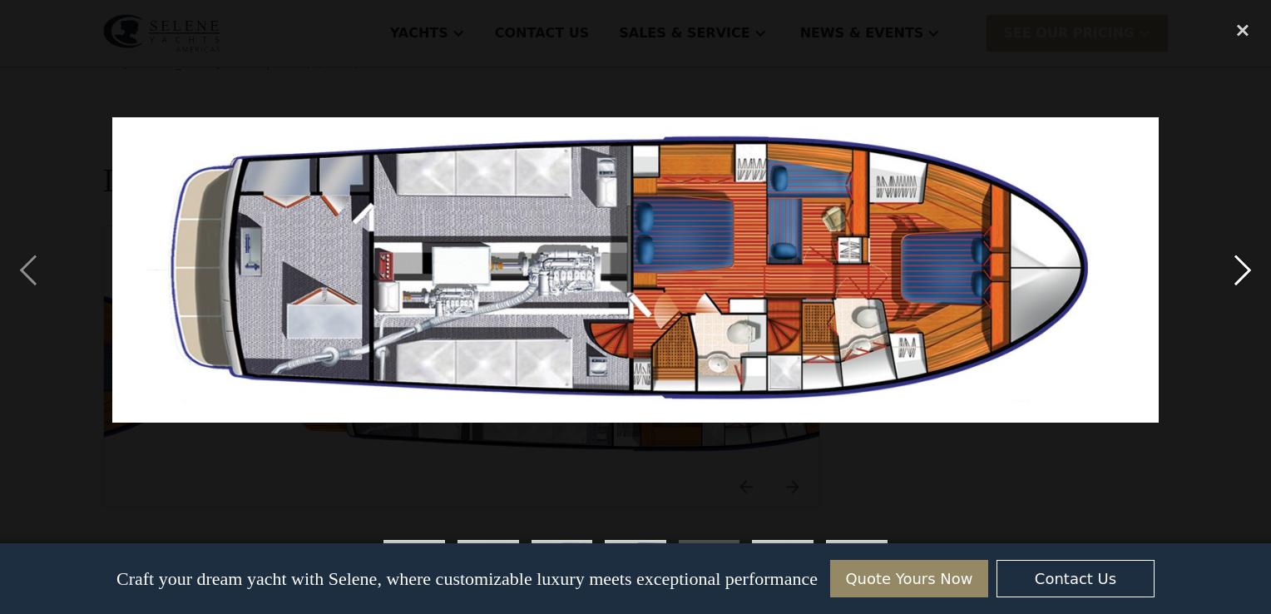
click at [1241, 265] on div "next image" at bounding box center [1242, 270] width 57 height 516
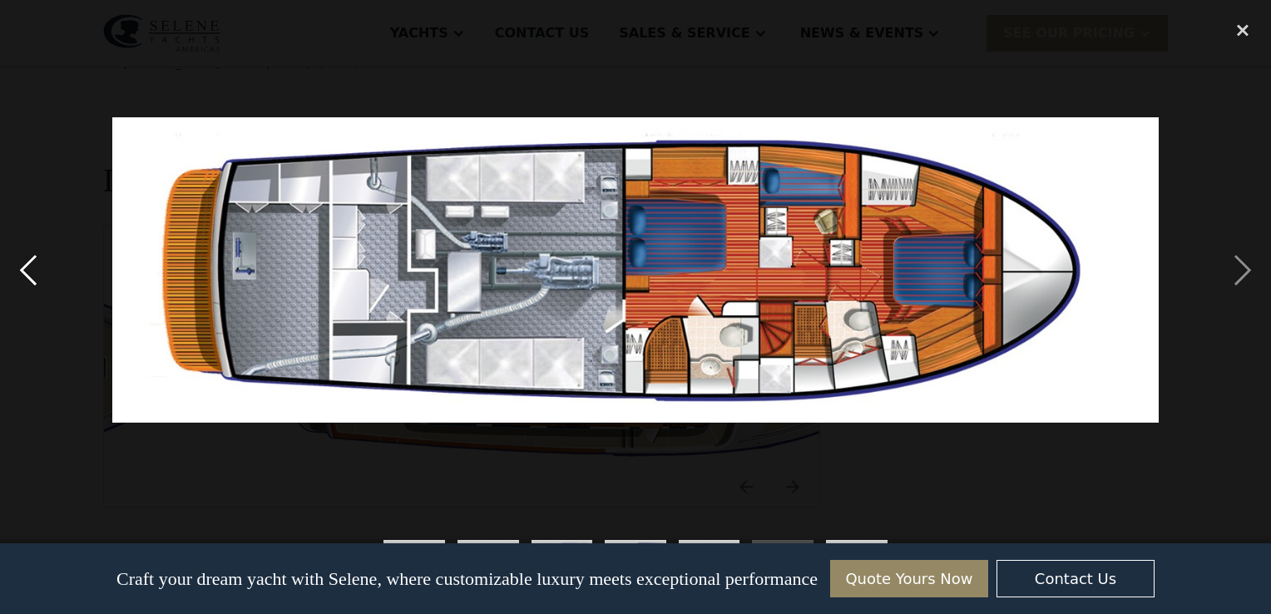
click at [20, 269] on div "previous image" at bounding box center [28, 270] width 57 height 516
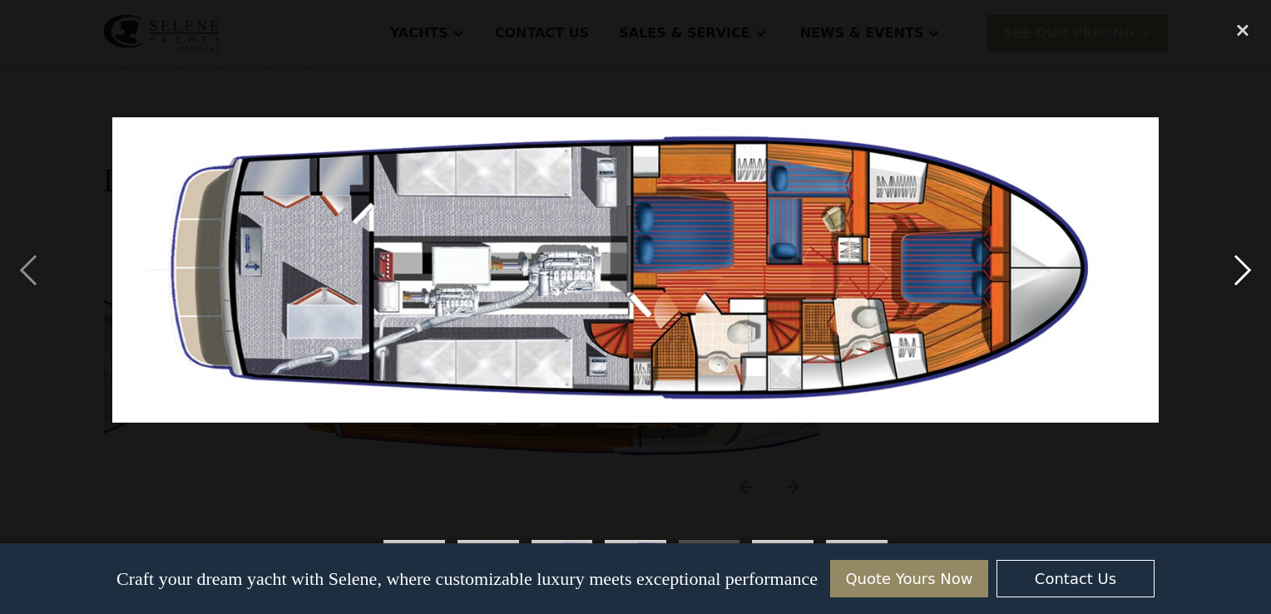
click at [1232, 264] on div "next image" at bounding box center [1242, 270] width 57 height 516
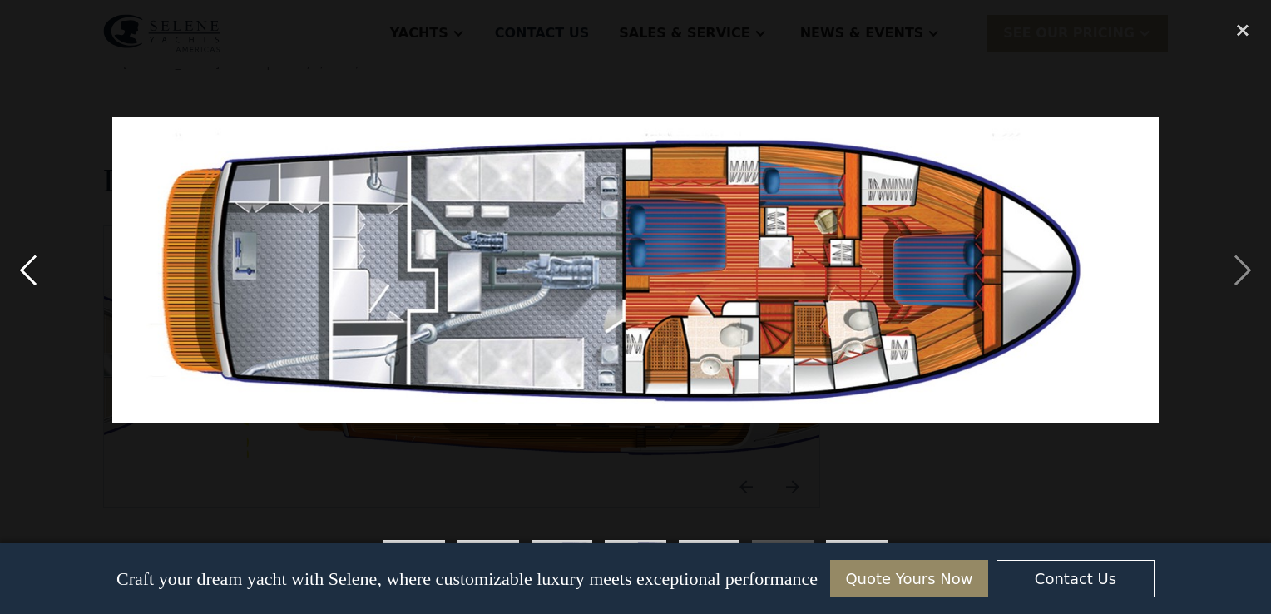
click at [27, 265] on div "previous image" at bounding box center [28, 270] width 57 height 516
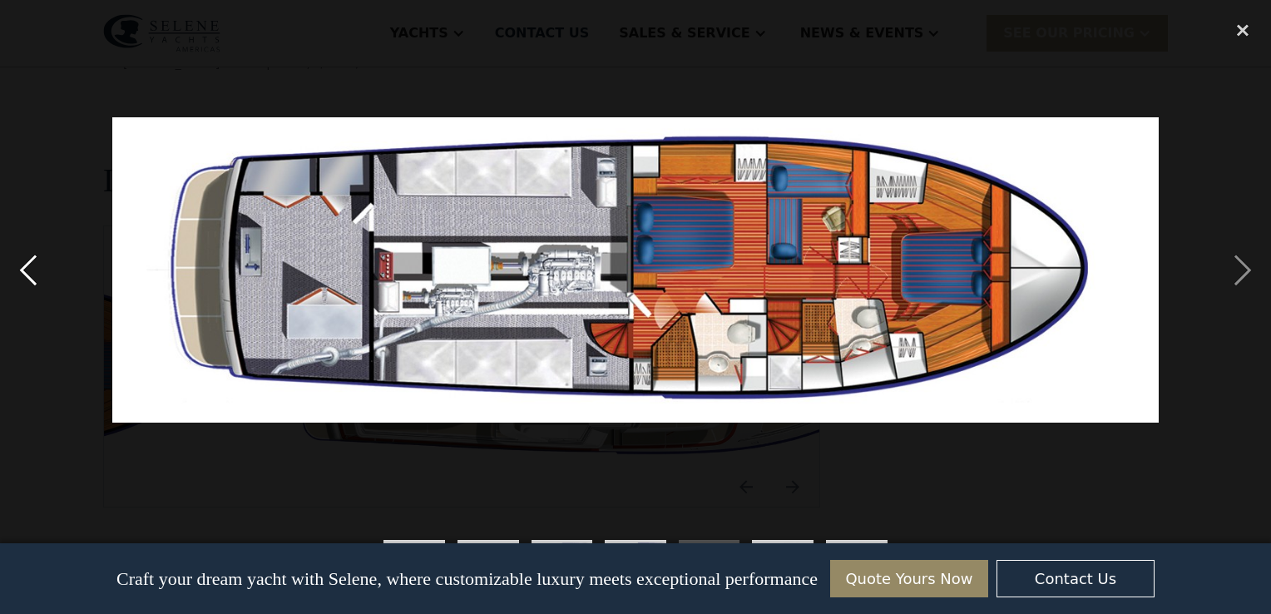
click at [27, 259] on div "previous image" at bounding box center [28, 270] width 57 height 516
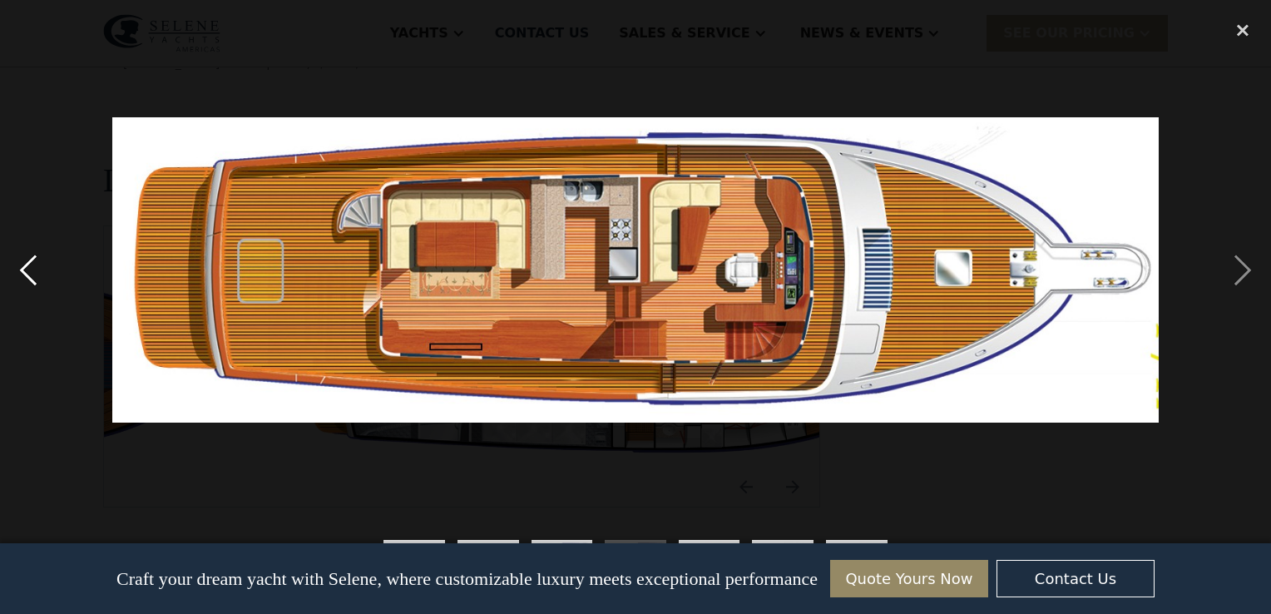
click at [27, 259] on div "previous image" at bounding box center [28, 270] width 57 height 516
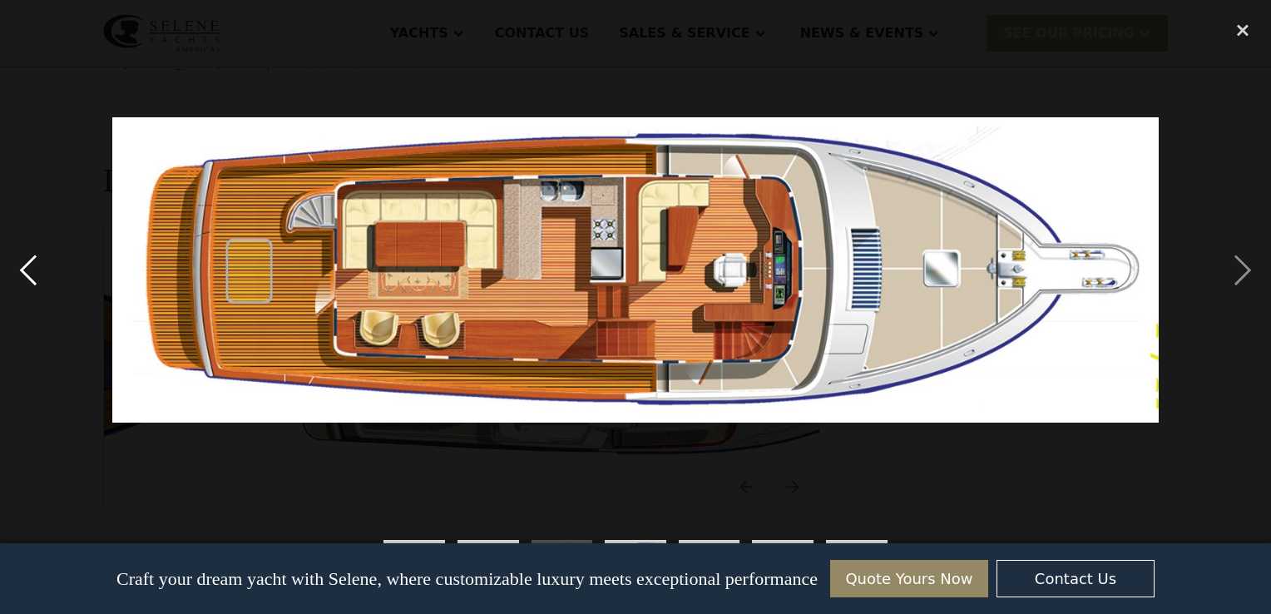
click at [28, 266] on div "previous image" at bounding box center [28, 270] width 57 height 516
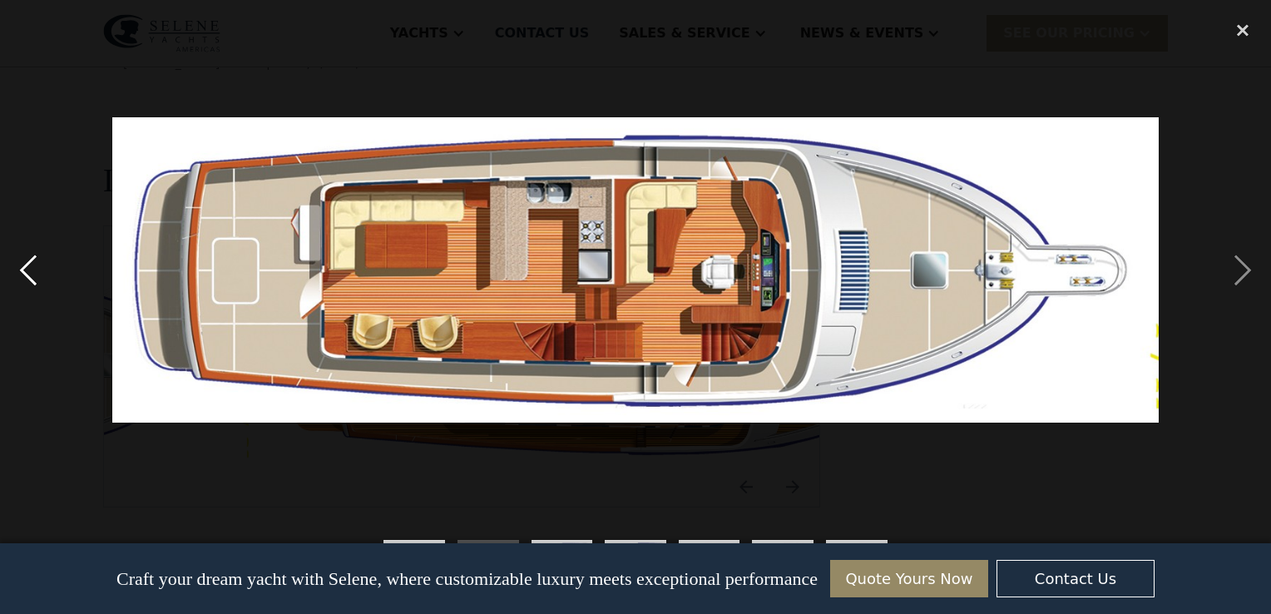
click at [26, 265] on div "previous image" at bounding box center [28, 270] width 57 height 516
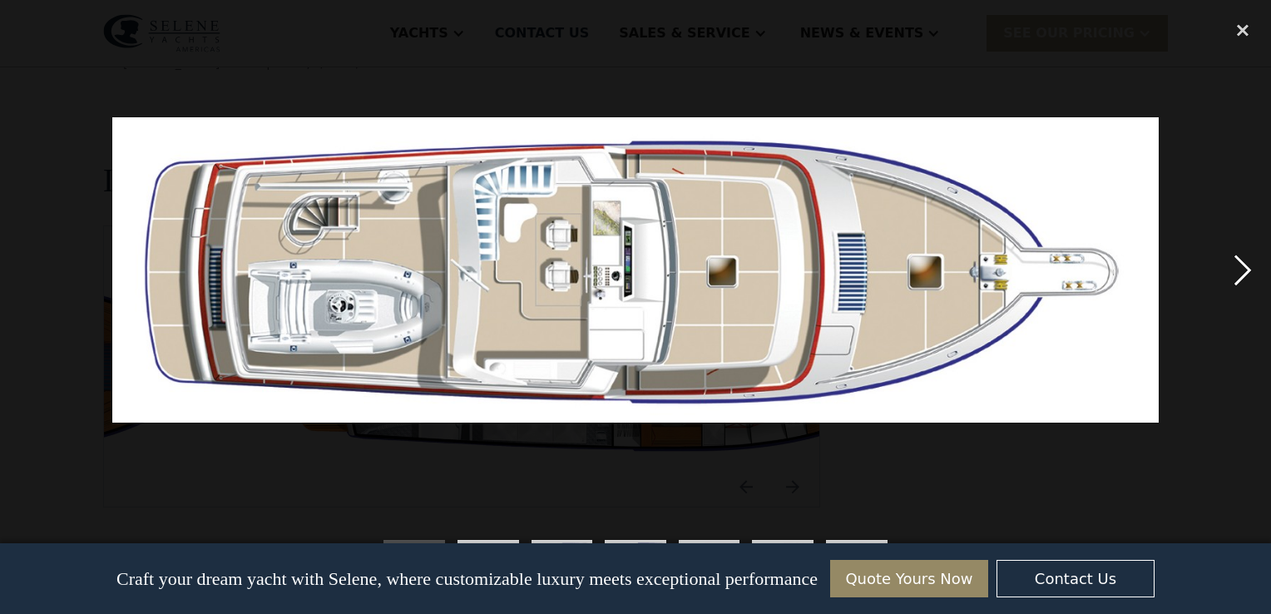
click at [1242, 271] on div "next image" at bounding box center [1242, 270] width 57 height 516
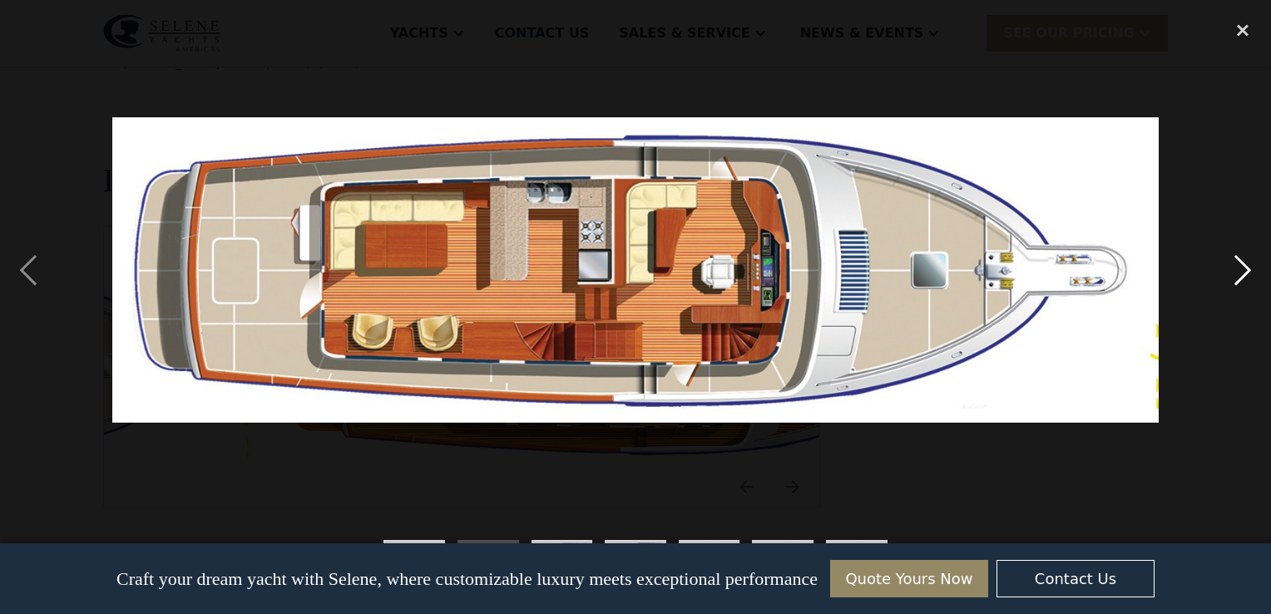
click at [1240, 267] on div "next image" at bounding box center [1242, 270] width 57 height 516
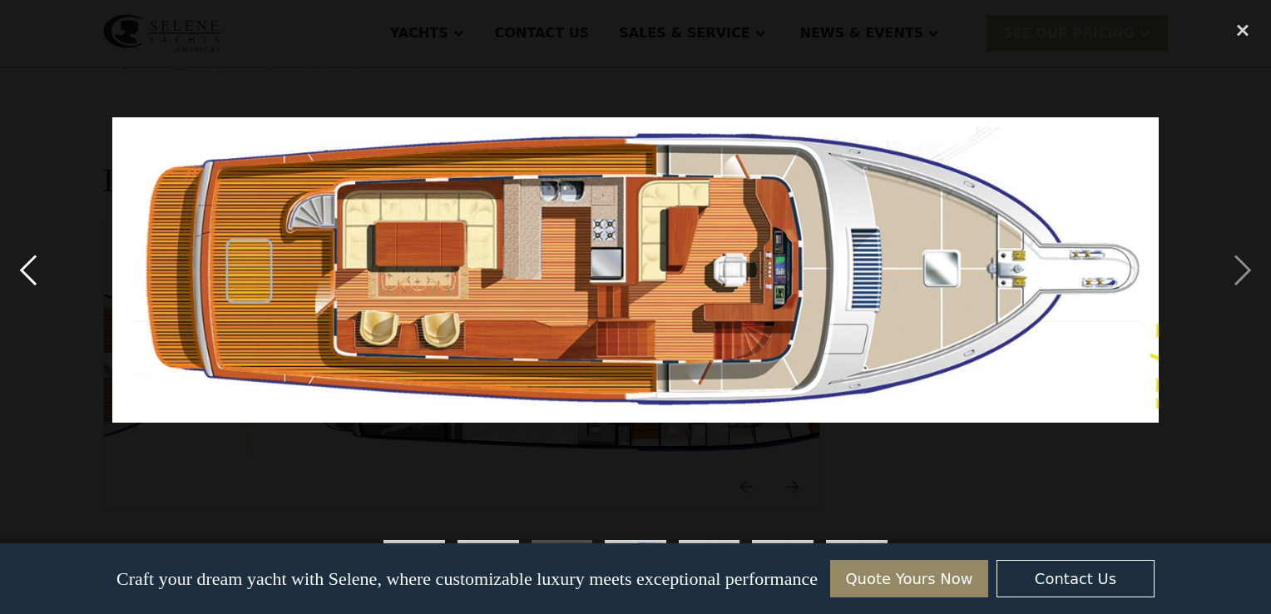
click at [33, 268] on div "previous image" at bounding box center [28, 270] width 57 height 516
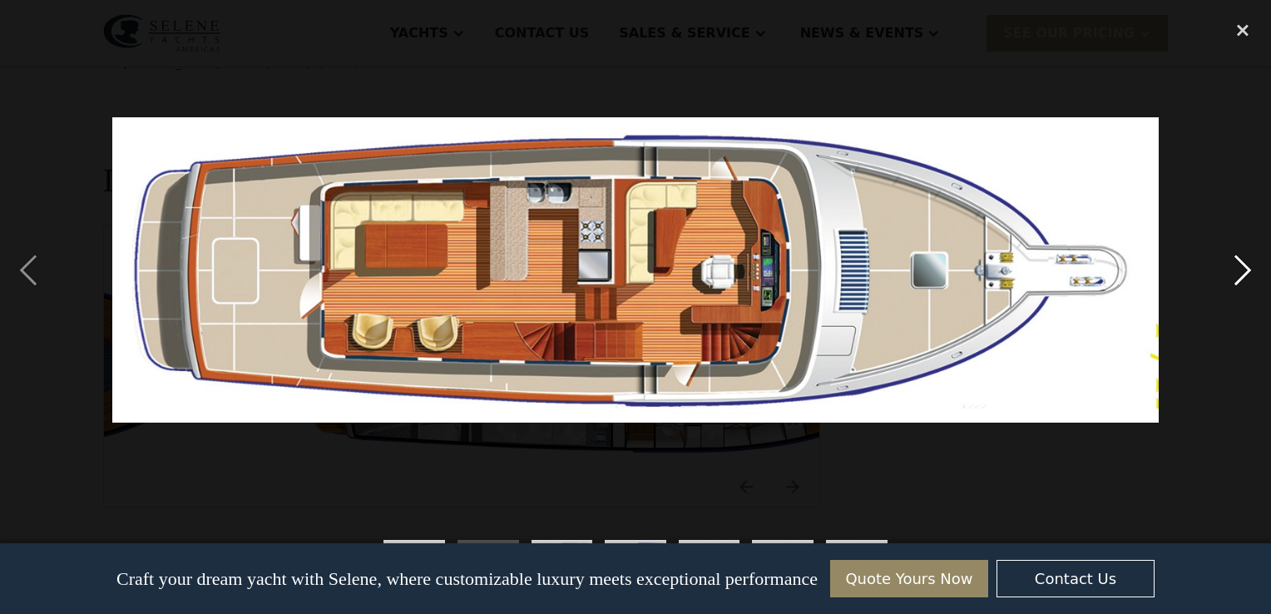
click at [1241, 261] on div "next image" at bounding box center [1242, 270] width 57 height 516
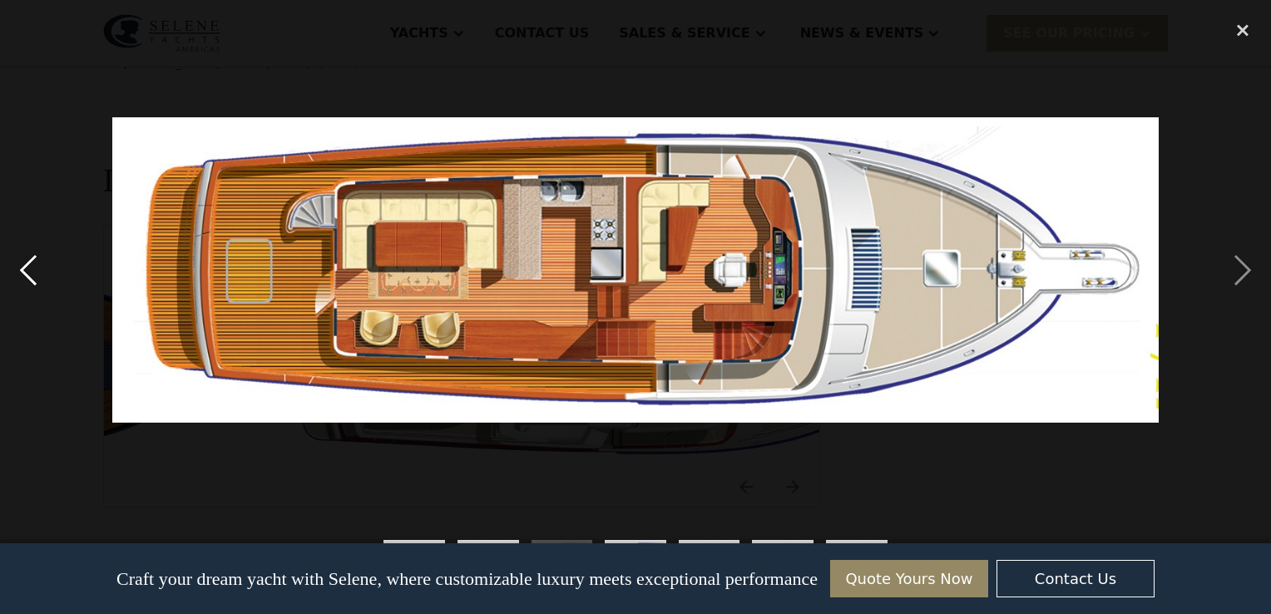
click at [24, 261] on div "previous image" at bounding box center [28, 270] width 57 height 516
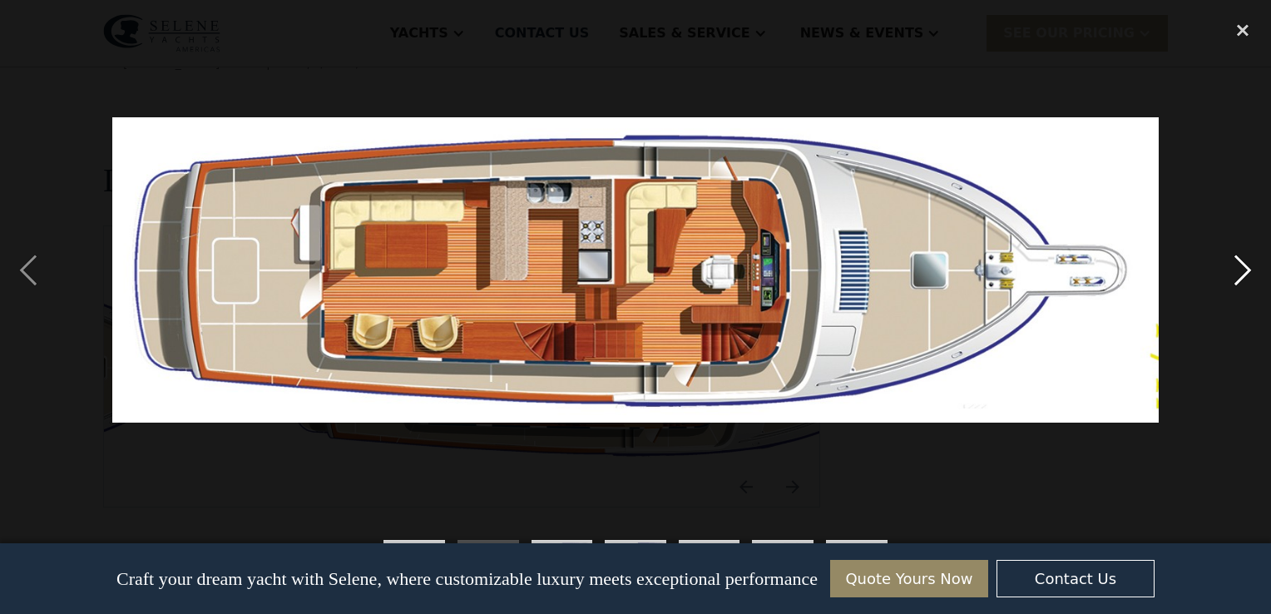
click at [1244, 268] on div "next image" at bounding box center [1242, 270] width 57 height 516
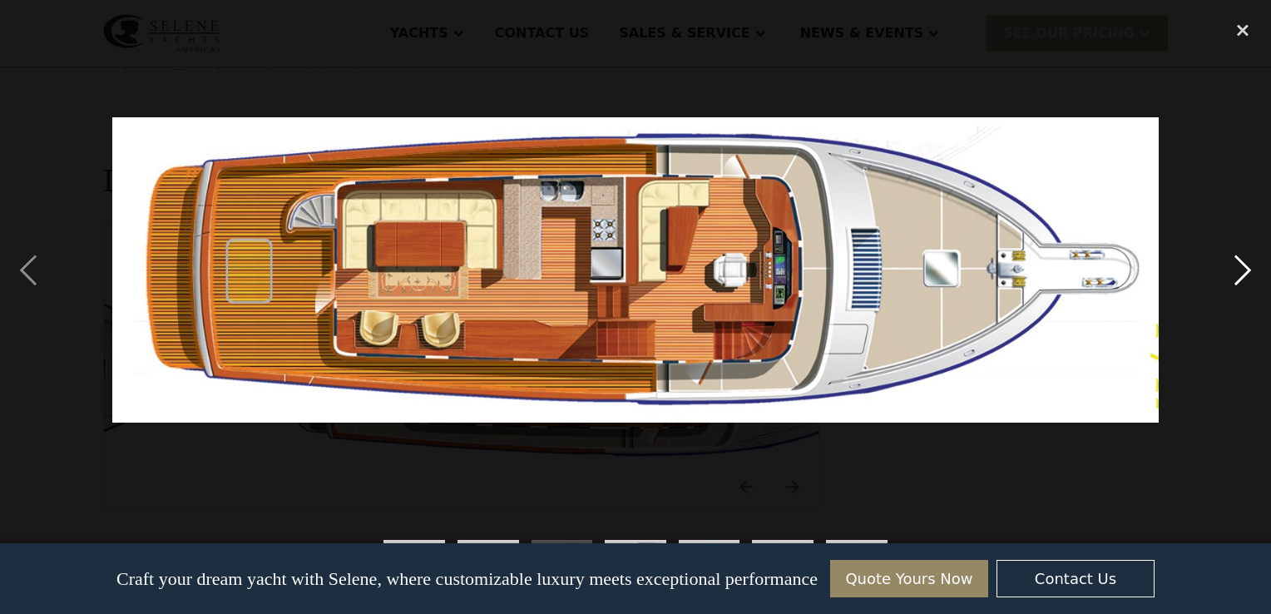
click at [1244, 268] on div "next image" at bounding box center [1242, 270] width 57 height 516
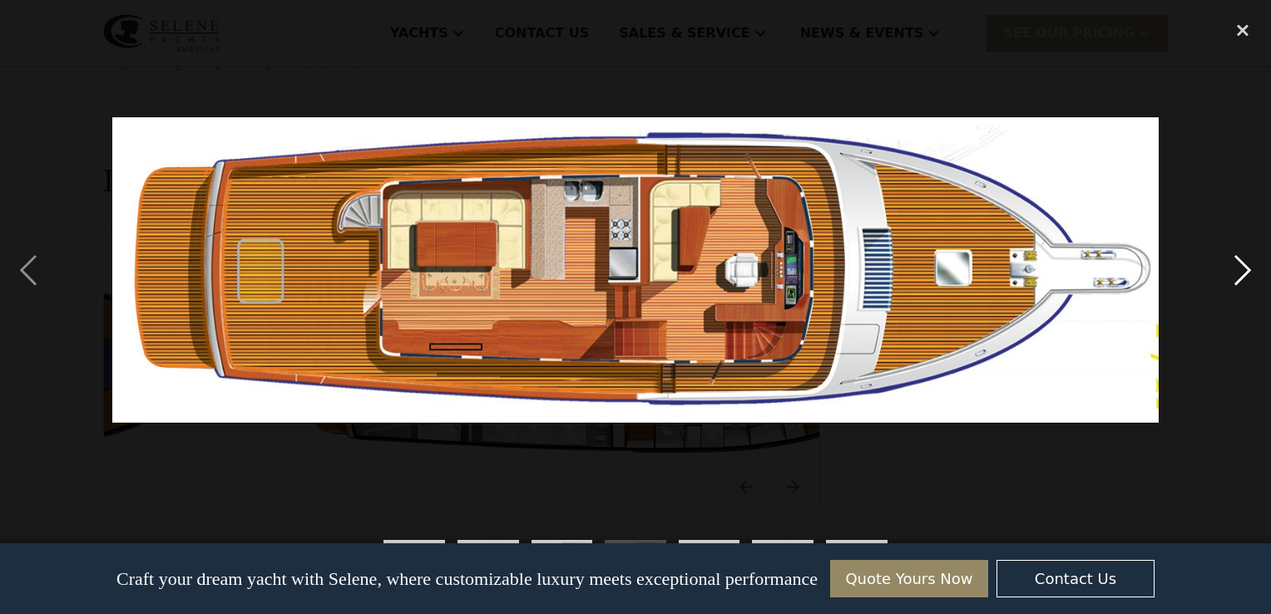
click at [1241, 271] on div "next image" at bounding box center [1242, 270] width 57 height 516
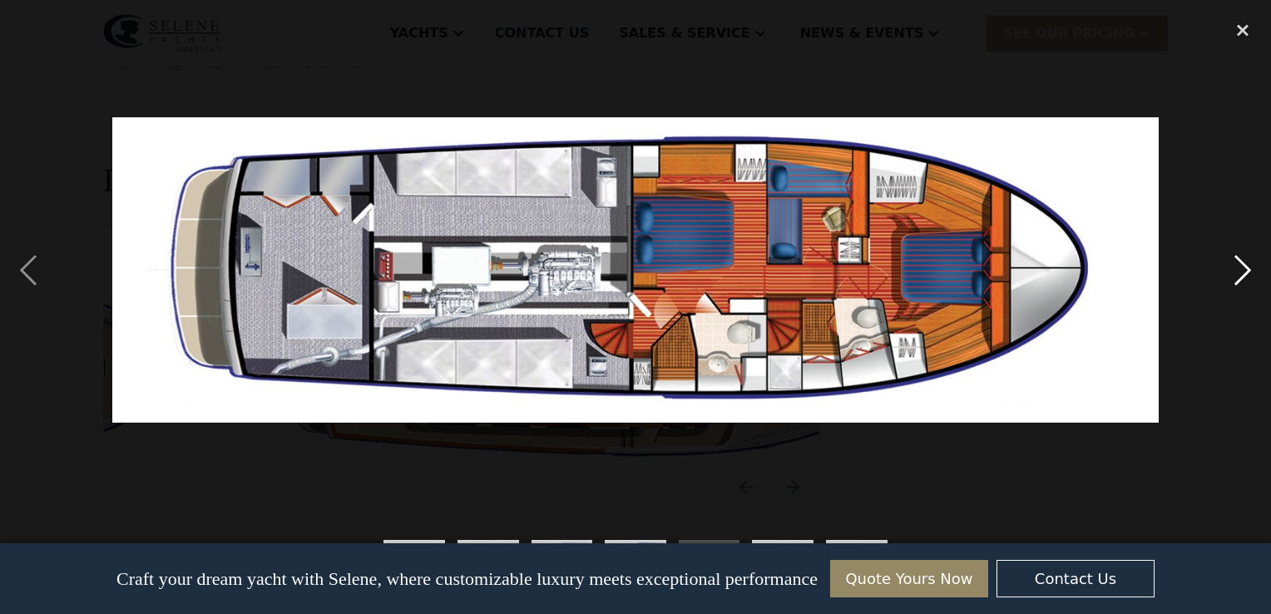
click at [1238, 269] on div "next image" at bounding box center [1242, 270] width 57 height 516
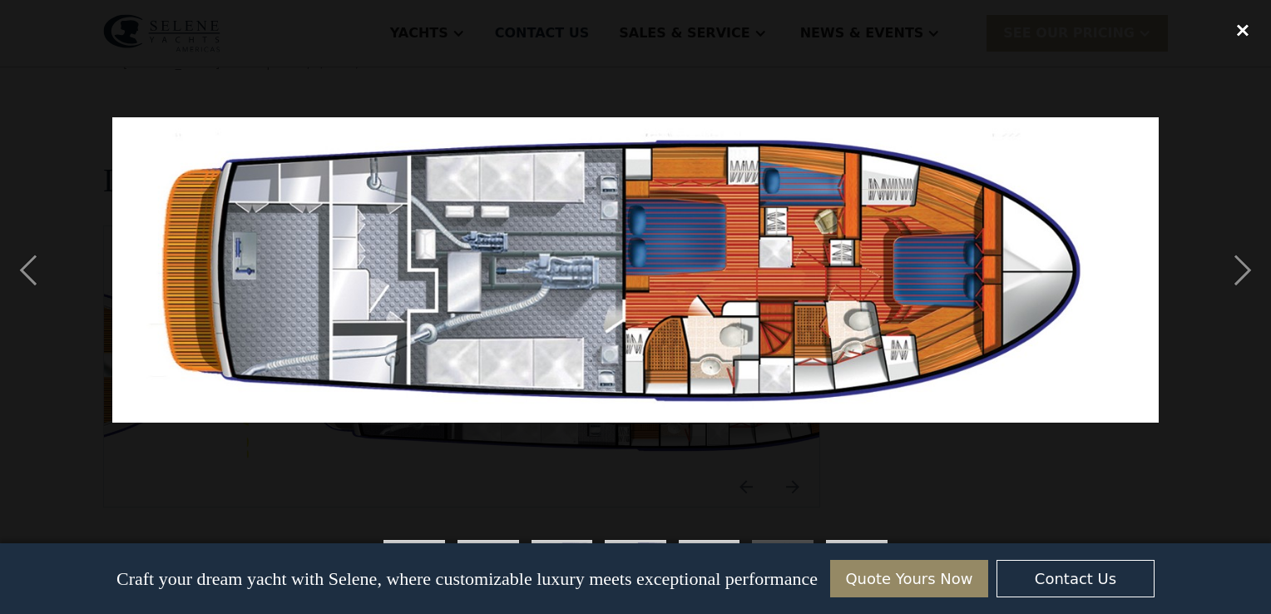
click at [1242, 31] on div "close lightbox" at bounding box center [1242, 30] width 57 height 37
